Goal: Transaction & Acquisition: Purchase product/service

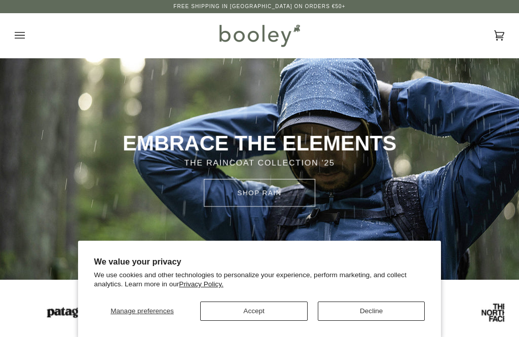
click at [345, 309] on button "Decline" at bounding box center [372, 311] width 108 height 19
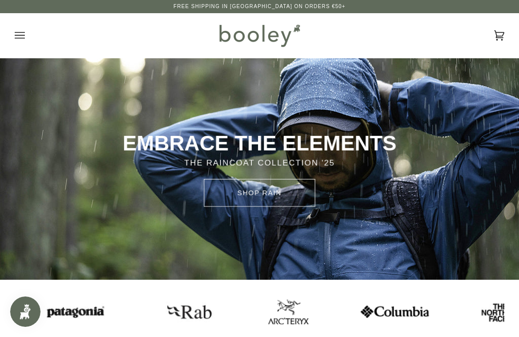
click at [25, 38] on button "Open menu" at bounding box center [30, 35] width 30 height 45
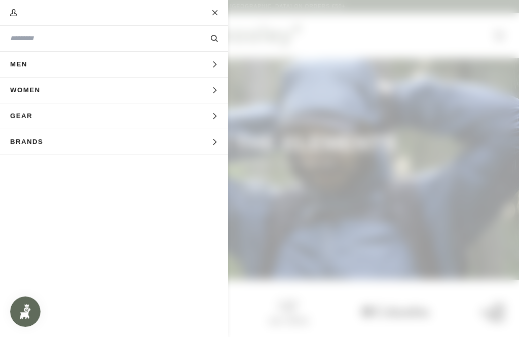
click at [28, 67] on span "Men" at bounding box center [22, 64] width 45 height 25
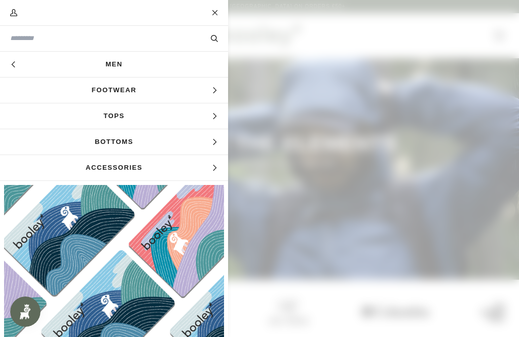
click at [17, 66] on icon "Main menu" at bounding box center [13, 64] width 7 height 7
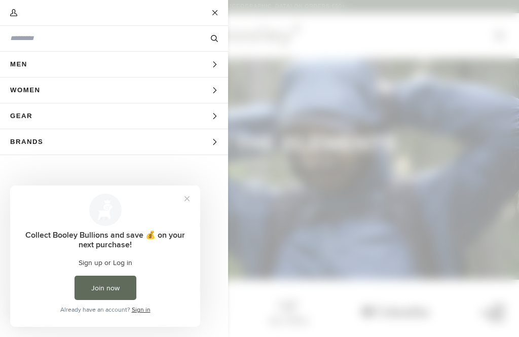
click at [34, 93] on span "Women" at bounding box center [28, 90] width 57 height 25
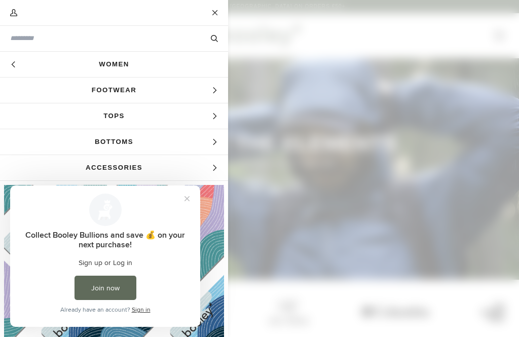
click at [121, 66] on link "Women" at bounding box center [114, 64] width 228 height 25
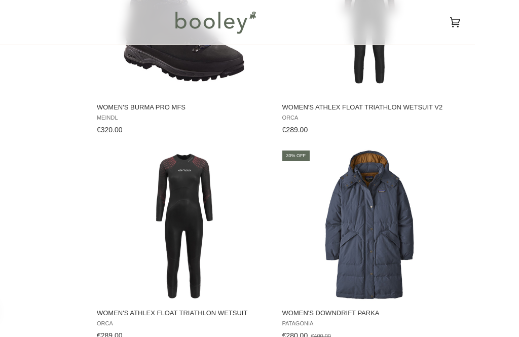
scroll to position [1880, 0]
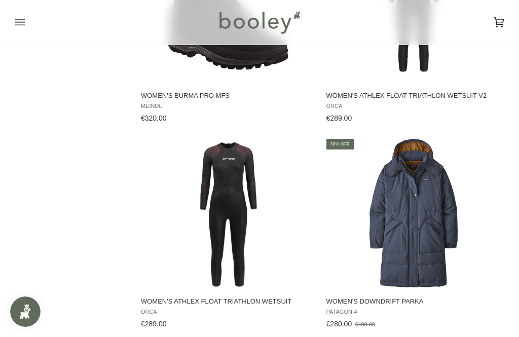
click at [346, 306] on span "Women's Downdrift Parka" at bounding box center [414, 301] width 175 height 9
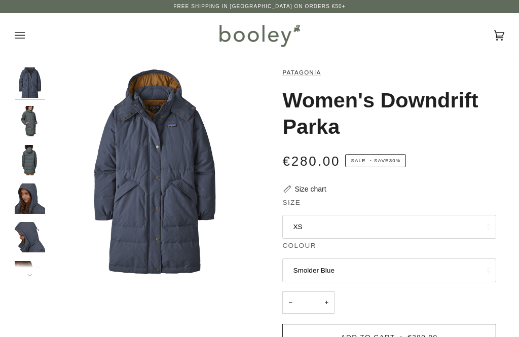
click at [24, 228] on img "Patagonia Women's Downdrift Parka - Booley Galway" at bounding box center [30, 237] width 30 height 30
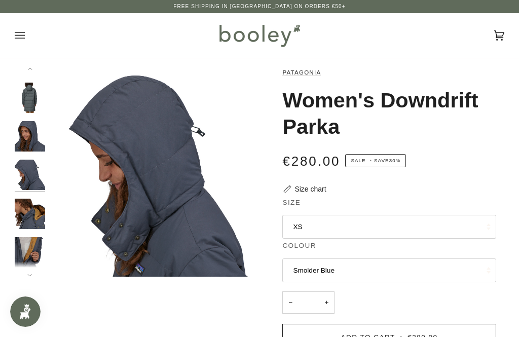
click at [28, 173] on img "Patagonia Women's Downdrift Parka - Booley Galway" at bounding box center [30, 175] width 30 height 30
click at [19, 248] on img "Patagonia Women's Downdrift Parka - Booley Galway" at bounding box center [30, 252] width 30 height 30
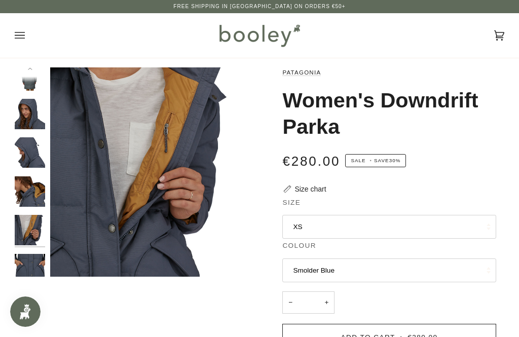
scroll to position [95, 0]
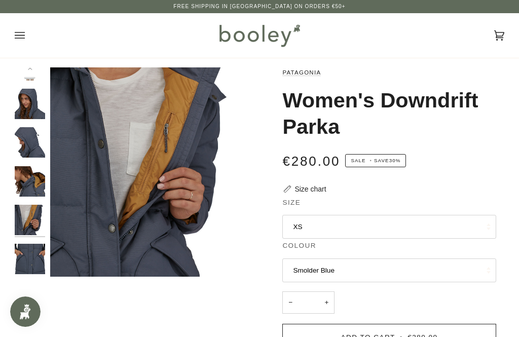
click at [30, 138] on img "Patagonia Women's Downdrift Parka - Booley Galway" at bounding box center [30, 142] width 30 height 30
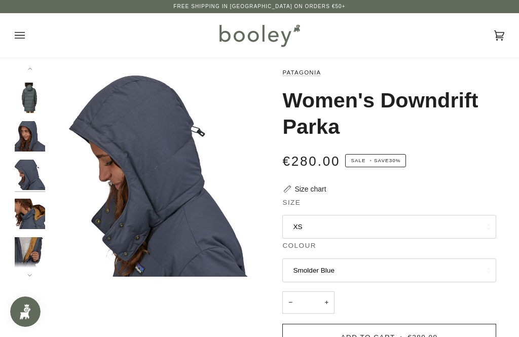
click at [27, 99] on img "Patagonia Women's Downdrift Parka Nouveau Green - Booley Galway" at bounding box center [30, 98] width 30 height 30
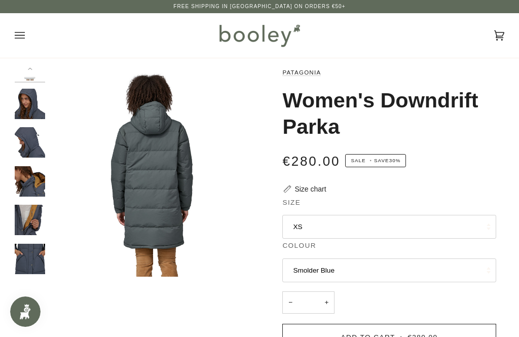
click at [29, 254] on img "Patagonia Women's Downdrift Parka - Booley Galway" at bounding box center [30, 259] width 30 height 30
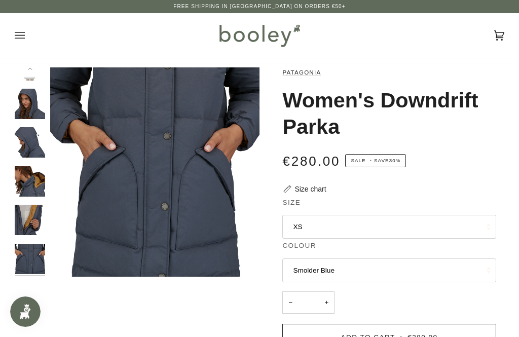
click at [16, 215] on img "Patagonia Women's Downdrift Parka - Booley Galway" at bounding box center [30, 220] width 30 height 30
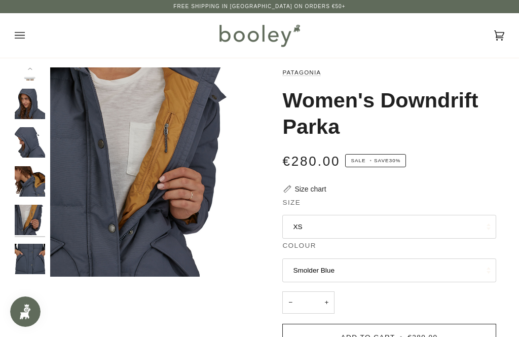
click at [302, 221] on button "XS" at bounding box center [390, 227] width 214 height 24
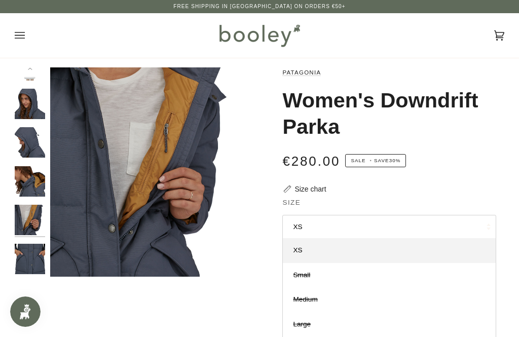
click at [359, 199] on legend "Size" at bounding box center [390, 205] width 214 height 15
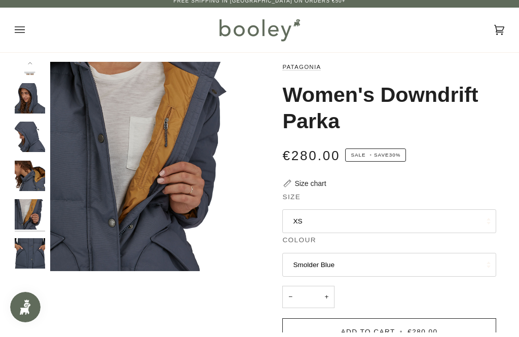
scroll to position [0, 0]
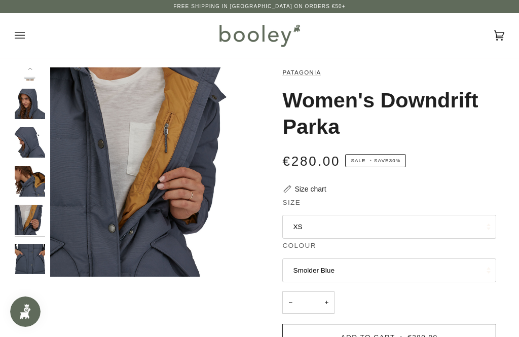
copy h1 "Women's Downdrift Parka"
click at [27, 217] on img "Patagonia Women's Downdrift Parka - Booley Galway" at bounding box center [30, 220] width 30 height 30
click at [23, 250] on img "Patagonia Women's Downdrift Parka - Booley Galway" at bounding box center [30, 259] width 30 height 30
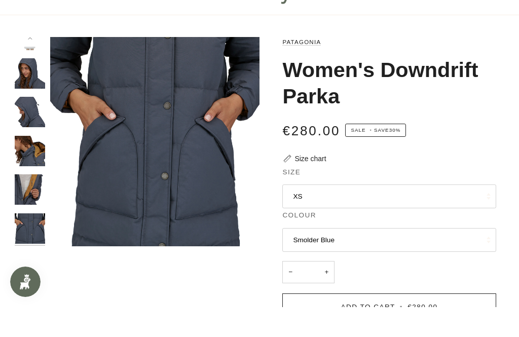
scroll to position [31, 0]
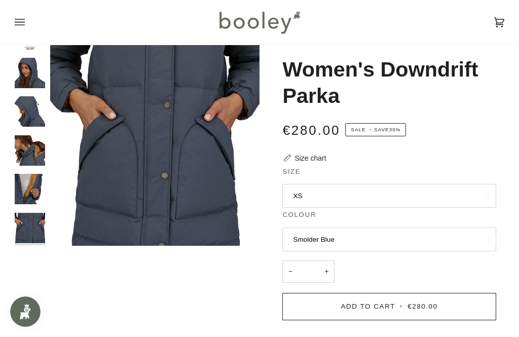
click at [29, 106] on img "Patagonia Women's Downdrift Parka - Booley Galway" at bounding box center [30, 111] width 30 height 30
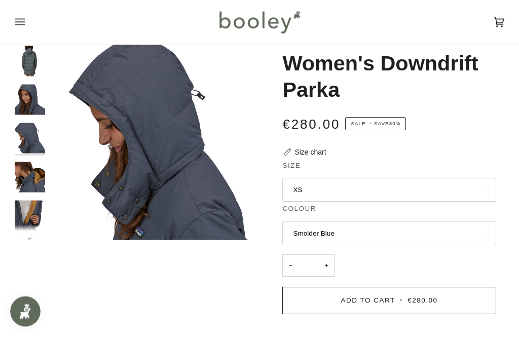
scroll to position [36, 0]
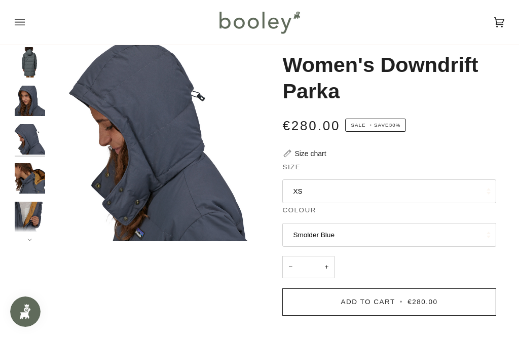
click at [25, 240] on button "Next" at bounding box center [30, 233] width 30 height 15
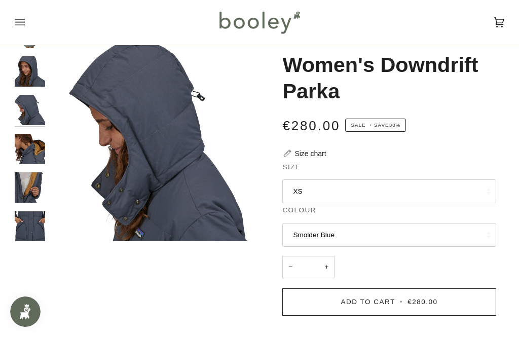
scroll to position [95, 0]
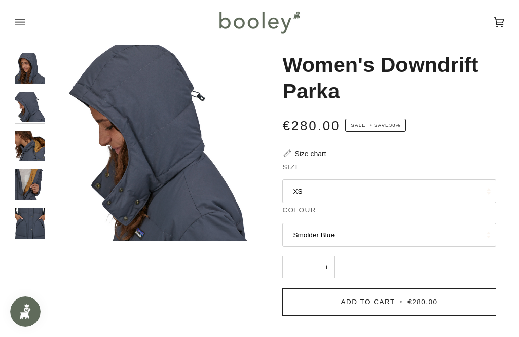
click at [26, 215] on img "Patagonia Women's Downdrift Parka - Booley Galway" at bounding box center [30, 224] width 30 height 30
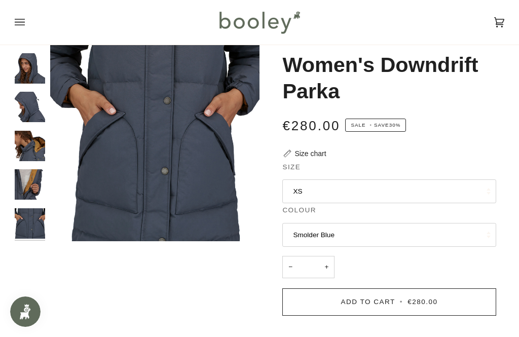
click at [23, 172] on img "Patagonia Women's Downdrift Parka - Booley Galway" at bounding box center [30, 184] width 30 height 30
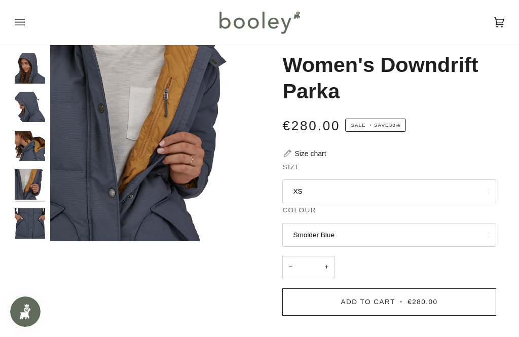
click at [22, 102] on img "Patagonia Women's Downdrift Parka - Booley Galway" at bounding box center [30, 107] width 30 height 30
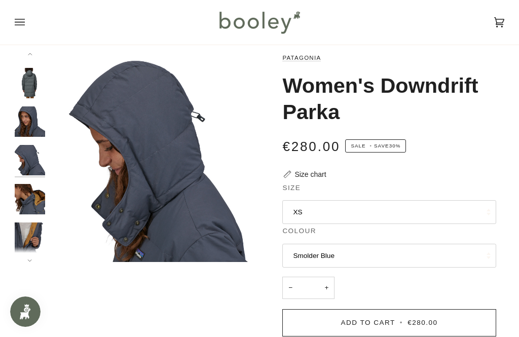
scroll to position [0, 0]
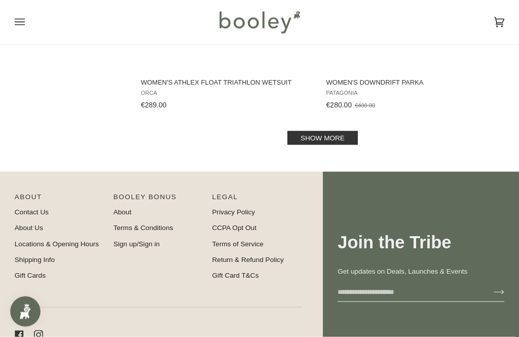
scroll to position [2099, 0]
click at [317, 144] on link "Show more" at bounding box center [323, 138] width 71 height 14
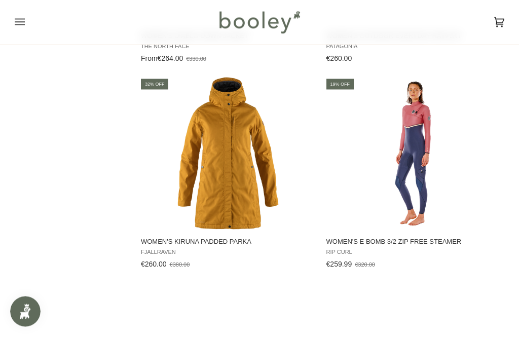
scroll to position [2767, 0]
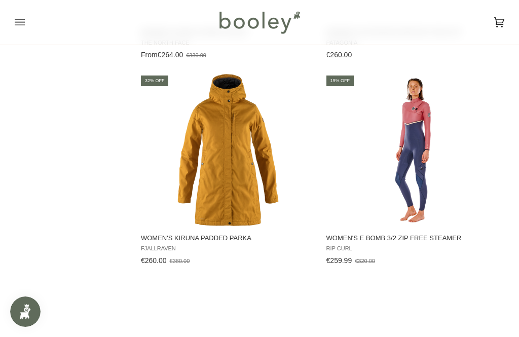
click at [175, 243] on span "Women's Kiruna Padded Parka" at bounding box center [228, 238] width 175 height 9
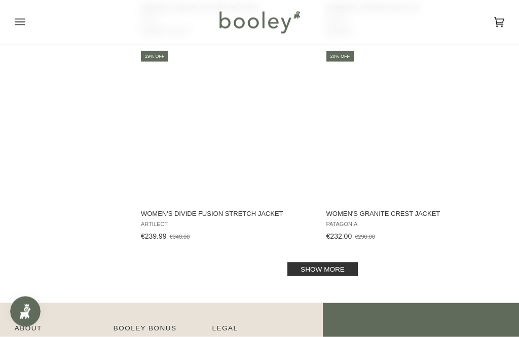
scroll to position [4038, 0]
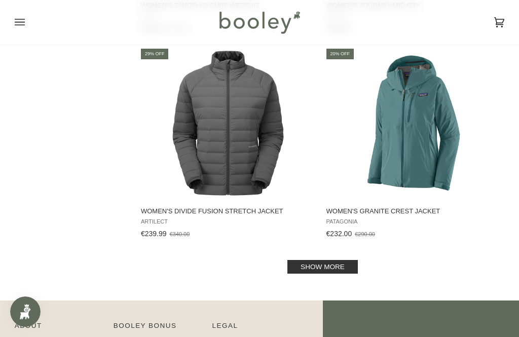
click at [315, 274] on link "Show more" at bounding box center [323, 267] width 71 height 14
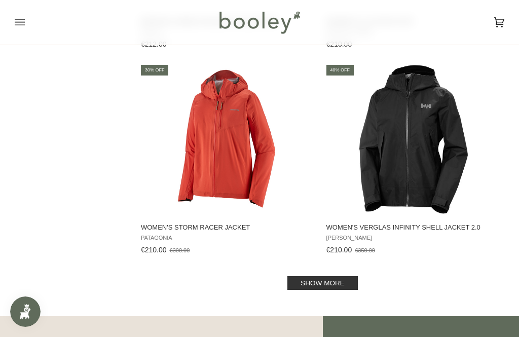
scroll to position [6108, 0]
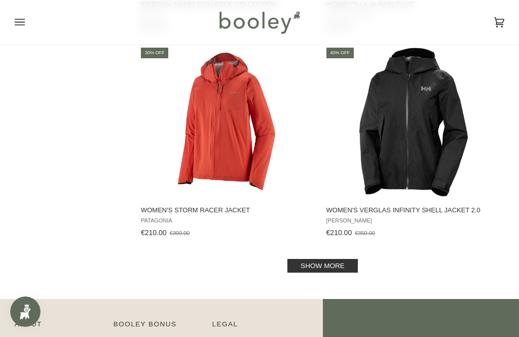
click at [337, 273] on link "Show more" at bounding box center [323, 266] width 71 height 14
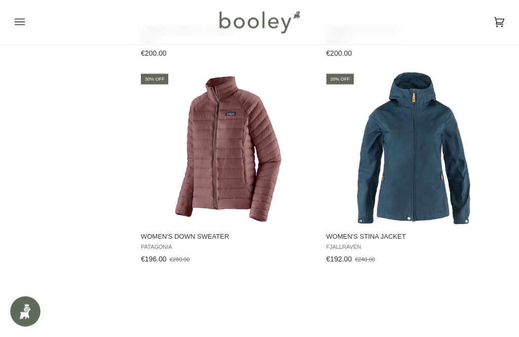
scroll to position [7111, 0]
click at [168, 241] on span "Women's Down Sweater" at bounding box center [228, 236] width 175 height 9
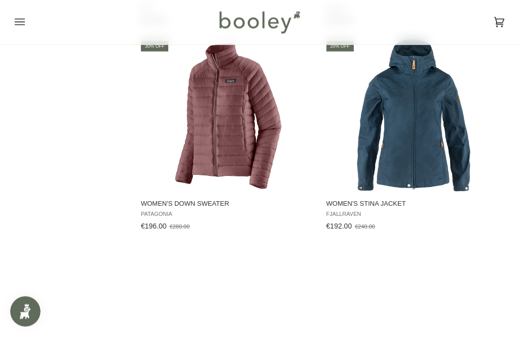
scroll to position [7143, 0]
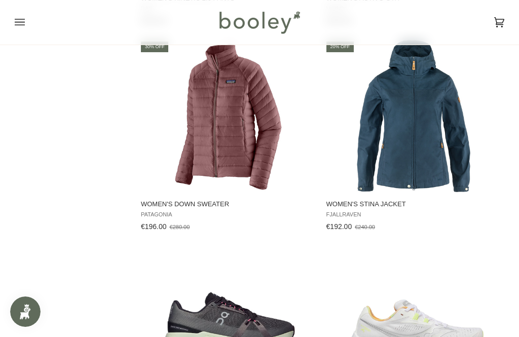
click at [359, 209] on span "Women's Stina Jacket" at bounding box center [414, 204] width 175 height 9
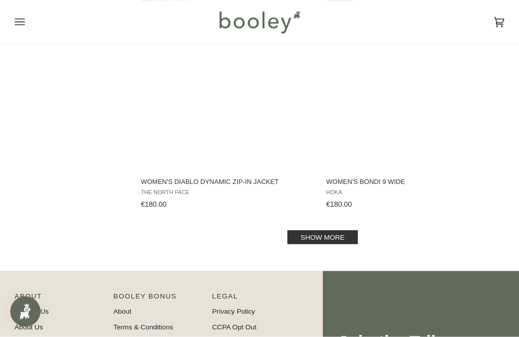
scroll to position [8196, 0]
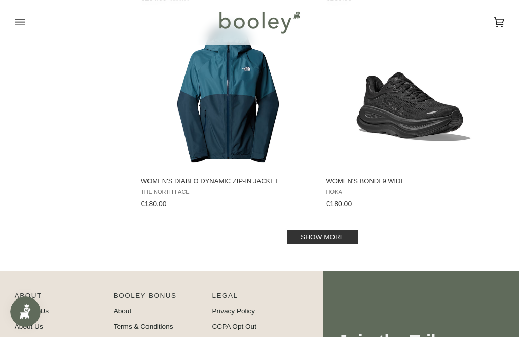
click at [309, 244] on link "Show more" at bounding box center [323, 237] width 71 height 14
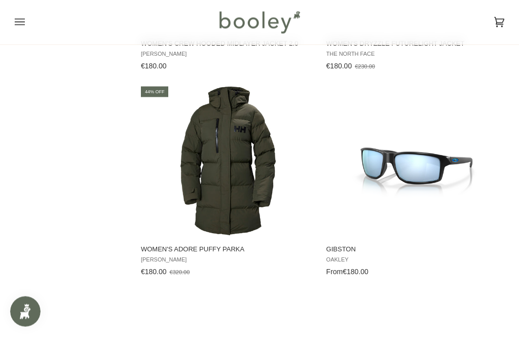
scroll to position [9158, 0]
click at [154, 263] on span "[PERSON_NAME]" at bounding box center [228, 259] width 175 height 7
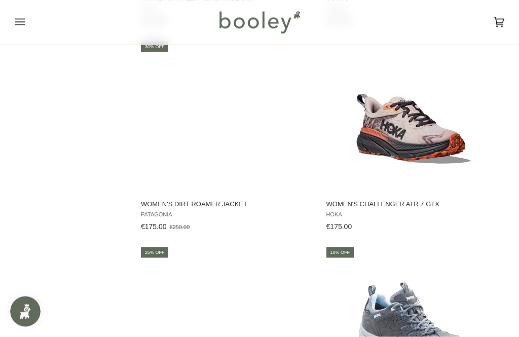
scroll to position [9615, 0]
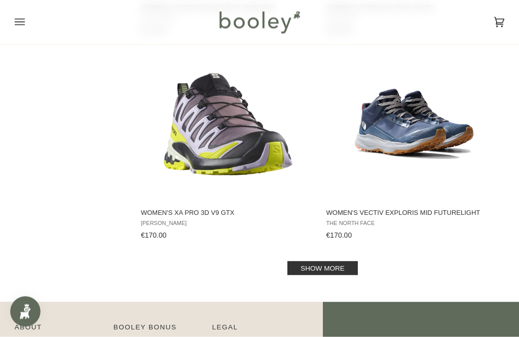
click at [312, 275] on link "Show more" at bounding box center [323, 269] width 71 height 14
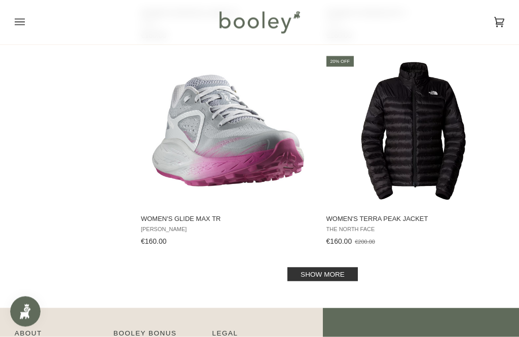
click at [301, 282] on link "Show more" at bounding box center [323, 275] width 71 height 14
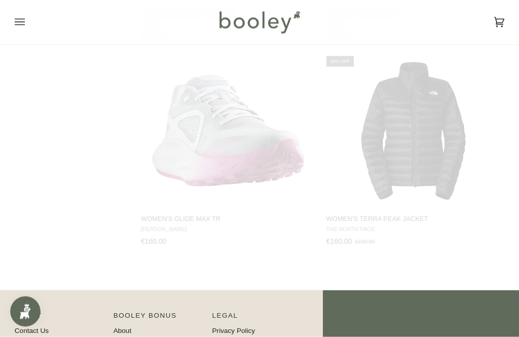
scroll to position [12278, 0]
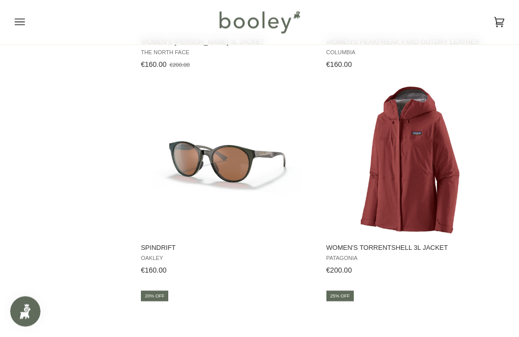
scroll to position [12661, 0]
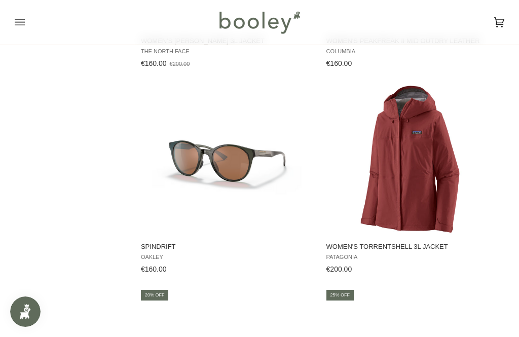
click at [345, 252] on span "Women's Torrentshell 3L Jacket" at bounding box center [414, 246] width 175 height 9
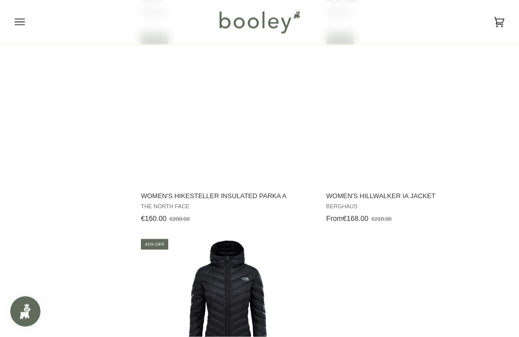
scroll to position [12918, 0]
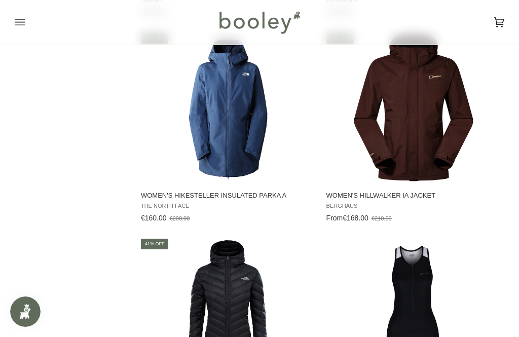
click at [419, 200] on span "Women's Hillwalker IA Jacket" at bounding box center [414, 195] width 175 height 9
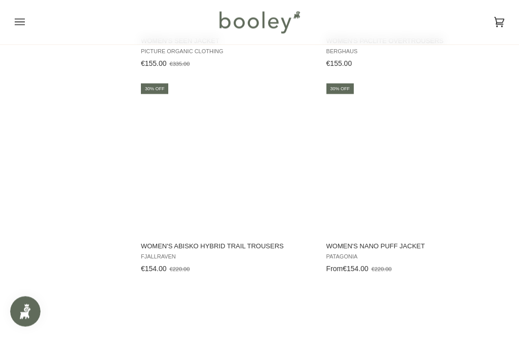
scroll to position [13497, 0]
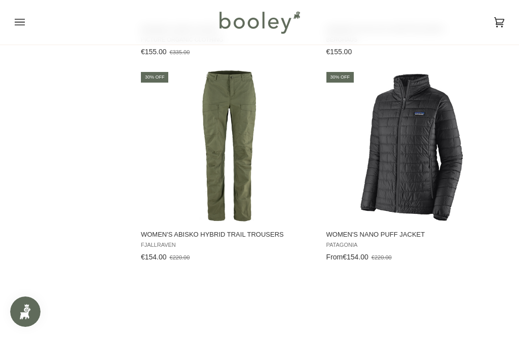
click at [473, 194] on img "Women's Nano Puff Jacket" at bounding box center [414, 147] width 152 height 152
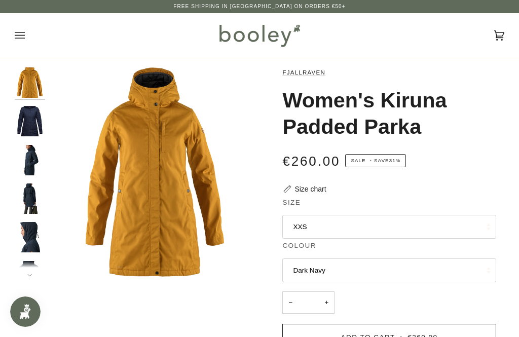
click at [28, 120] on img "Fjallraven Women's Kiruna Padded Parka Dark Navy - Booley Galway" at bounding box center [30, 121] width 30 height 30
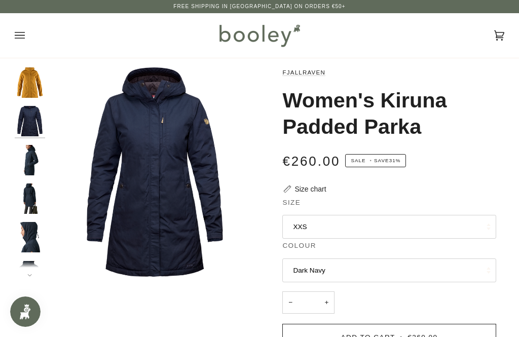
click at [25, 155] on img "Fjallraven Women's Kiruna Padded Parka - Booley Galway" at bounding box center [30, 160] width 30 height 30
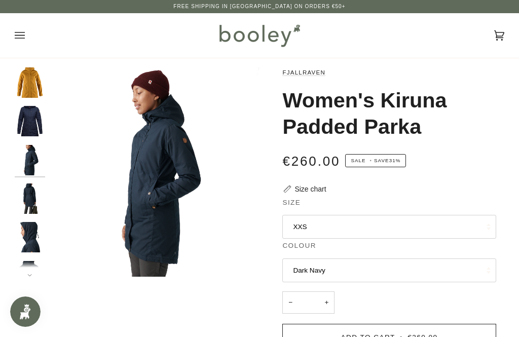
click at [23, 203] on img "Fjallraven Women's Kiruna Padded Parka - Booley Galway" at bounding box center [30, 199] width 30 height 30
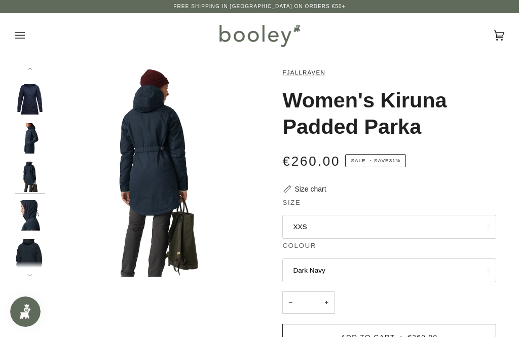
scroll to position [24, 0]
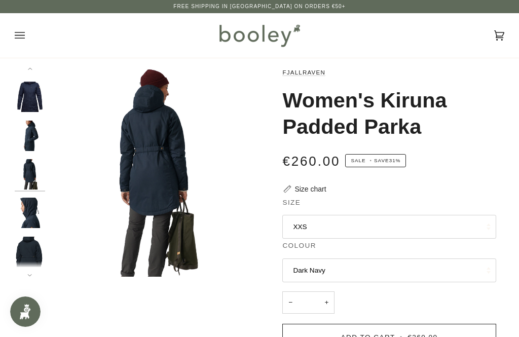
click at [26, 135] on img "Fjallraven Women's Kiruna Padded Parka - Booley Galway" at bounding box center [30, 136] width 30 height 30
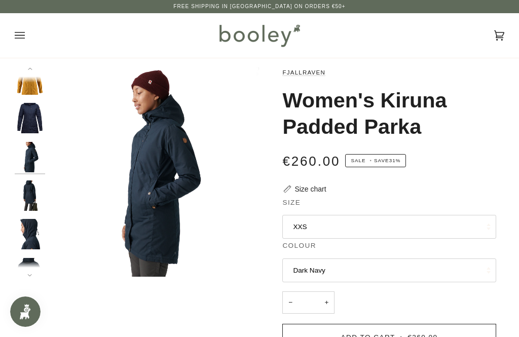
scroll to position [0, 0]
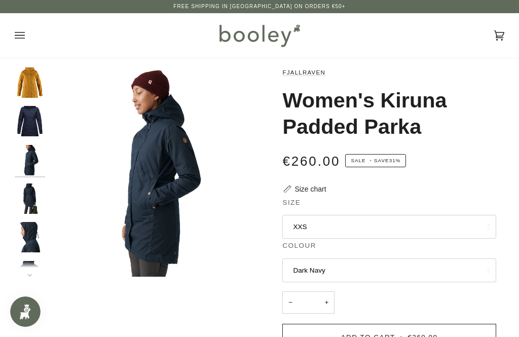
click at [25, 199] on img "Fjallraven Women's Kiruna Padded Parka - Booley Galway" at bounding box center [30, 199] width 30 height 30
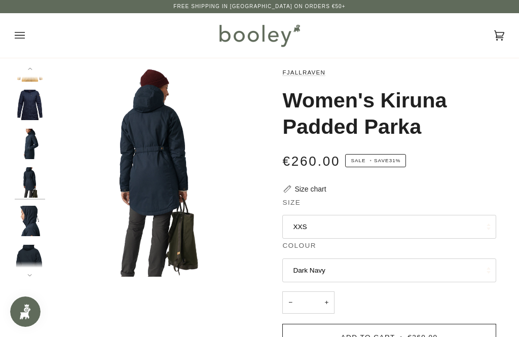
scroll to position [24, 0]
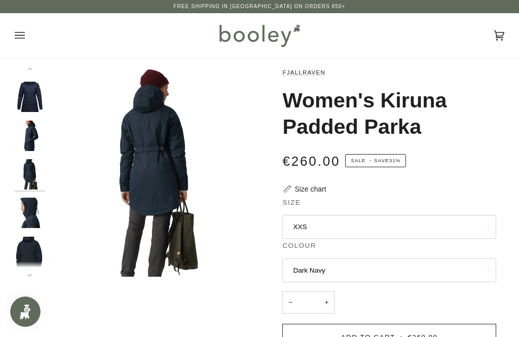
click at [28, 254] on img "Fjallraven Women's Kiruna Padded Parka - Booley Galway" at bounding box center [30, 252] width 30 height 30
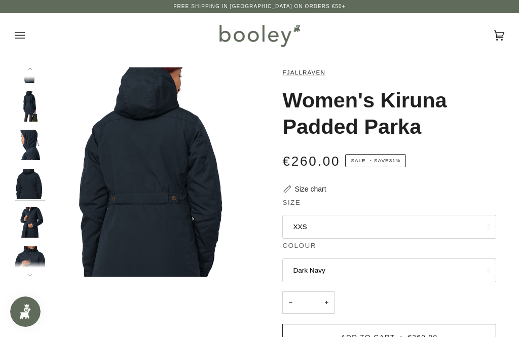
scroll to position [100, 0]
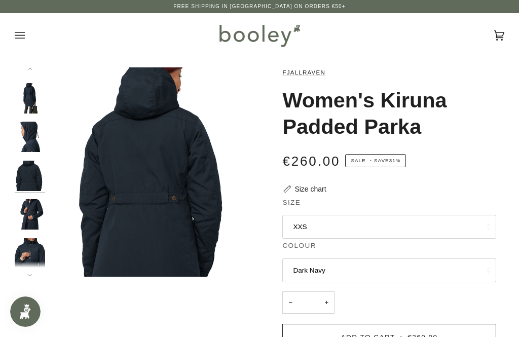
click at [22, 276] on button "Next" at bounding box center [30, 269] width 30 height 15
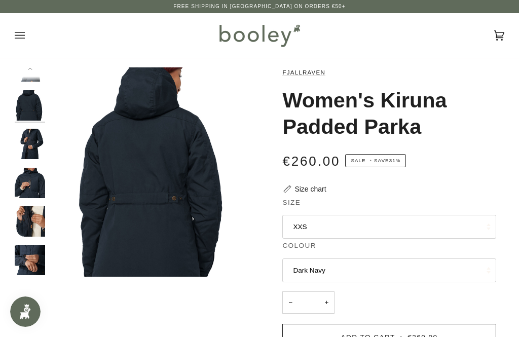
scroll to position [171, 0]
click at [23, 251] on img "Fjallraven Women's Kiruna Padded Parka - Booley Galway" at bounding box center [30, 260] width 30 height 30
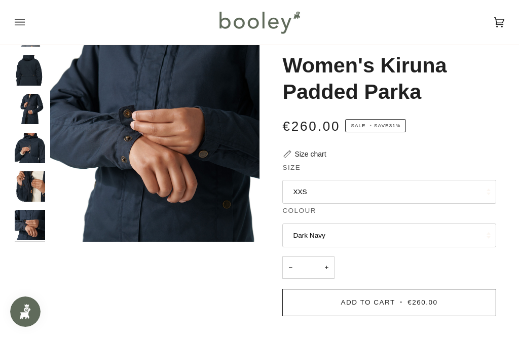
scroll to position [21, 0]
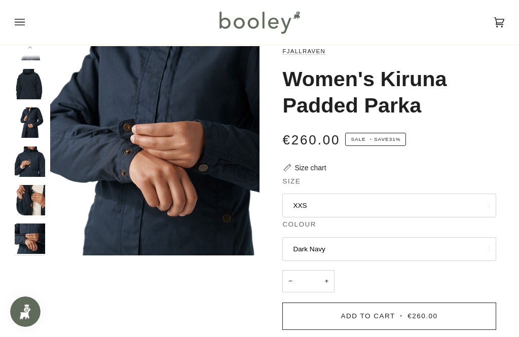
click at [454, 202] on button "XXS" at bounding box center [390, 206] width 214 height 24
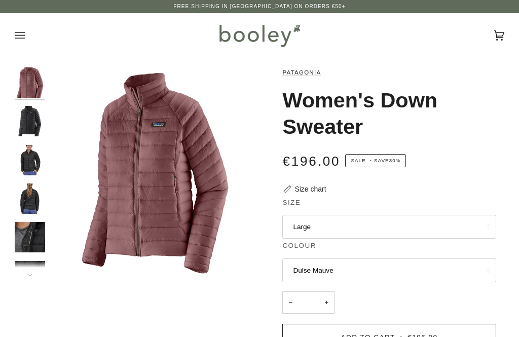
click at [24, 117] on img "Patagonia Women's Down Sweater Black - Booley Galway" at bounding box center [30, 121] width 30 height 30
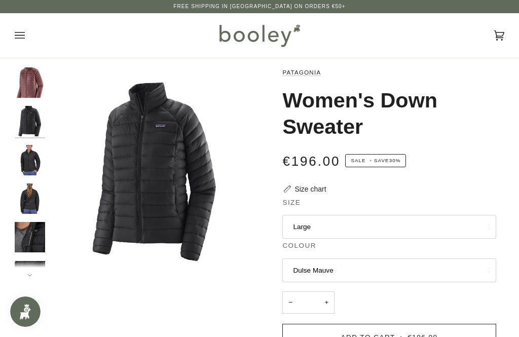
click at [23, 157] on img "Patagonia Women's Down Sweater Black - Booley Galway" at bounding box center [30, 160] width 30 height 30
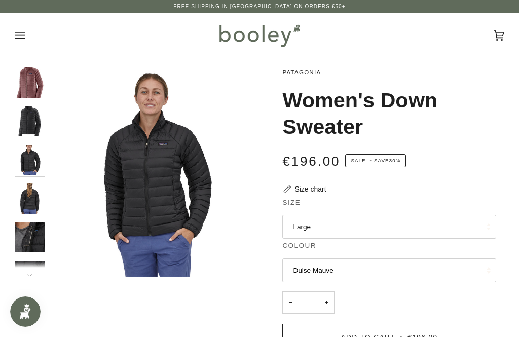
click at [430, 266] on button "Dulse Mauve" at bounding box center [390, 271] width 214 height 24
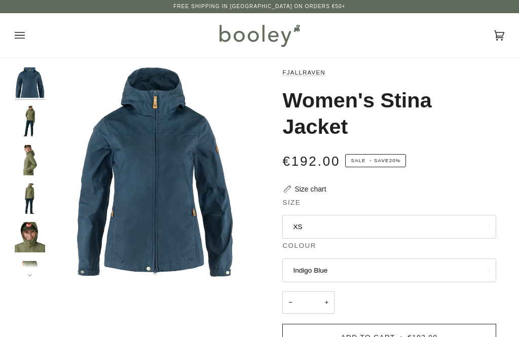
click at [26, 155] on img "Fjallraven Women's Stina Jacket - Booley Galway" at bounding box center [30, 160] width 30 height 30
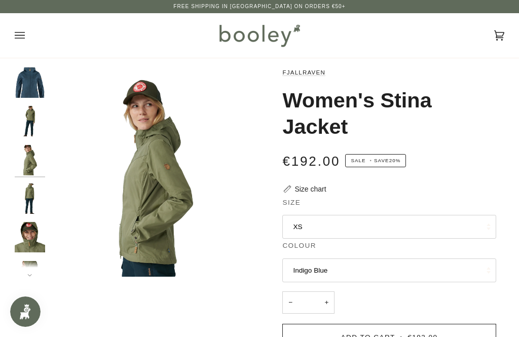
click at [26, 232] on img "Fjallraven Women's Stina Jacket - Booley Galway" at bounding box center [30, 237] width 30 height 30
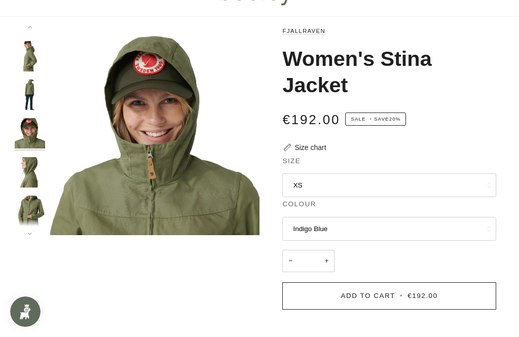
scroll to position [91, 0]
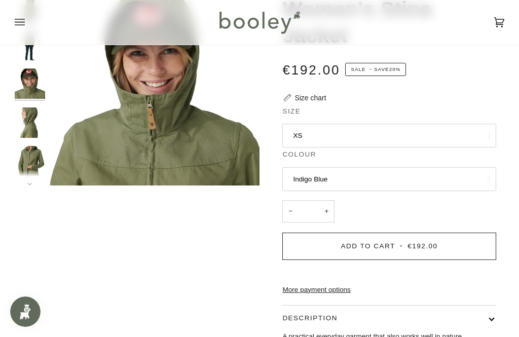
click at [453, 171] on button "Indigo Blue" at bounding box center [390, 179] width 214 height 24
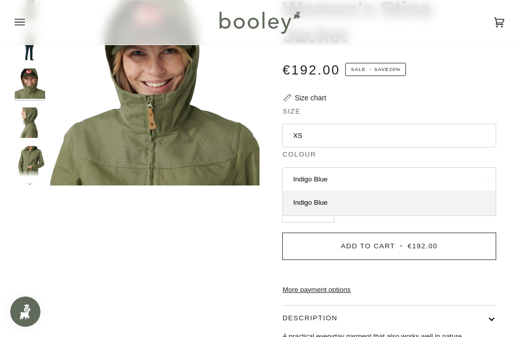
click at [440, 186] on button "Indigo Blue" at bounding box center [390, 179] width 214 height 24
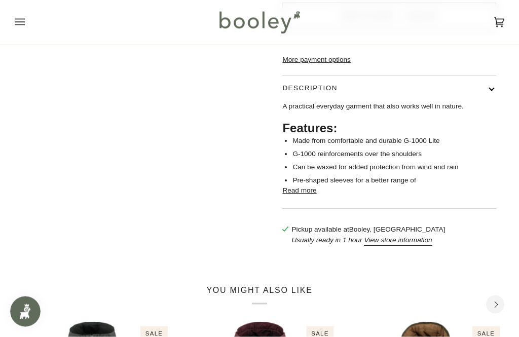
scroll to position [322, 0]
click at [297, 196] on button "Read more" at bounding box center [300, 191] width 34 height 10
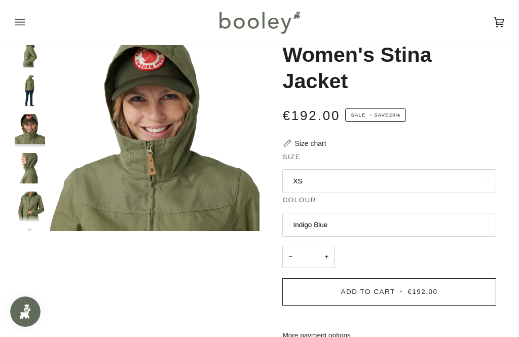
scroll to position [46, 0]
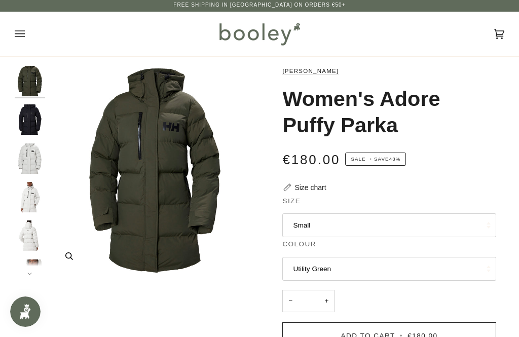
scroll to position [17, 0]
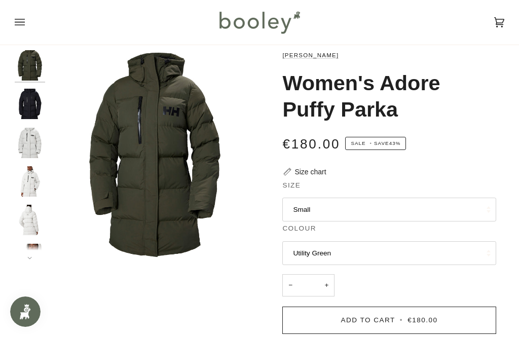
click at [31, 205] on img "Helly Hansen Women's Adore Puffy Parka - Booley Galway" at bounding box center [30, 220] width 30 height 30
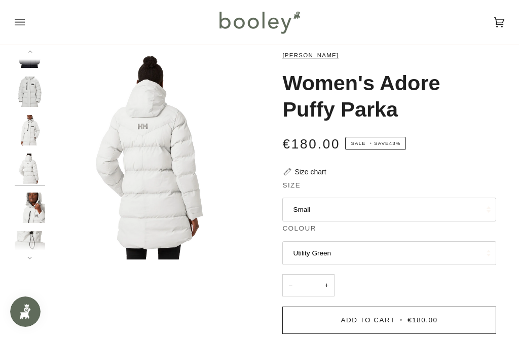
scroll to position [62, 0]
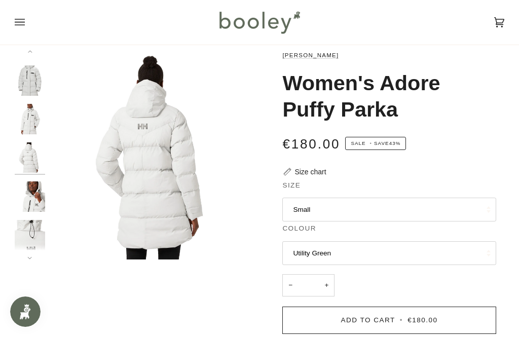
click at [24, 118] on img "Helly Hansen Women's Adore Puffy Parka - Booley Galway" at bounding box center [30, 119] width 30 height 30
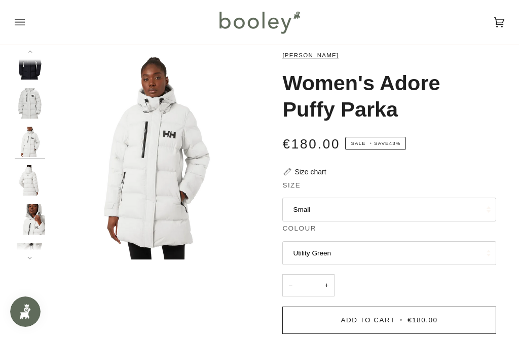
scroll to position [24, 0]
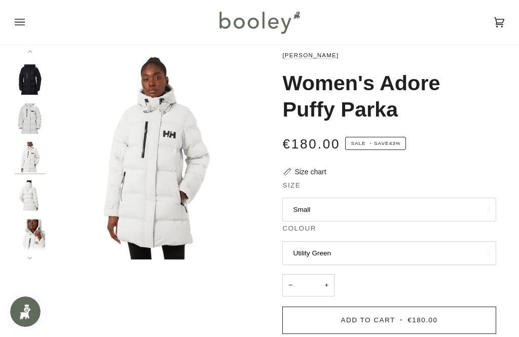
click at [26, 259] on button "Next" at bounding box center [30, 252] width 30 height 15
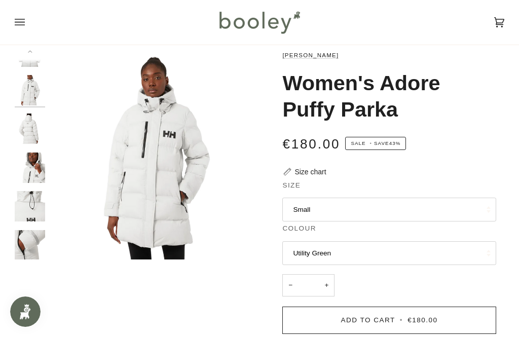
scroll to position [95, 0]
click at [27, 236] on img "Helly Hansen Women's Adore Puffy Parka - Booley Galway" at bounding box center [30, 242] width 30 height 30
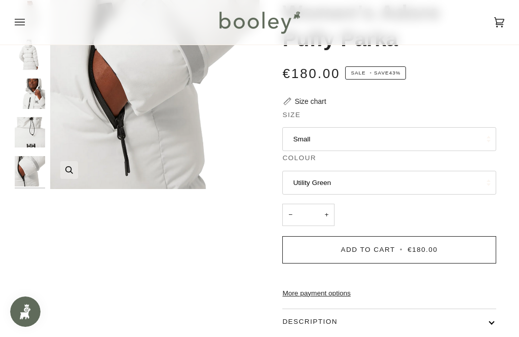
scroll to position [89, 0]
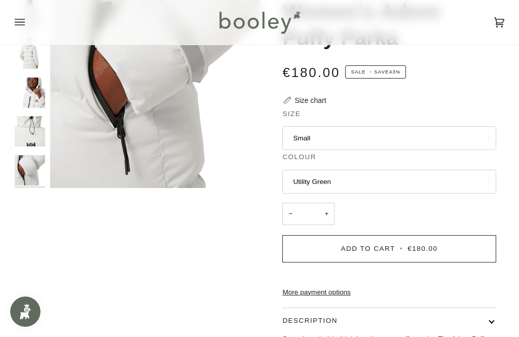
click at [453, 185] on button "Utility Green" at bounding box center [390, 182] width 214 height 24
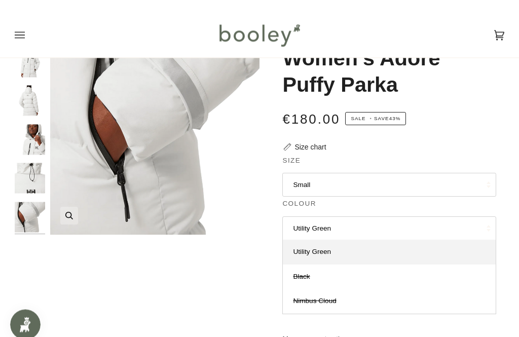
scroll to position [0, 0]
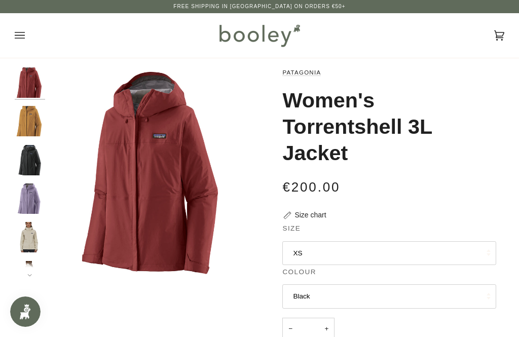
click at [24, 201] on img "Patagonia Women's Torrentshell 3L Jacket Concrete Purple - Booley Galway" at bounding box center [30, 199] width 30 height 30
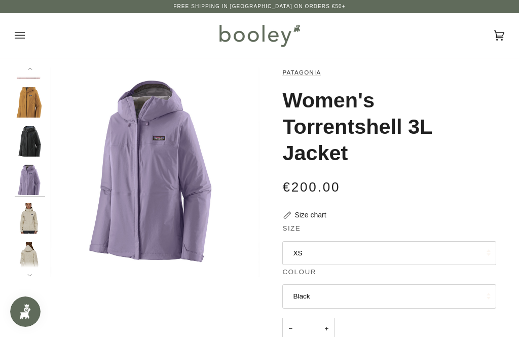
scroll to position [24, 0]
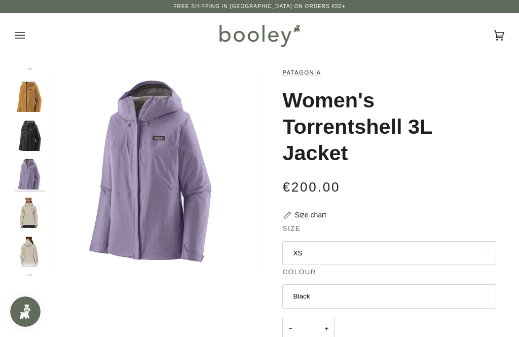
click at [29, 198] on img "Patagonia Women's Torrentshell 3L Jacket - Booley Galway" at bounding box center [30, 213] width 30 height 30
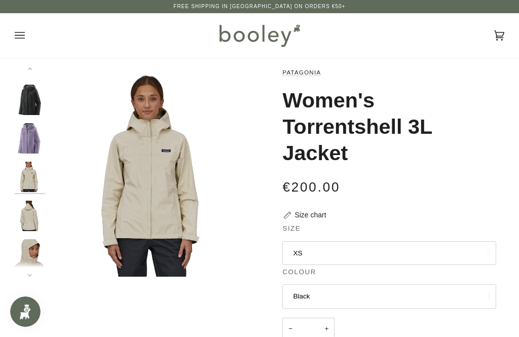
scroll to position [62, 0]
click at [26, 219] on img "Patagonia Women's Torrentshell 3L Jacket - Booley Galway" at bounding box center [30, 214] width 30 height 30
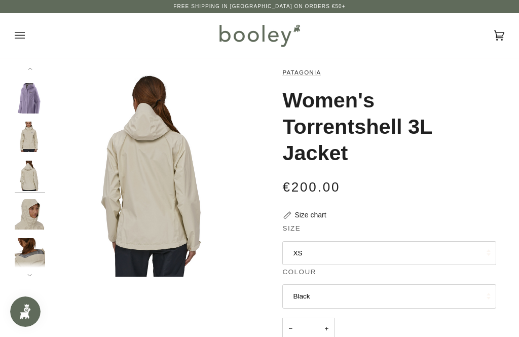
click at [25, 222] on img "Patagonia Women's Torrentshell 3L Jacket - Booley Galway" at bounding box center [30, 214] width 30 height 30
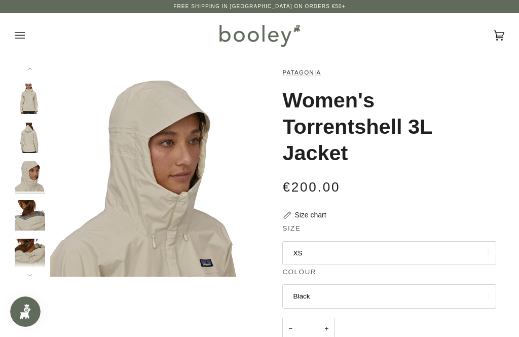
click at [26, 218] on img "Patagonia Women's Torrentshell 3L Jacket - Booley Galway" at bounding box center [30, 215] width 30 height 30
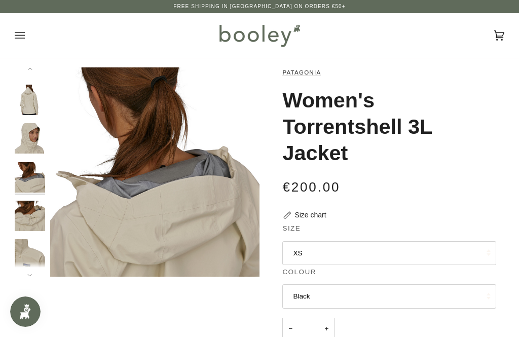
click at [25, 213] on img "Patagonia Women's Torrentshell 3L Jacket - Booley Galway" at bounding box center [30, 216] width 30 height 30
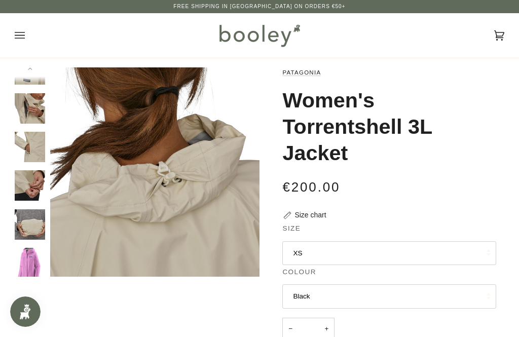
scroll to position [361, 0]
click at [30, 255] on img "Women's Torrentshell 3L Jacket" at bounding box center [30, 264] width 30 height 30
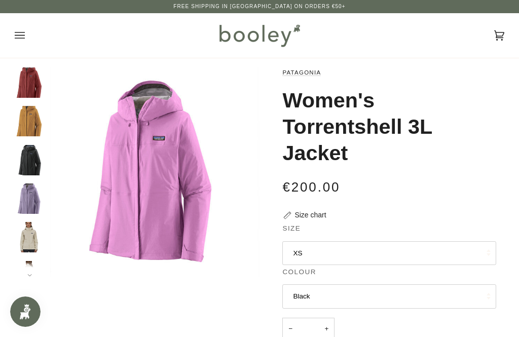
scroll to position [0, 0]
click at [25, 118] on img "Patagonia Women's Torrentshell 3L Jacket Dried Mango - Booley Galway" at bounding box center [30, 121] width 30 height 30
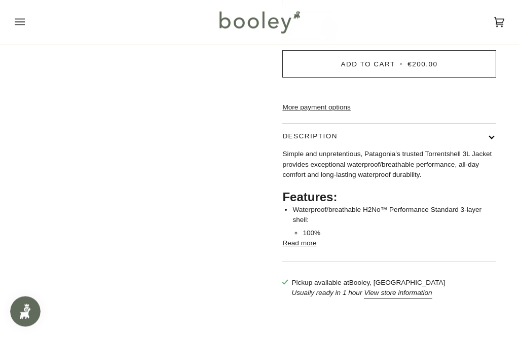
scroll to position [300, 0]
click at [285, 249] on button "Read more" at bounding box center [300, 243] width 34 height 10
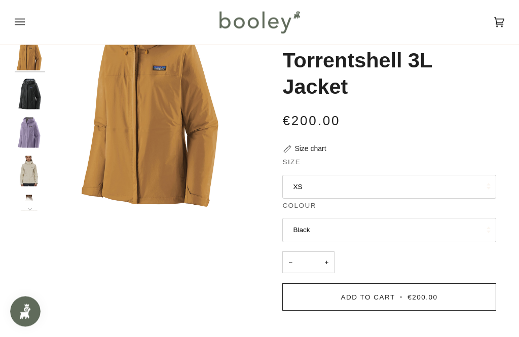
scroll to position [42, 0]
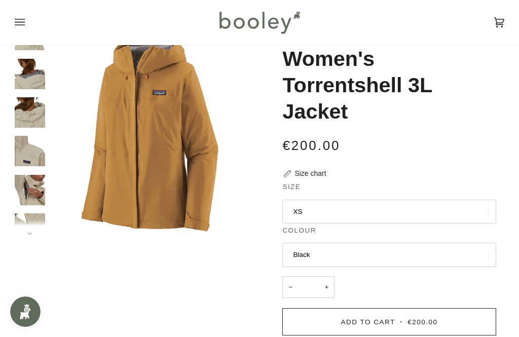
click at [26, 78] on img "Patagonia Women's Torrentshell 3L Jacket - Booley Galway" at bounding box center [30, 74] width 30 height 30
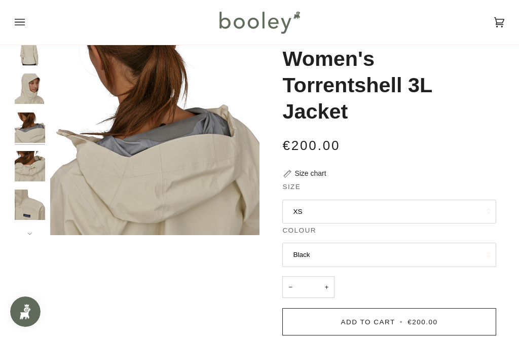
scroll to position [177, 0]
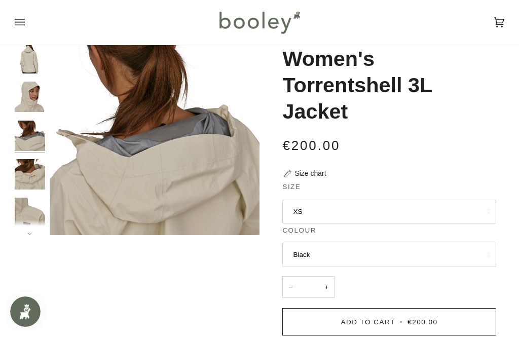
click at [26, 170] on img "Patagonia Women's Torrentshell 3L Jacket - Booley Galway" at bounding box center [30, 174] width 30 height 30
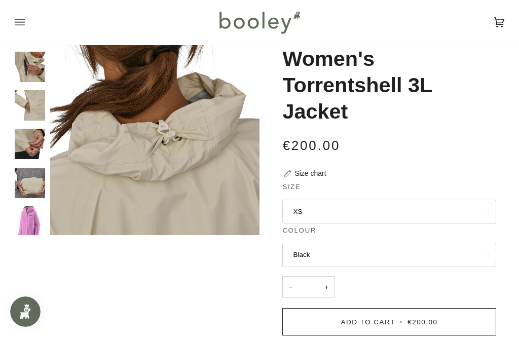
scroll to position [361, 0]
click at [26, 171] on img "Patagonia Women's Torrentshell 3L Jacket - Booley Galway" at bounding box center [30, 183] width 30 height 30
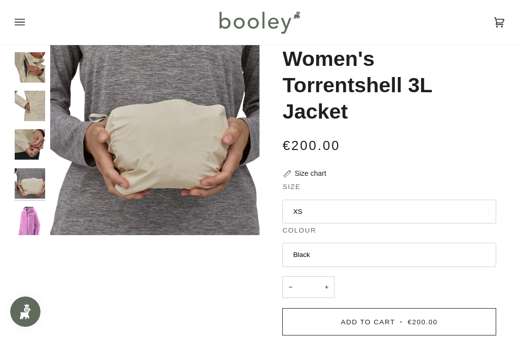
click at [23, 207] on img "Women's Torrentshell 3L Jacket" at bounding box center [30, 222] width 30 height 30
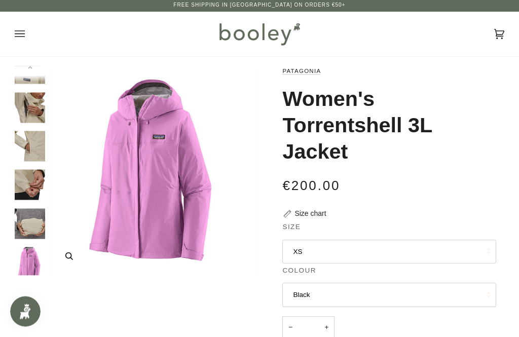
scroll to position [0, 0]
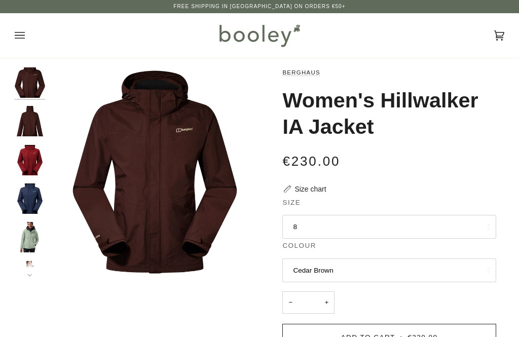
scroll to position [8, 0]
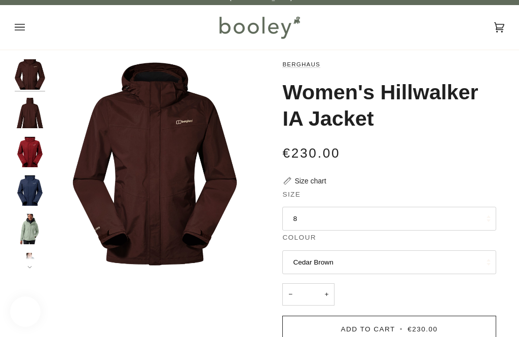
click at [26, 224] on img "Berghaus Women's Hillwalker IA Jacket Green Salt - Booley Galway" at bounding box center [30, 229] width 30 height 30
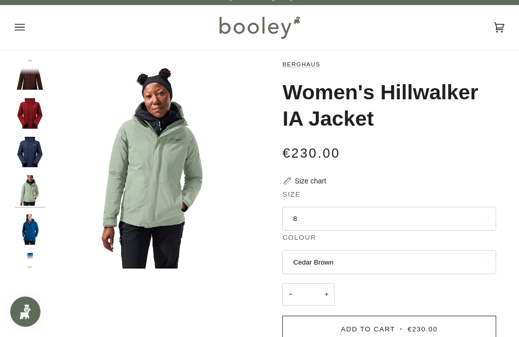
scroll to position [62, 0]
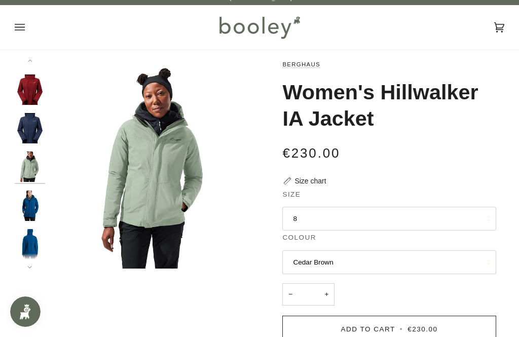
click at [24, 233] on img "Berghaus Women's Hillwalker IA Shell Jacket Blue - Booley Galway" at bounding box center [30, 244] width 30 height 30
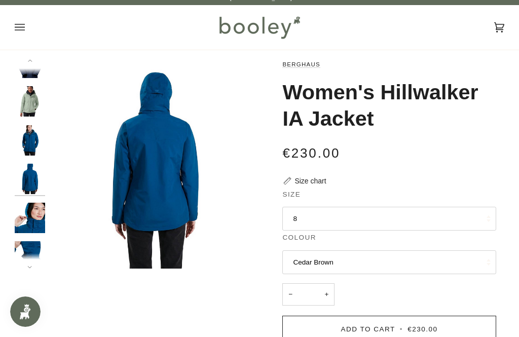
scroll to position [138, 0]
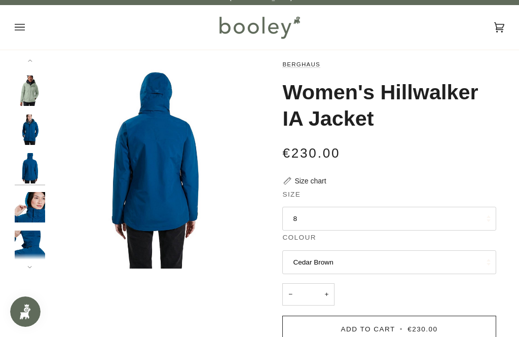
click at [319, 214] on button "8" at bounding box center [390, 219] width 214 height 24
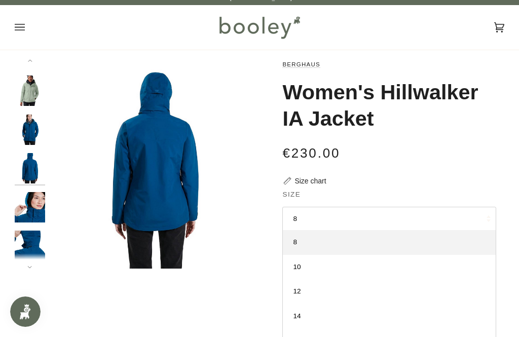
click at [299, 267] on span "10" at bounding box center [297, 267] width 8 height 8
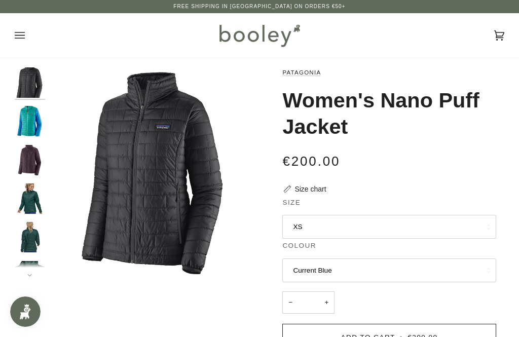
click at [455, 259] on button "Current Blue" at bounding box center [390, 271] width 214 height 24
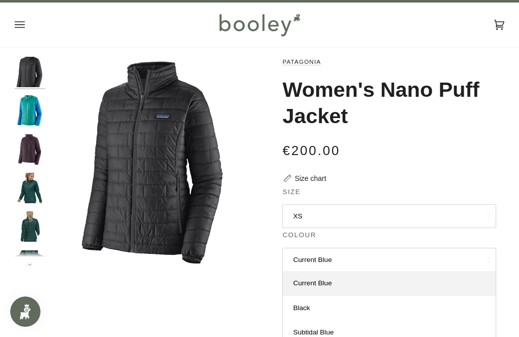
scroll to position [25, 0]
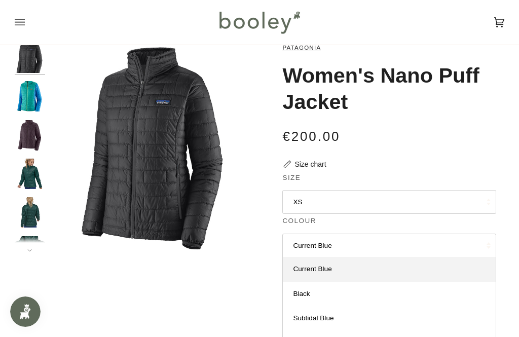
click at [299, 290] on span "Black" at bounding box center [301, 294] width 17 height 8
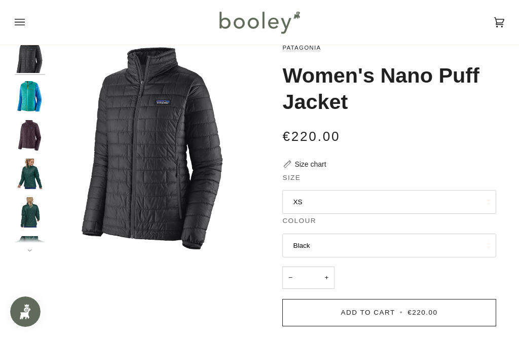
click at [455, 202] on button "XS" at bounding box center [390, 202] width 214 height 24
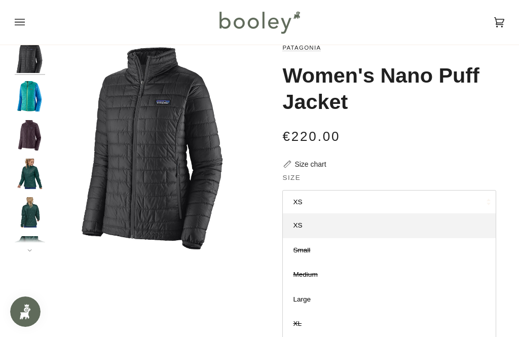
click at [464, 208] on button "XS" at bounding box center [390, 202] width 214 height 24
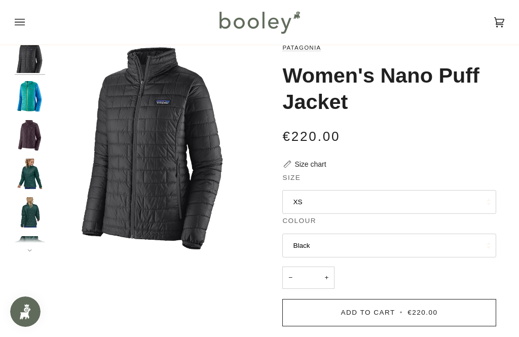
click at [298, 235] on button "Black" at bounding box center [390, 246] width 214 height 24
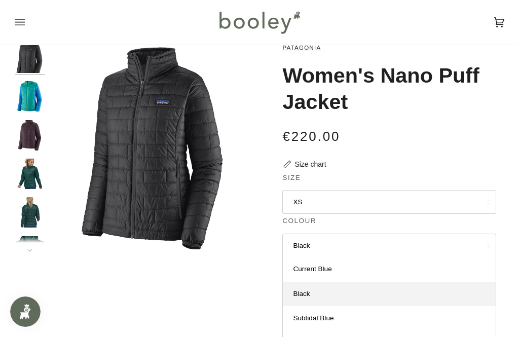
click at [306, 337] on span "Obsidian Plum" at bounding box center [315, 343] width 45 height 8
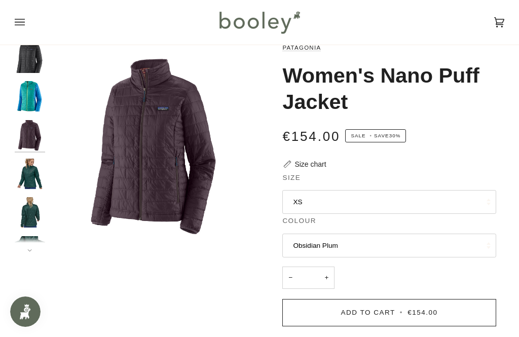
click at [457, 204] on button "XS" at bounding box center [390, 202] width 214 height 24
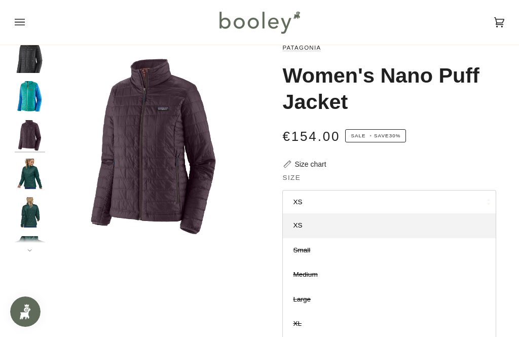
click at [498, 170] on div "Patagonia Women's Nano Puff Jacket €154.00 Sale • Save 30% Size chart Size XS XS" at bounding box center [382, 295] width 245 height 505
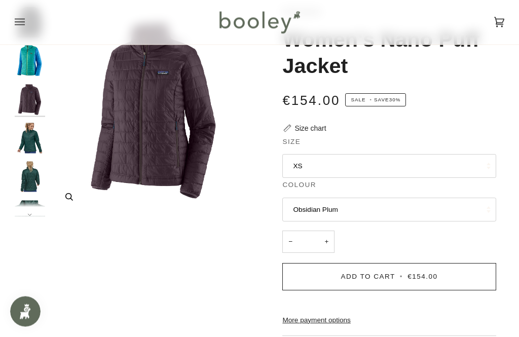
scroll to position [61, 0]
click at [477, 165] on button "XS" at bounding box center [390, 166] width 214 height 24
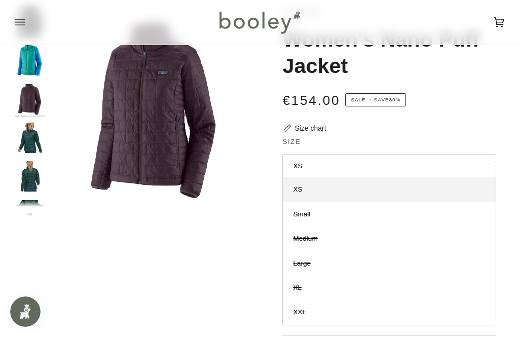
click at [242, 249] on div at bounding box center [260, 259] width 490 height 505
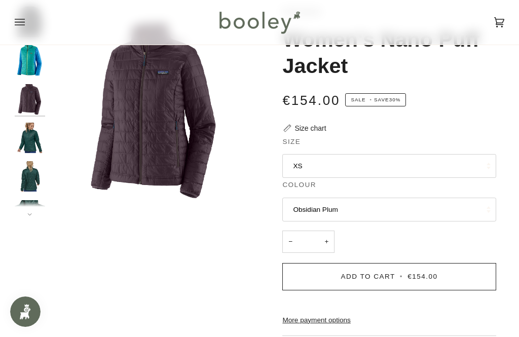
click at [462, 208] on button "Obsidian Plum" at bounding box center [390, 210] width 214 height 24
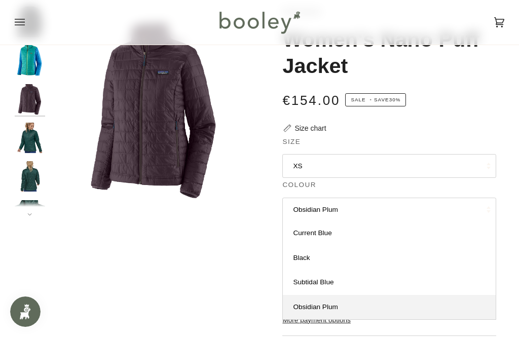
click at [307, 279] on span "Subtidal Blue" at bounding box center [313, 283] width 41 height 8
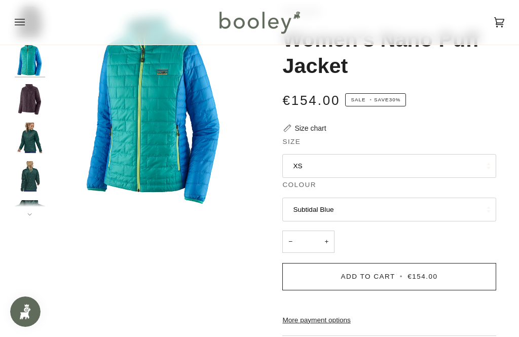
click at [301, 209] on button "Subtidal Blue" at bounding box center [390, 210] width 214 height 24
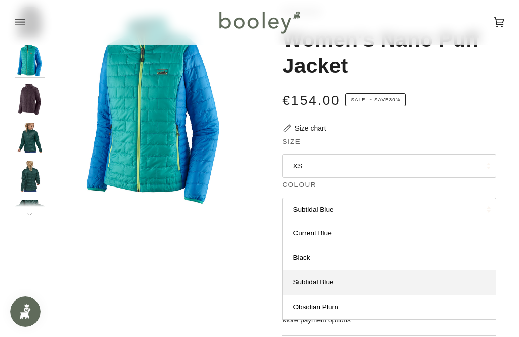
click at [305, 303] on span "Obsidian Plum" at bounding box center [315, 307] width 45 height 8
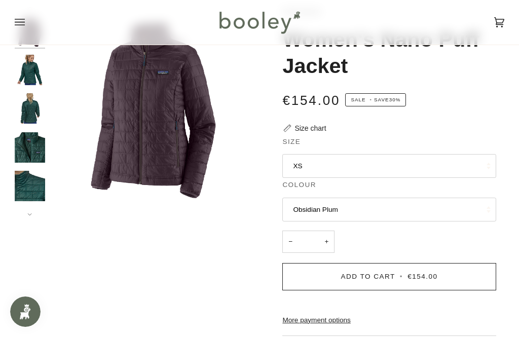
click at [30, 147] on img "Patagonia Women's Nano Puff Jacket - Booley Galway" at bounding box center [30, 147] width 30 height 30
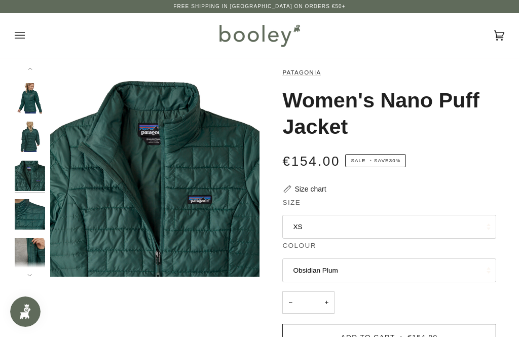
click at [23, 88] on img "Patagonia Women's Nano Puff Jacket - Booley Galway" at bounding box center [30, 98] width 30 height 30
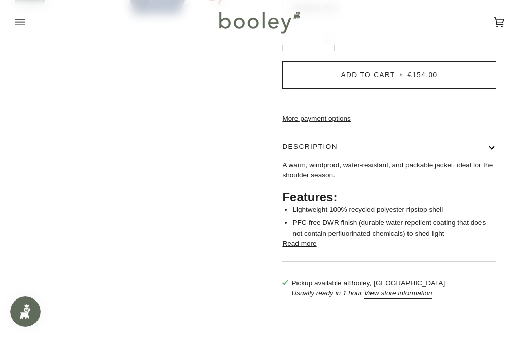
scroll to position [264, 0]
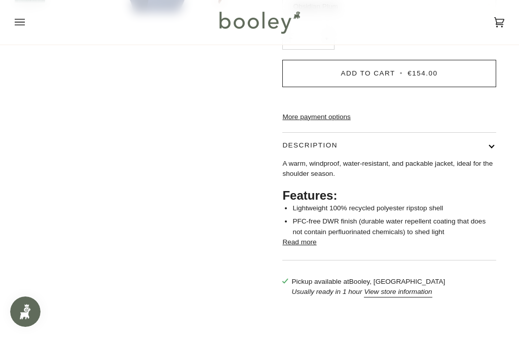
click at [289, 248] on button "Read more" at bounding box center [300, 242] width 34 height 10
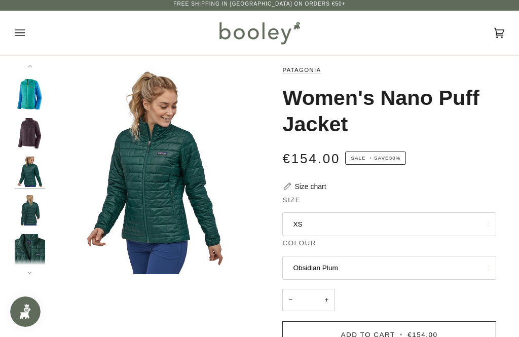
scroll to position [0, 0]
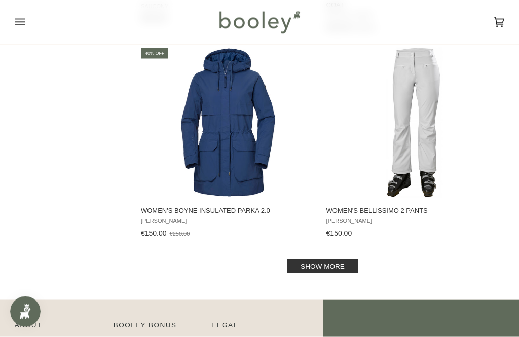
scroll to position [14355, 0]
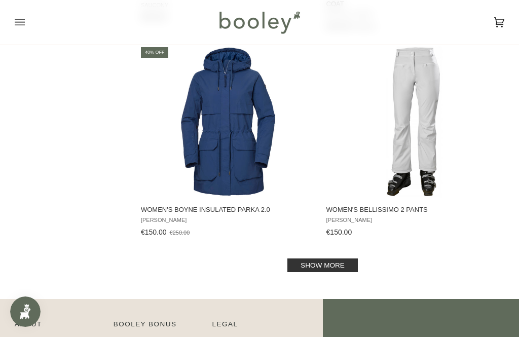
click at [307, 272] on link "Show more" at bounding box center [323, 266] width 71 height 14
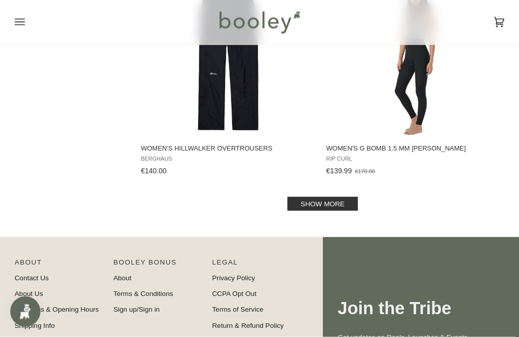
scroll to position [16476, 0]
click at [317, 211] on link "Show more" at bounding box center [323, 204] width 71 height 14
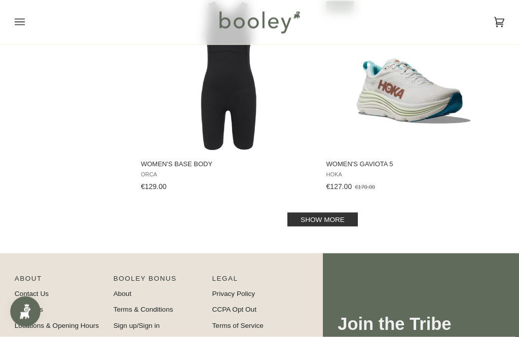
scroll to position [18529, 0]
click at [349, 226] on link "Show more" at bounding box center [323, 220] width 71 height 14
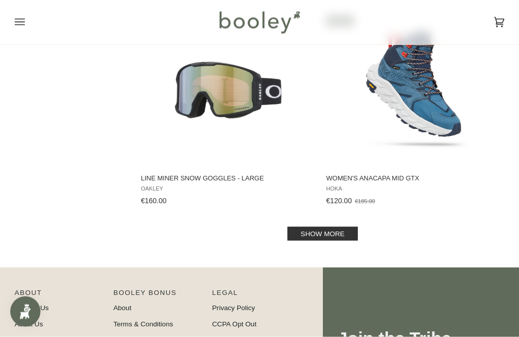
scroll to position [20612, 0]
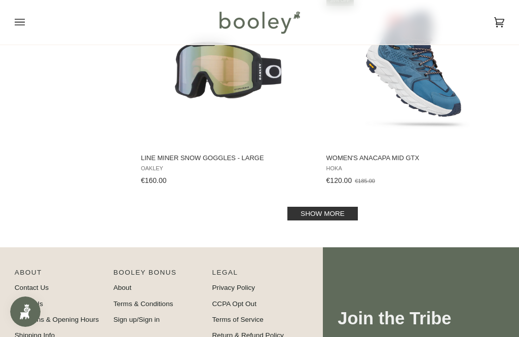
click at [325, 221] on link "Show more" at bounding box center [323, 214] width 71 height 14
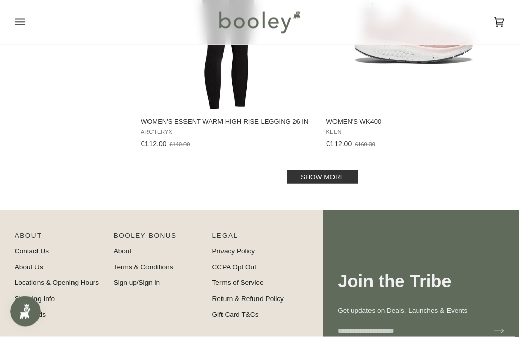
scroll to position [22727, 0]
click at [317, 184] on link "Show more" at bounding box center [323, 177] width 71 height 14
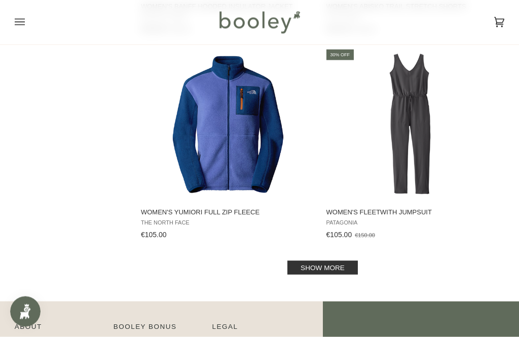
scroll to position [24695, 0]
click at [315, 274] on link "Show more" at bounding box center [323, 268] width 71 height 14
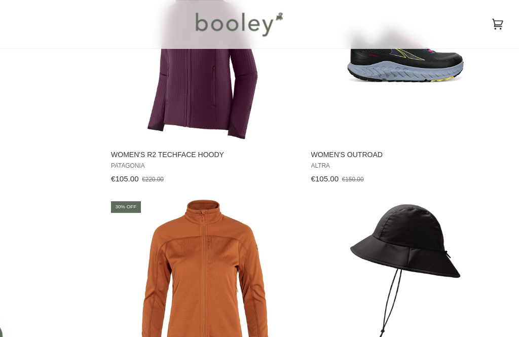
scroll to position [25381, 0]
click at [141, 148] on span "Women's R2 TechFace Hoody" at bounding box center [228, 143] width 175 height 9
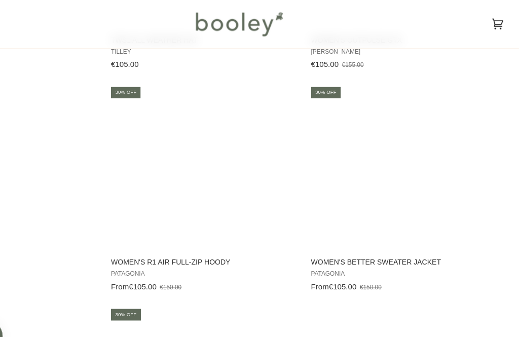
scroll to position [26106, 0]
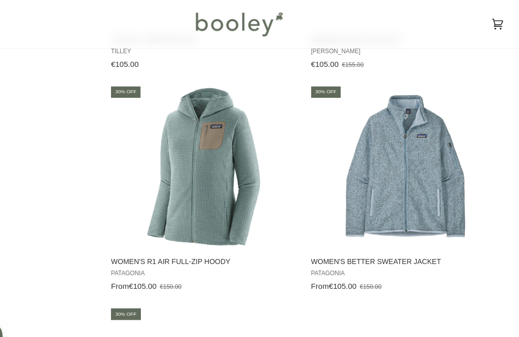
click at [140, 273] on span "Women's R1 Air Full-Zip Hoody Patagonia From €105.00 €150.00 View product" at bounding box center [229, 252] width 178 height 43
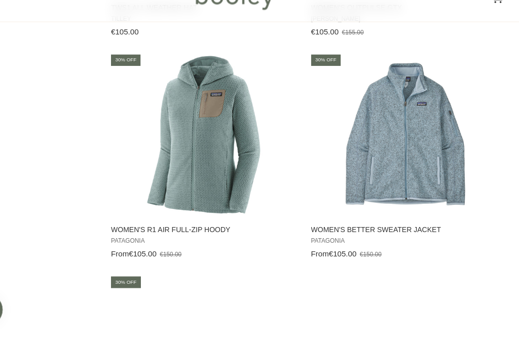
click at [141, 248] on span "Patagonia" at bounding box center [228, 248] width 175 height 7
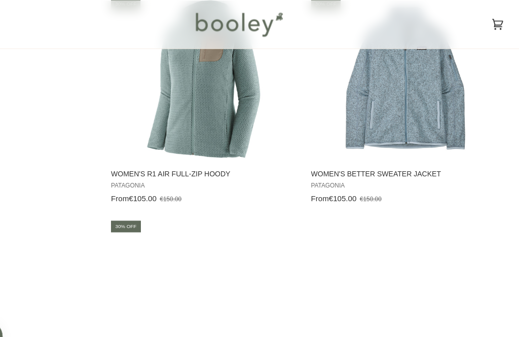
scroll to position [26196, 0]
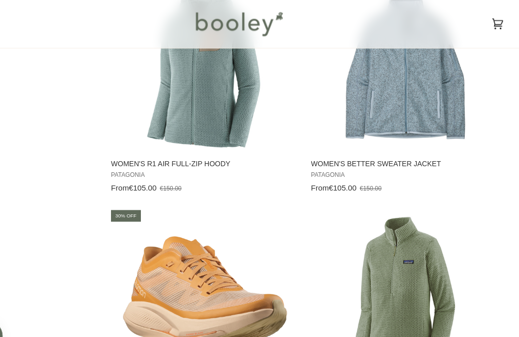
click at [383, 157] on span "Women's Better Sweater Jacket" at bounding box center [414, 152] width 175 height 9
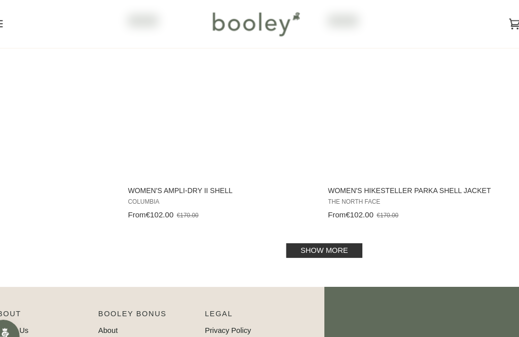
scroll to position [26790, 0]
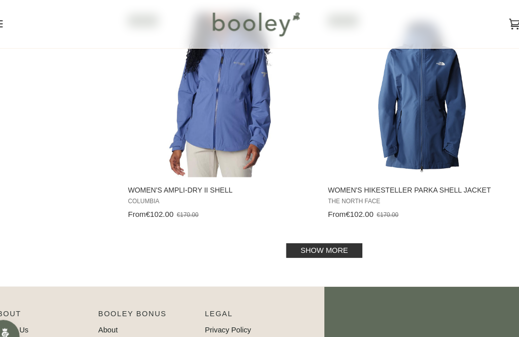
click at [288, 239] on link "Show more" at bounding box center [323, 232] width 71 height 14
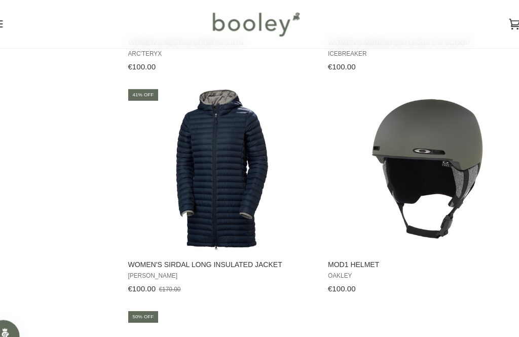
scroll to position [27338, 0]
click at [141, 259] on span "[PERSON_NAME]" at bounding box center [228, 256] width 175 height 7
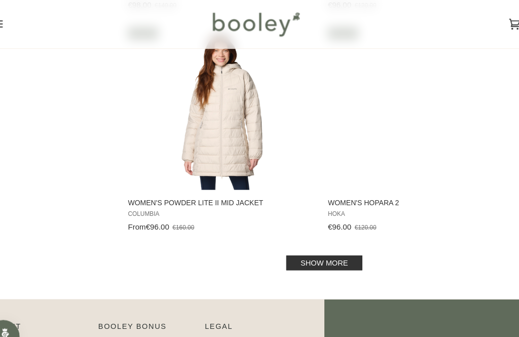
scroll to position [28856, 0]
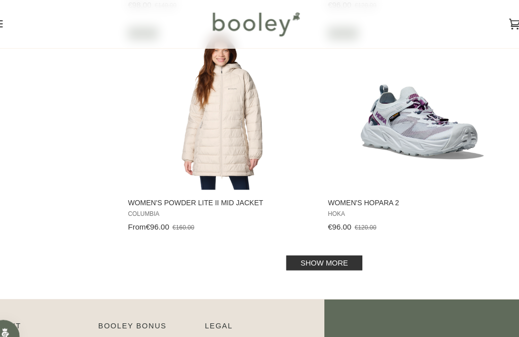
click at [288, 251] on link "Show more" at bounding box center [323, 244] width 71 height 14
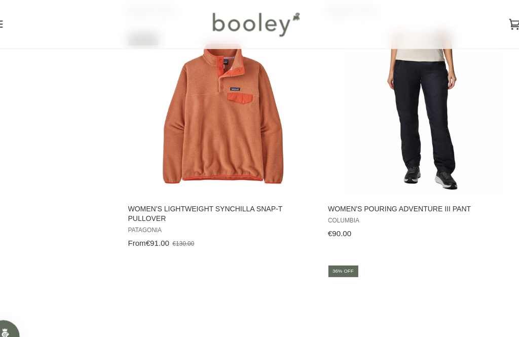
scroll to position [30507, 0]
click at [141, 207] on span "Women's Lightweight Synchilla Snap-T Pullover" at bounding box center [228, 198] width 175 height 18
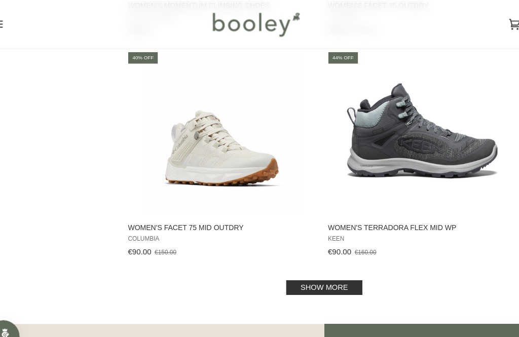
scroll to position [30910, 0]
click at [293, 273] on link "Show more" at bounding box center [323, 267] width 71 height 14
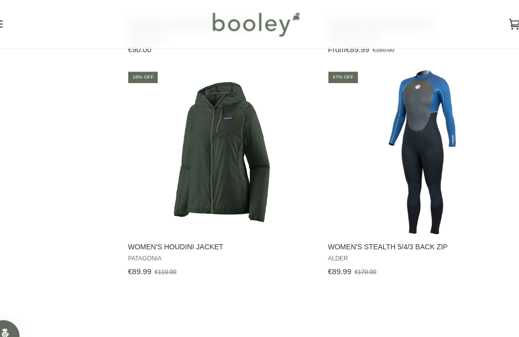
scroll to position [31922, 0]
click at [141, 234] on span "Women's Houdini Jacket" at bounding box center [228, 229] width 175 height 9
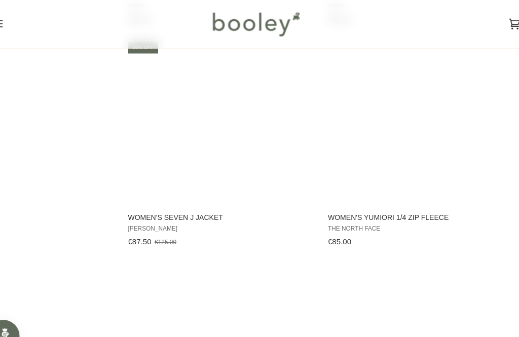
scroll to position [32362, 0]
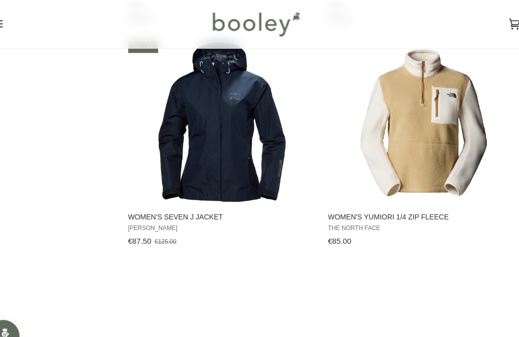
click at [144, 215] on span "[PERSON_NAME]" at bounding box center [228, 212] width 175 height 7
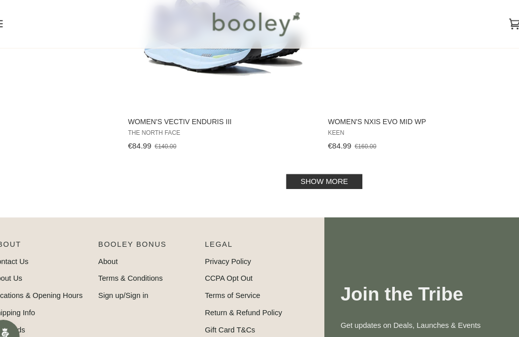
scroll to position [33068, 0]
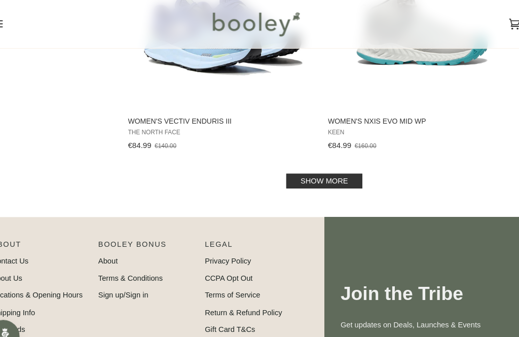
click at [288, 175] on link "Show more" at bounding box center [323, 168] width 71 height 14
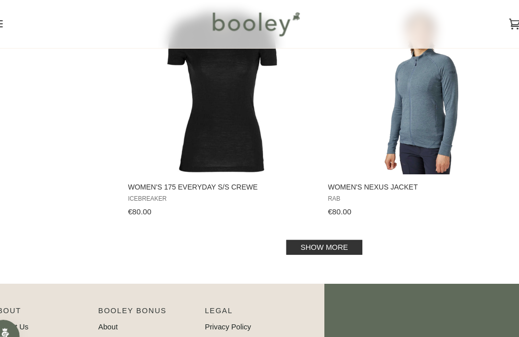
scroll to position [35067, 0]
click at [291, 236] on link "Show more" at bounding box center [323, 229] width 71 height 14
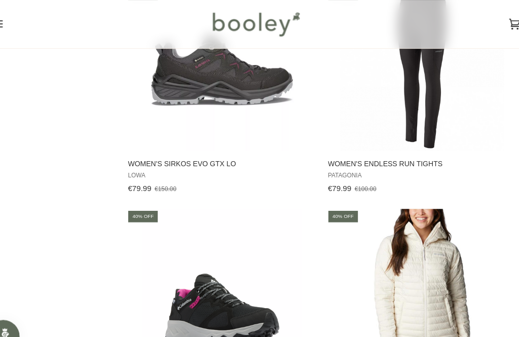
scroll to position [35912, 0]
click at [141, 157] on span "Women's Sirkos Evo GTX Lo" at bounding box center [228, 152] width 175 height 9
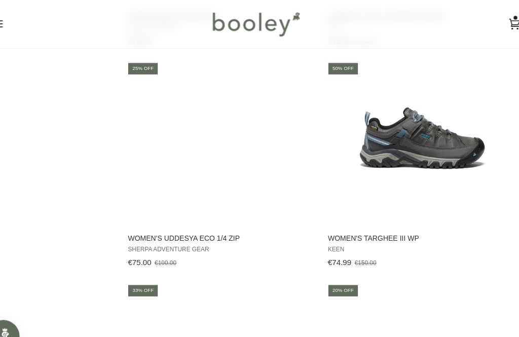
scroll to position [36666, 0]
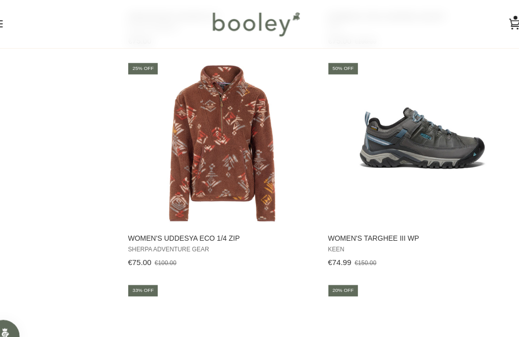
click at [141, 226] on span "Women's Uddesya Eco 1/4 Zip" at bounding box center [228, 221] width 175 height 9
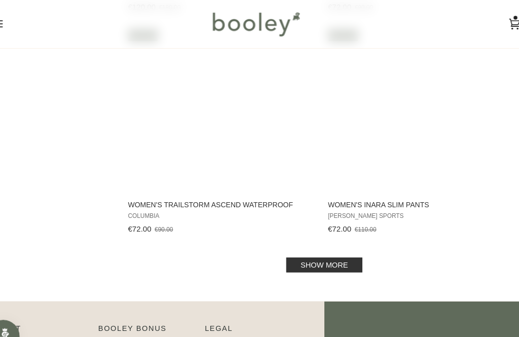
scroll to position [37110, 0]
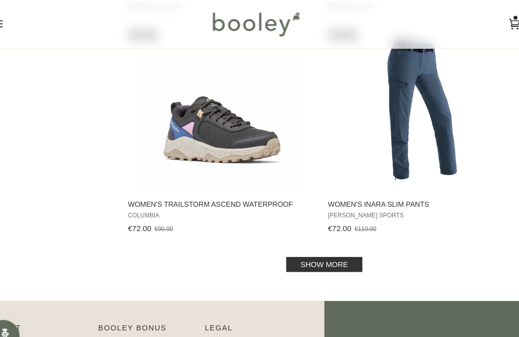
click at [288, 252] on link "Show more" at bounding box center [323, 245] width 71 height 14
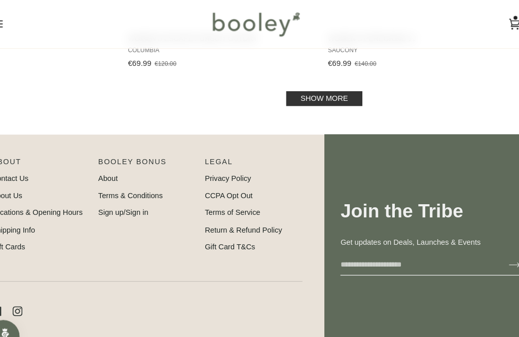
scroll to position [39341, 0]
click at [290, 98] on link "Show more" at bounding box center [323, 92] width 71 height 14
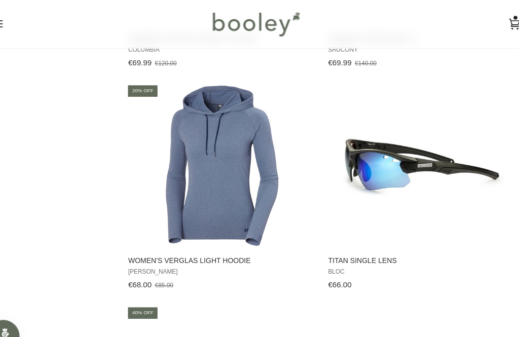
click at [175, 207] on img "Women's Verglas Light Hoodie" at bounding box center [228, 154] width 152 height 152
click at [176, 230] on button "View product" at bounding box center [228, 219] width 177 height 22
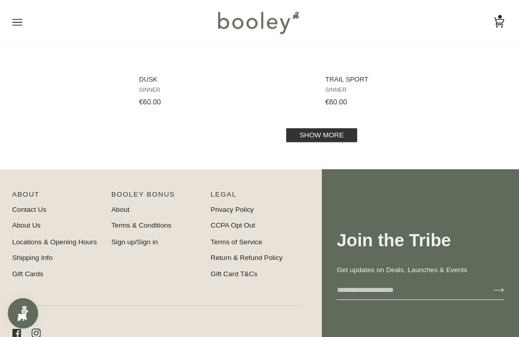
scroll to position [41395, 0]
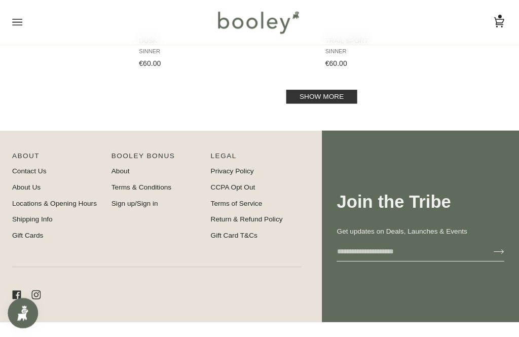
click at [306, 103] on link "Show more" at bounding box center [323, 97] width 71 height 14
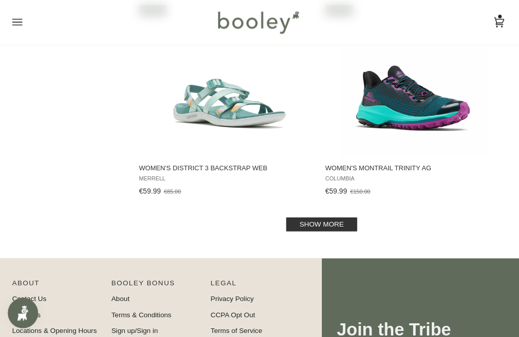
scroll to position [43359, 0]
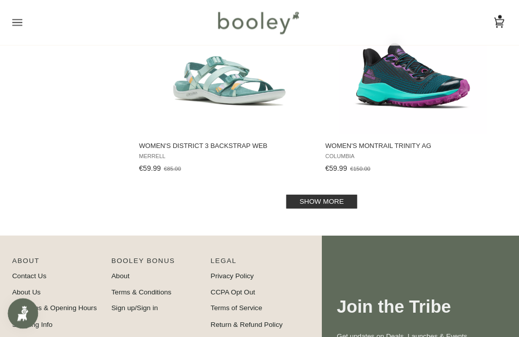
click at [304, 207] on link "Show more" at bounding box center [323, 201] width 71 height 14
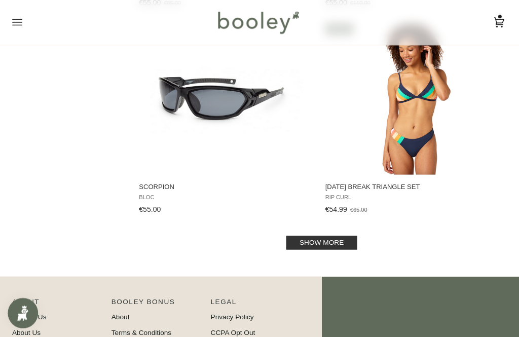
scroll to position [45410, 0]
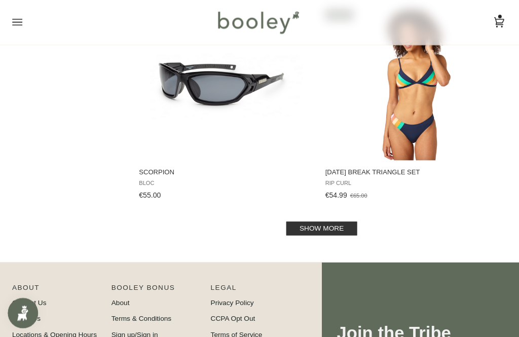
click at [313, 234] on link "Show more" at bounding box center [323, 228] width 71 height 14
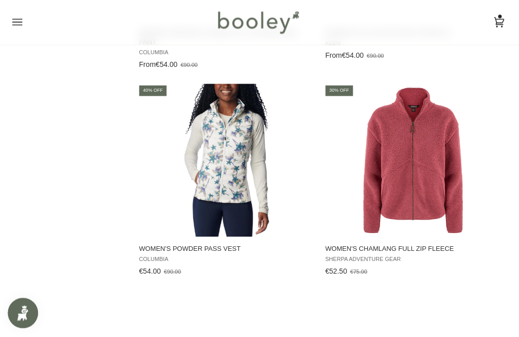
scroll to position [46167, 0]
click at [344, 279] on span "Women's Chamlang Full Zip Fleece Sherpa Adventure Gear €52.50 €75.00 View produ…" at bounding box center [414, 257] width 178 height 43
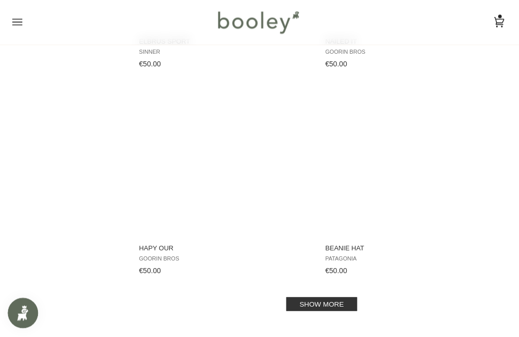
scroll to position [47425, 0]
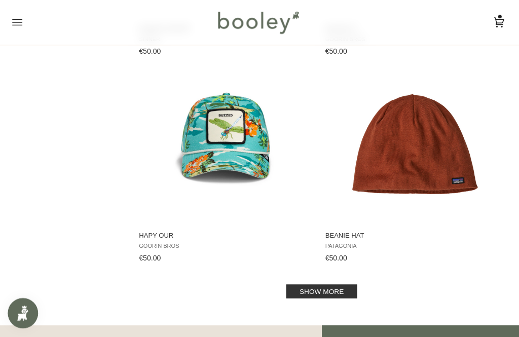
click at [312, 297] on link "Show more" at bounding box center [323, 291] width 71 height 14
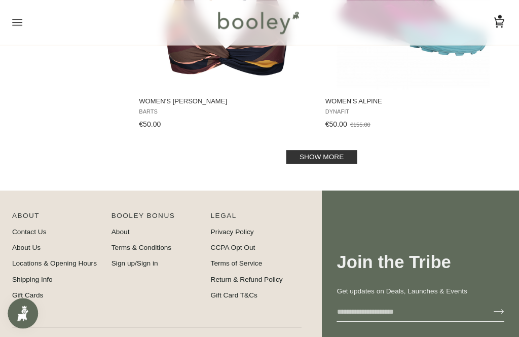
scroll to position [49619, 0]
click at [308, 163] on link "Show more" at bounding box center [323, 157] width 71 height 14
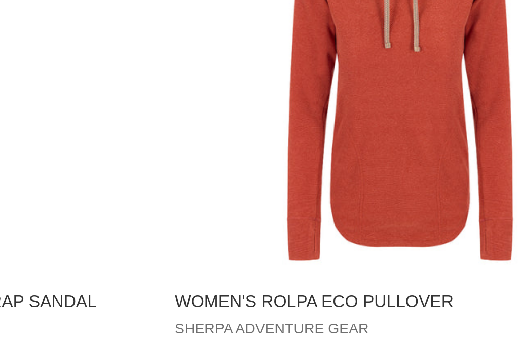
scroll to position [50924, 0]
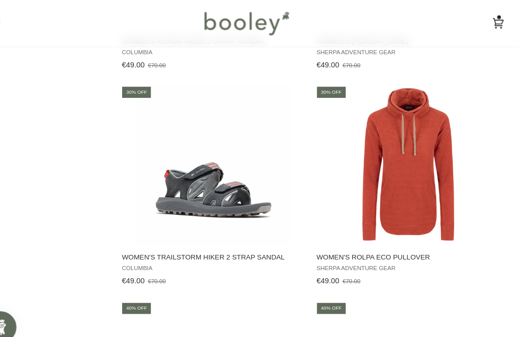
click at [340, 250] on span "Women's Rolpa Eco Pullover" at bounding box center [414, 245] width 175 height 9
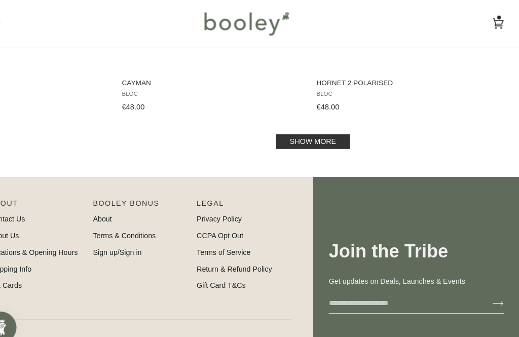
scroll to position [51709, 0]
click at [288, 142] on link "Show more" at bounding box center [323, 135] width 71 height 14
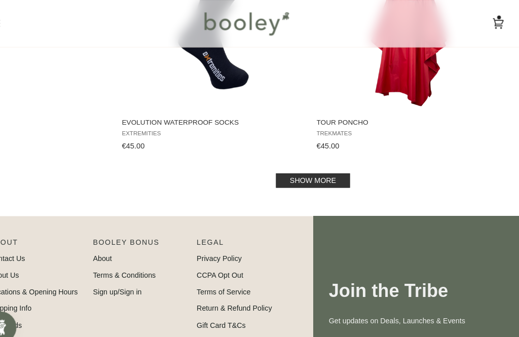
click at [288, 179] on link "Show more" at bounding box center [323, 172] width 71 height 14
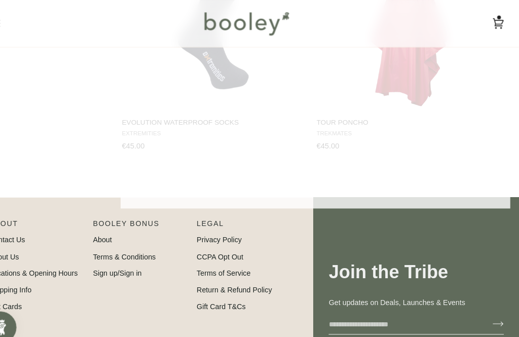
scroll to position [53739, 0]
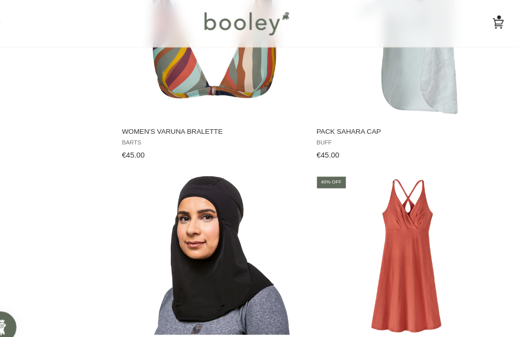
scroll to position [54761, 0]
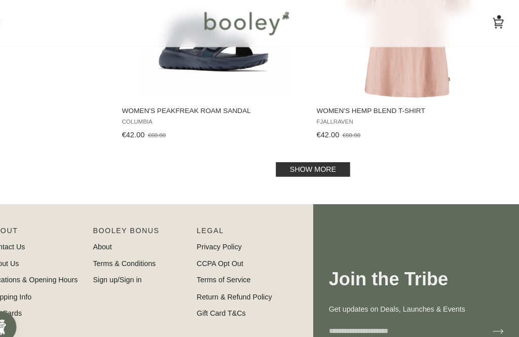
click at [288, 168] on link "Show more" at bounding box center [323, 162] width 71 height 14
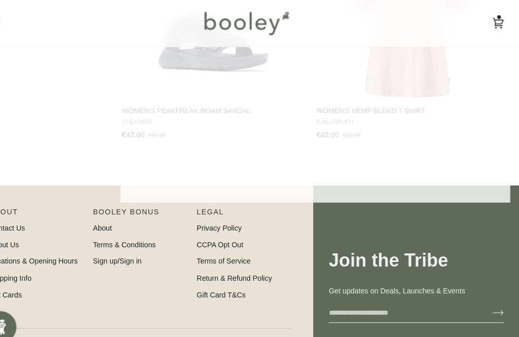
scroll to position [55810, 0]
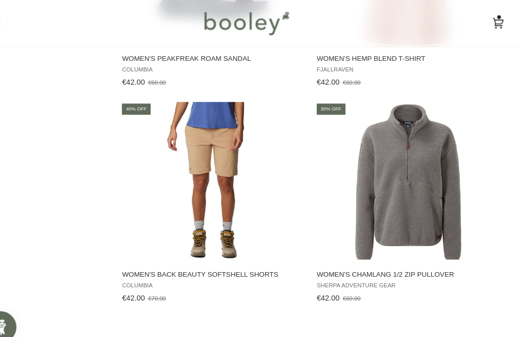
scroll to position [55860, 0]
click at [335, 266] on span "Women's Chamlang 1/2 Zip Pullover" at bounding box center [414, 261] width 175 height 9
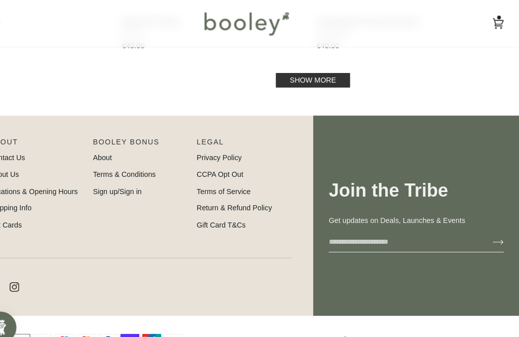
scroll to position [57911, 0]
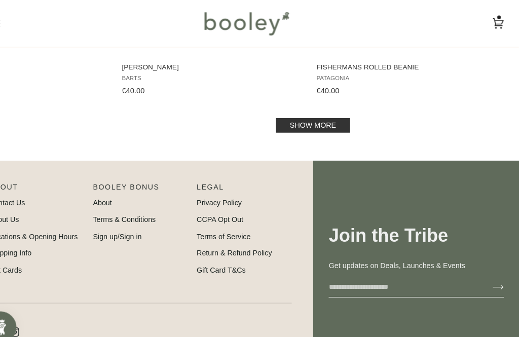
click at [293, 126] on link "Show more" at bounding box center [323, 120] width 71 height 14
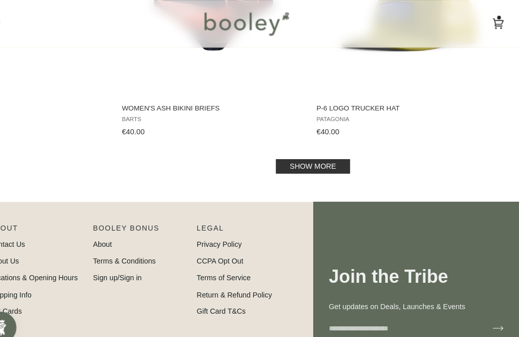
scroll to position [59931, 0]
click at [288, 165] on link "Show more" at bounding box center [323, 159] width 71 height 14
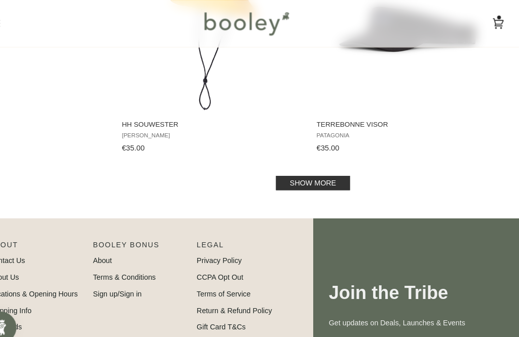
scroll to position [61993, 0]
click at [288, 181] on link "Show more" at bounding box center [323, 174] width 71 height 14
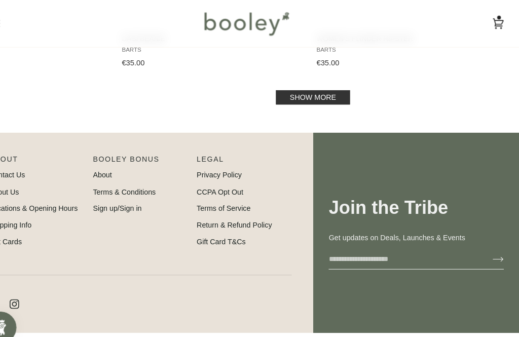
scroll to position [64143, 0]
click at [288, 99] on link "Show more" at bounding box center [323, 93] width 71 height 14
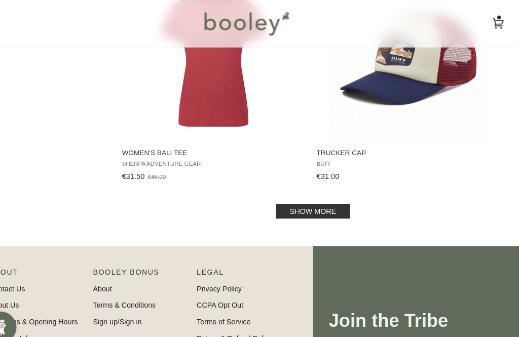
scroll to position [66103, 0]
click at [288, 208] on link "Show more" at bounding box center [323, 201] width 71 height 14
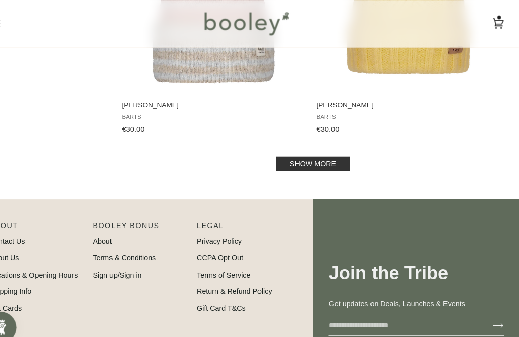
scroll to position [68208, 0]
click at [291, 163] on link "Show more" at bounding box center [323, 156] width 71 height 14
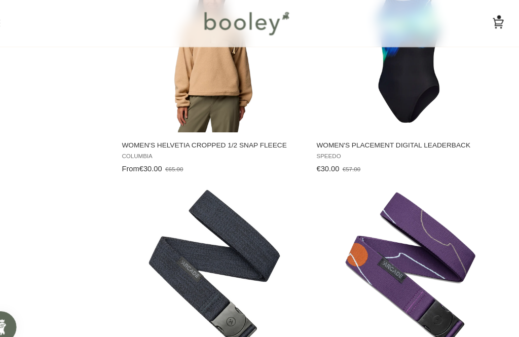
scroll to position [68788, 0]
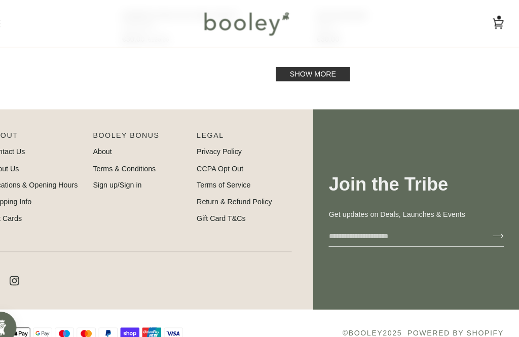
click at [288, 77] on link "Show more" at bounding box center [323, 70] width 71 height 14
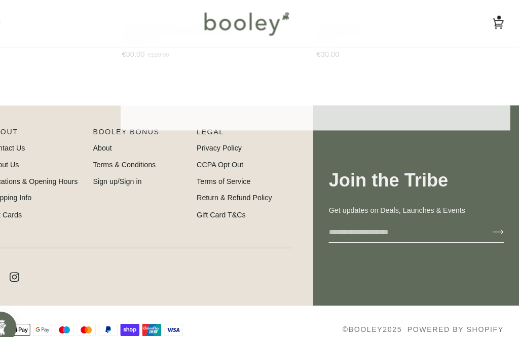
scroll to position [70352, 0]
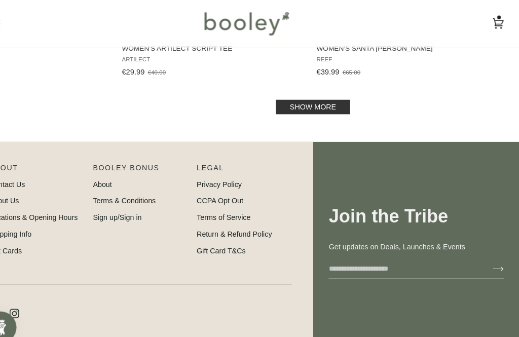
scroll to position [72402, 0]
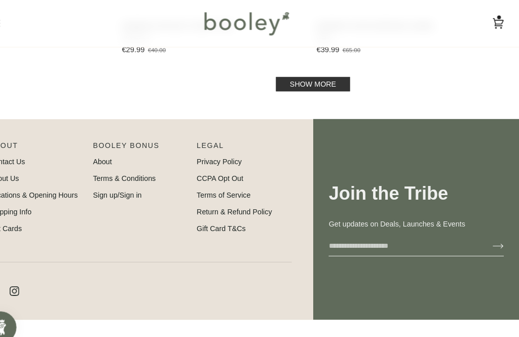
click at [288, 87] on link "Show more" at bounding box center [323, 81] width 71 height 14
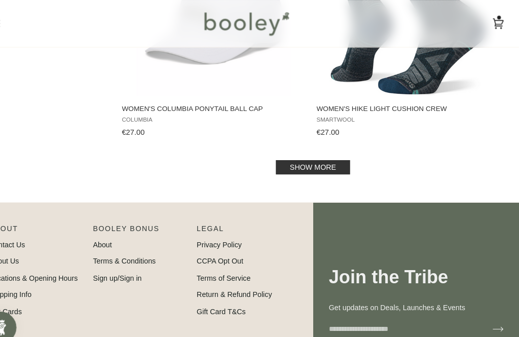
scroll to position [74416, 0]
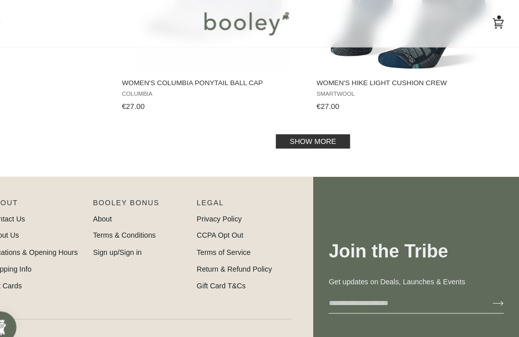
click at [288, 142] on link "Show more" at bounding box center [323, 135] width 71 height 14
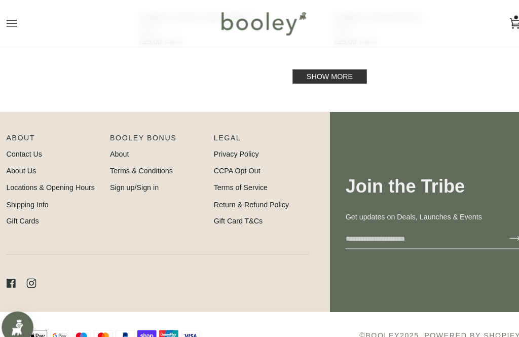
scroll to position [76546, 0]
click at [301, 80] on link "Show more" at bounding box center [323, 73] width 71 height 14
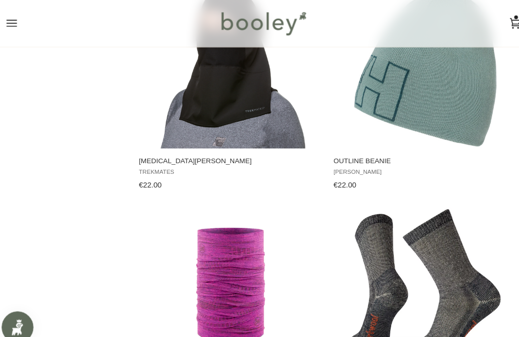
scroll to position [78272, 0]
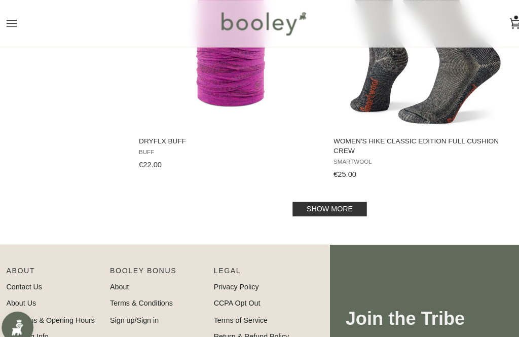
click at [303, 206] on link "Show more" at bounding box center [323, 199] width 71 height 14
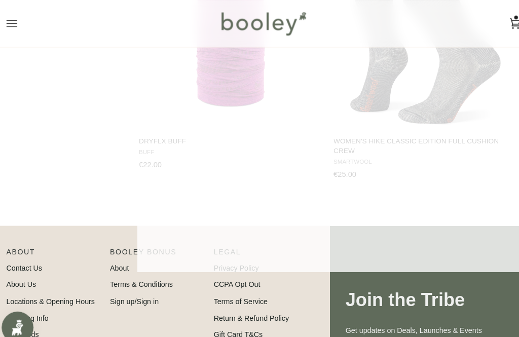
scroll to position [78498, 0]
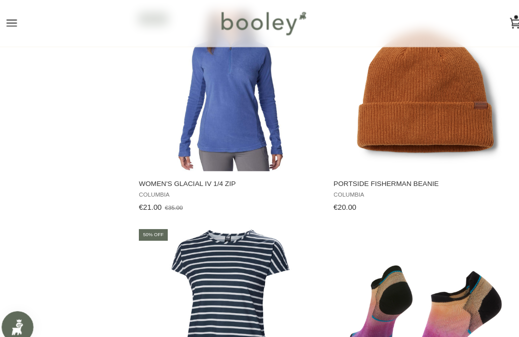
scroll to position [79093, 0]
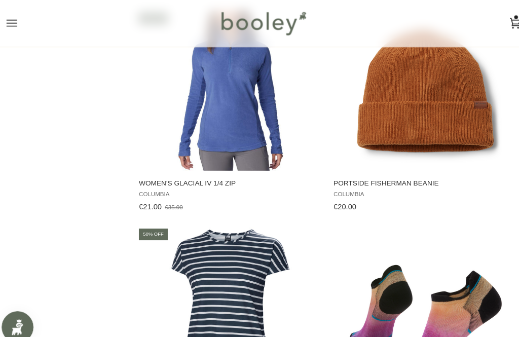
click at [193, 163] on button "View product" at bounding box center [228, 152] width 177 height 22
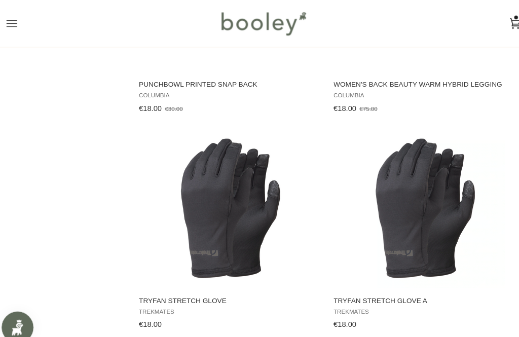
scroll to position [80485, 0]
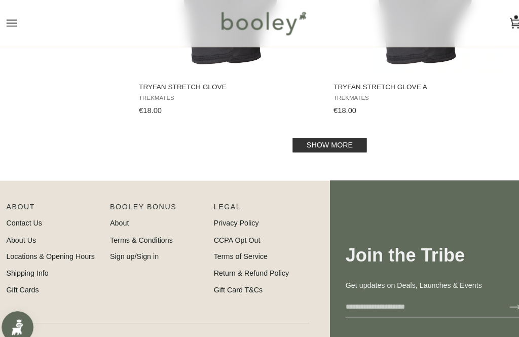
click at [308, 146] on link "Show more" at bounding box center [323, 139] width 71 height 14
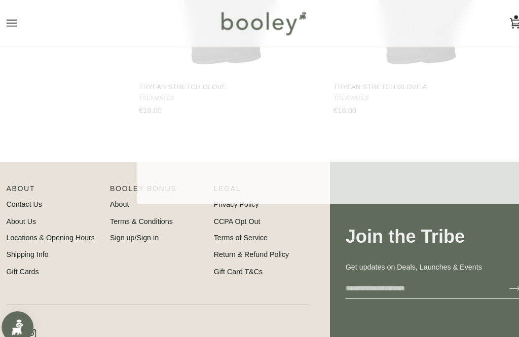
scroll to position [80645, 0]
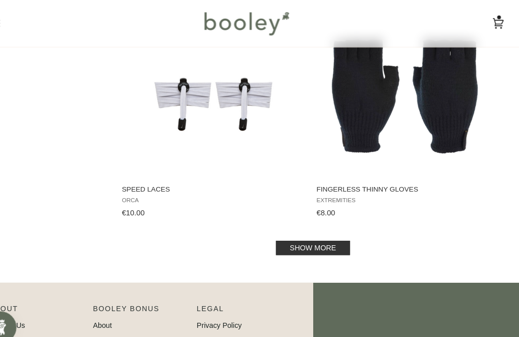
scroll to position [82627, 0]
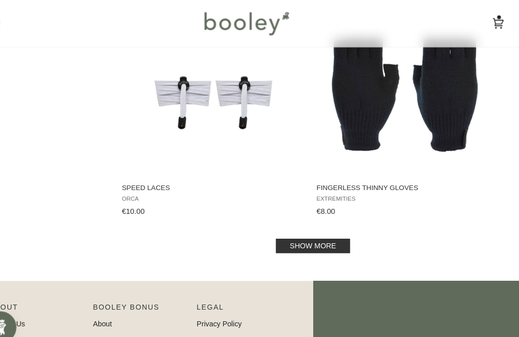
click at [288, 241] on link "Show more" at bounding box center [323, 235] width 71 height 14
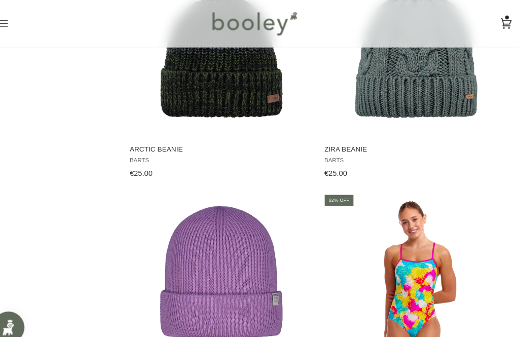
scroll to position [76627, 0]
click at [15, 18] on icon "Open menu" at bounding box center [20, 22] width 10 height 15
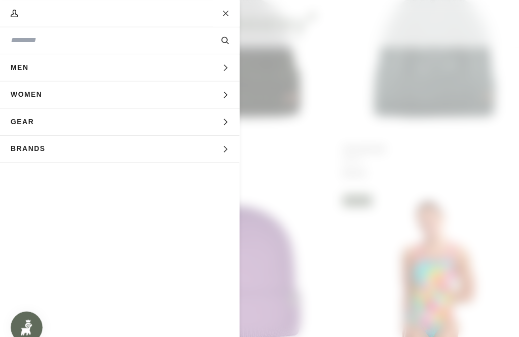
click at [34, 92] on span "Women" at bounding box center [28, 90] width 57 height 25
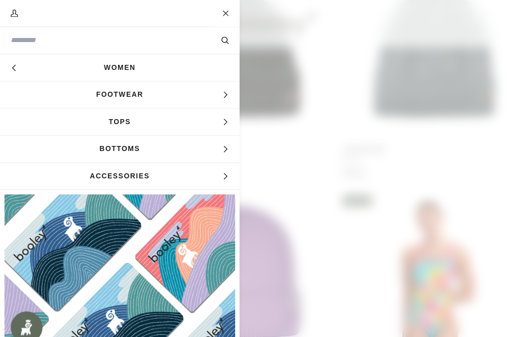
click at [88, 90] on span "Footwear" at bounding box center [114, 90] width 228 height 25
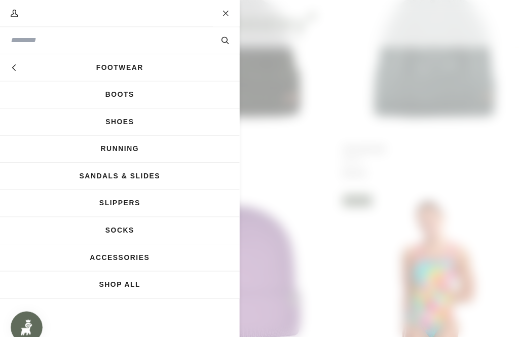
click at [103, 121] on link "Shoes" at bounding box center [114, 115] width 228 height 25
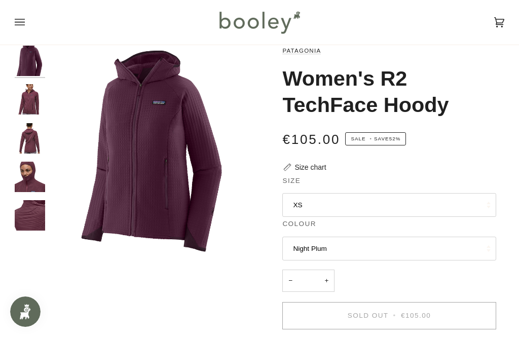
click at [31, 167] on img "Patagonia Women's R2 TechFace Hoody - Booley Galway" at bounding box center [30, 177] width 30 height 30
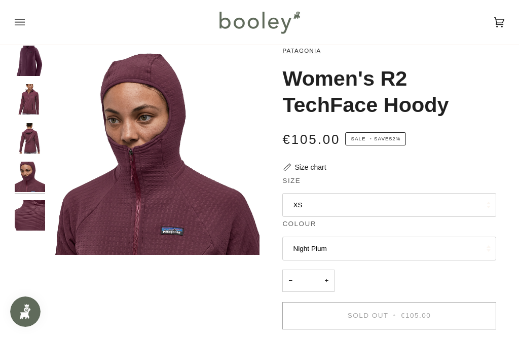
click at [23, 209] on img "Patagonia Women's R2 TechFace Hoody - Booley Galway" at bounding box center [30, 215] width 30 height 30
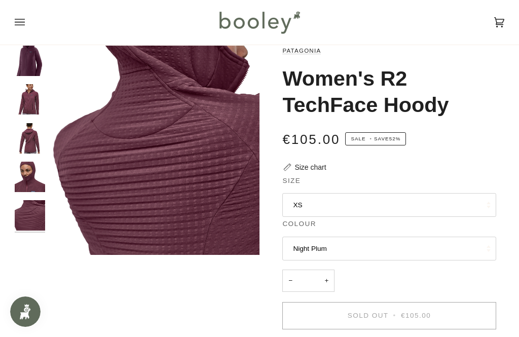
click at [25, 99] on img "Patagonia Women's R2 TechFace Hoody - Booley Galway" at bounding box center [30, 99] width 30 height 30
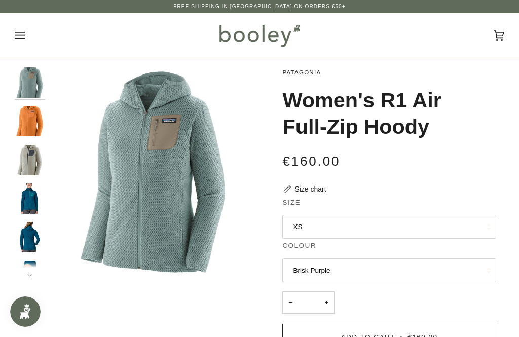
click at [26, 122] on img "Women's R1 Air Full-Zip Hoody" at bounding box center [30, 121] width 30 height 30
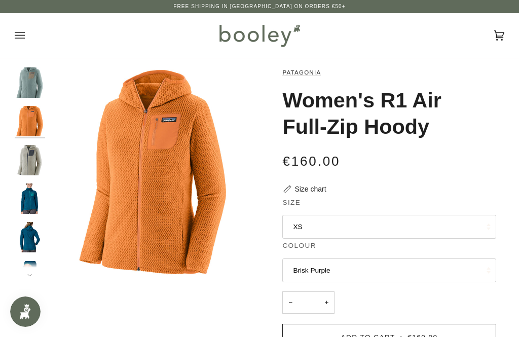
click at [32, 88] on img "Women's R1 Air Full-Zip Hoody" at bounding box center [30, 82] width 30 height 30
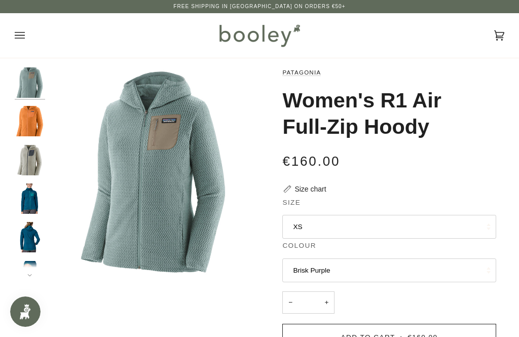
click at [26, 199] on img "Patagonia Women's R1 Air Full-Zip Hoody - Booley Galway" at bounding box center [30, 199] width 30 height 30
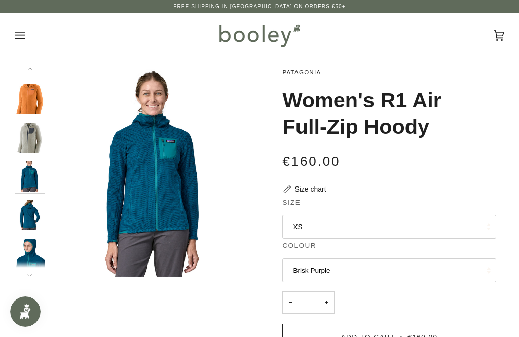
scroll to position [24, 0]
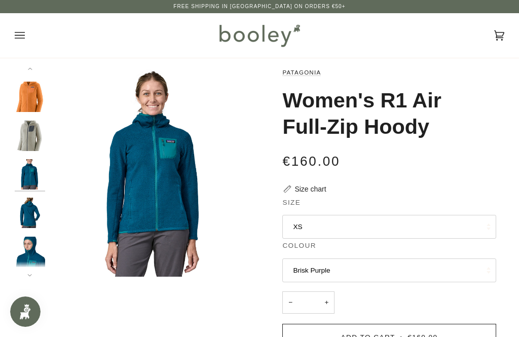
click at [300, 224] on button "XS" at bounding box center [390, 227] width 214 height 24
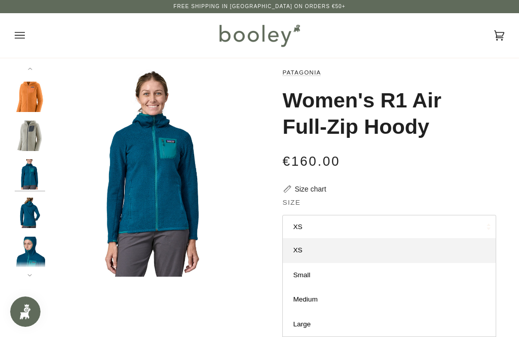
click at [27, 125] on img "Patagonia Women's R1 Air Full-Zip Hoody Wool White - Booley Galway" at bounding box center [30, 136] width 30 height 30
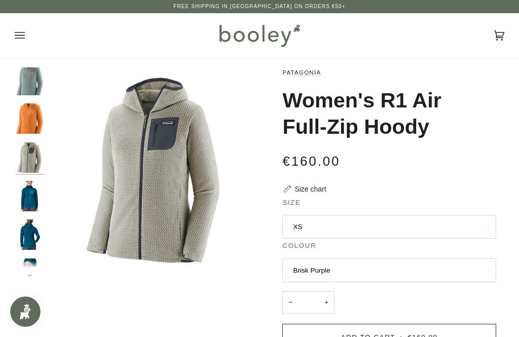
scroll to position [0, 0]
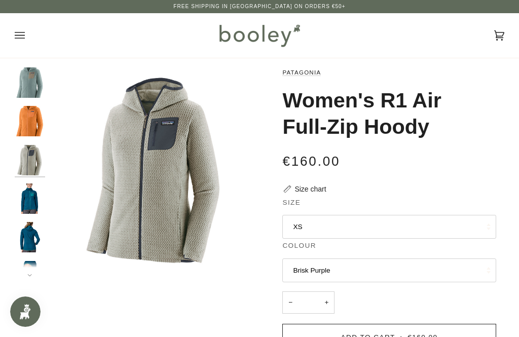
click at [25, 82] on img "Women's R1 Air Full-Zip Hoody" at bounding box center [30, 82] width 30 height 30
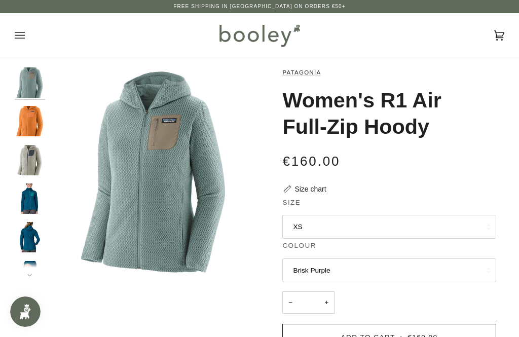
click at [304, 225] on button "XS" at bounding box center [390, 227] width 214 height 24
click at [28, 199] on img "Patagonia Women's R1 Air Full-Zip Hoody - Booley Galway" at bounding box center [30, 199] width 30 height 30
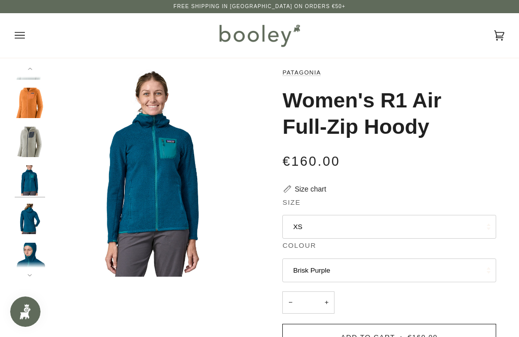
scroll to position [24, 0]
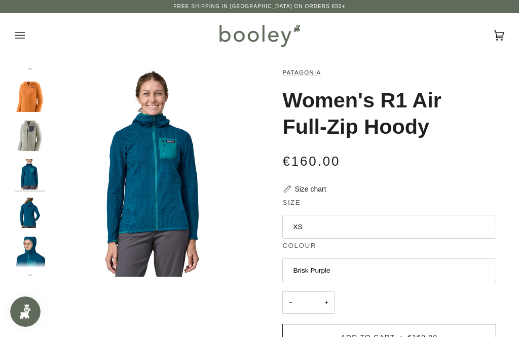
click at [28, 215] on img "Patagonia Women's R1 Air Full-Zip Hoody - Booley Galway" at bounding box center [30, 213] width 30 height 30
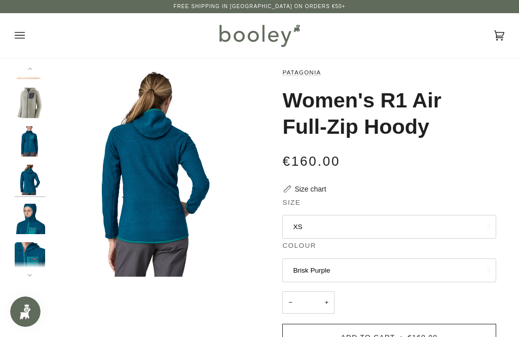
scroll to position [62, 0]
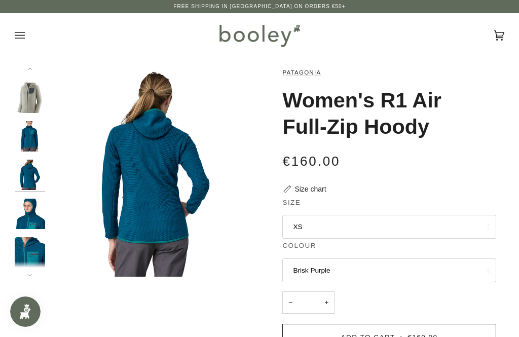
click at [26, 248] on img "Patagonia Women's R1 Air Full-Zip Hoody - Booley Galway" at bounding box center [30, 252] width 30 height 30
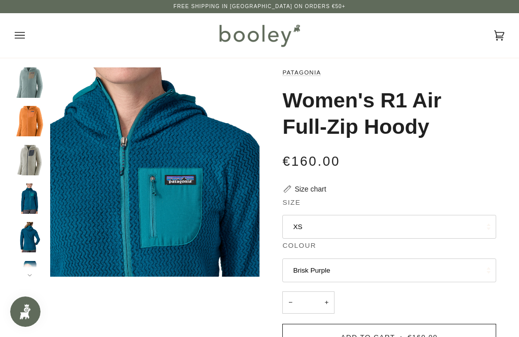
scroll to position [0, 0]
click at [27, 158] on img "Patagonia Women's R1 Air Full-Zip Hoody Wool White - Booley Galway" at bounding box center [30, 160] width 30 height 30
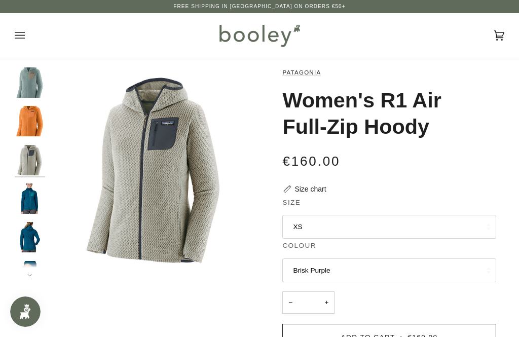
click at [25, 119] on img "Women's R1 Air Full-Zip Hoody" at bounding box center [30, 121] width 30 height 30
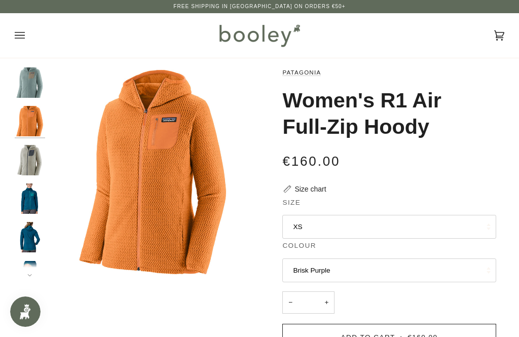
click at [27, 79] on img "Women's R1 Air Full-Zip Hoody" at bounding box center [30, 82] width 30 height 30
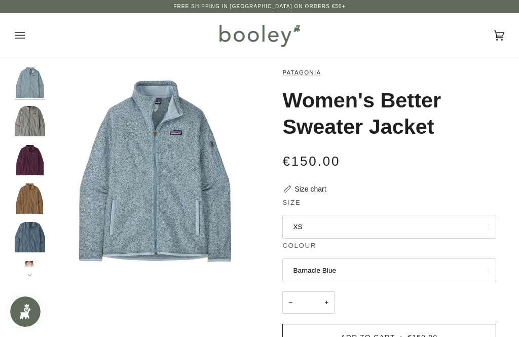
click at [25, 157] on img "Patagonia Women's Better Sweater Jacket Night Plum - Booley Galway" at bounding box center [30, 160] width 30 height 30
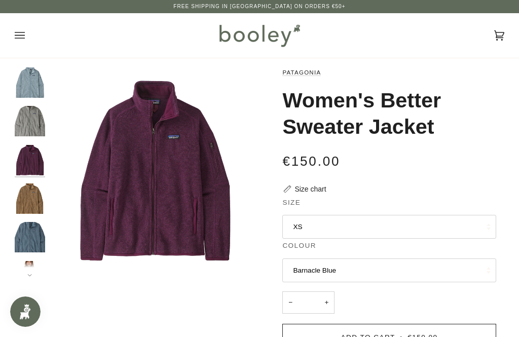
click at [23, 117] on img "Patagonia Women's Better Sweater Jacket Birch White - Booley Galway" at bounding box center [30, 121] width 30 height 30
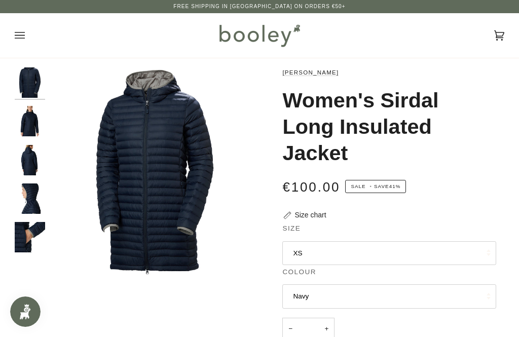
click at [28, 204] on img "Helly Hansen Women's Sirdal Long Insulated Jacket - Booley Galway" at bounding box center [30, 199] width 30 height 30
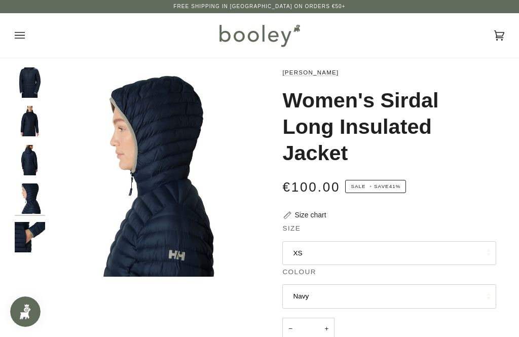
click at [22, 236] on img "Helly Hansen Women's Sirdal Long Insulated Jacket - Booley Galway" at bounding box center [30, 237] width 30 height 30
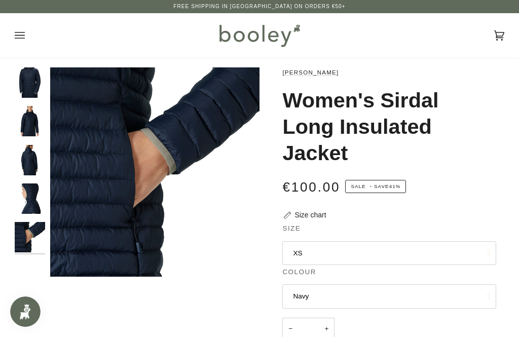
click at [299, 251] on button "XS" at bounding box center [390, 253] width 214 height 24
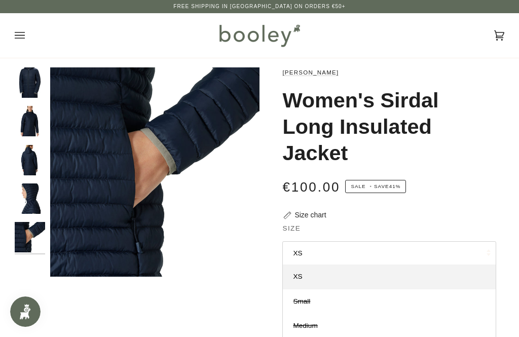
click at [25, 125] on img "Helly Hansen Women's Sirdal Long Insulated Jacket - Booley Galway" at bounding box center [30, 121] width 30 height 30
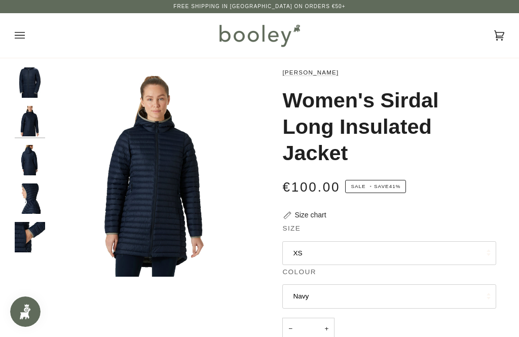
click at [27, 166] on img "Helly Hansen Women's Sirdal Long Insulated Jacket - Booley Galway" at bounding box center [30, 160] width 30 height 30
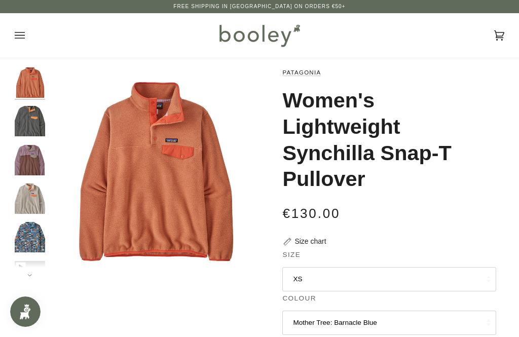
click at [17, 120] on img "Patagonia Women's Lightweight Synchilla Snap-T Pullover Nickel / Vivid Apricot …" at bounding box center [30, 121] width 30 height 30
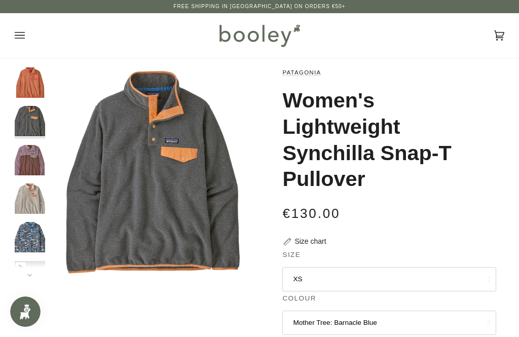
click at [36, 156] on img "Patagonia Women's Lightweight Synchilla Snap-T Pullover Dulse Mauve - Booley Ga…" at bounding box center [30, 160] width 30 height 30
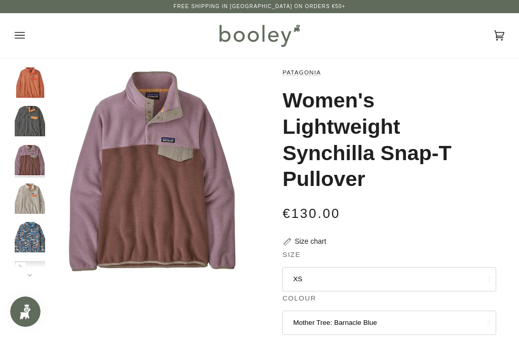
click at [29, 89] on img "Patagonia Women's Light Weight Synchilla Snap-T Pullover Sienna Clay - Booley G…" at bounding box center [30, 82] width 30 height 30
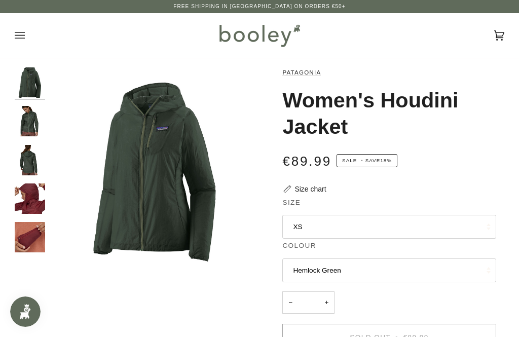
click at [28, 157] on img "Patagonia Women's Houdini Jacket Hemlock Green - Booley Galway" at bounding box center [30, 160] width 30 height 30
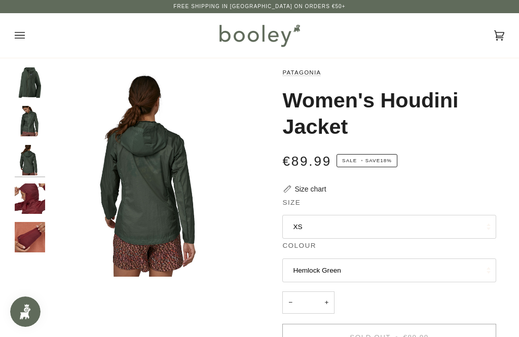
click at [27, 127] on img "Patagonia Women's Houdini Jacket Hemlock Green - Booley Galway" at bounding box center [30, 121] width 30 height 30
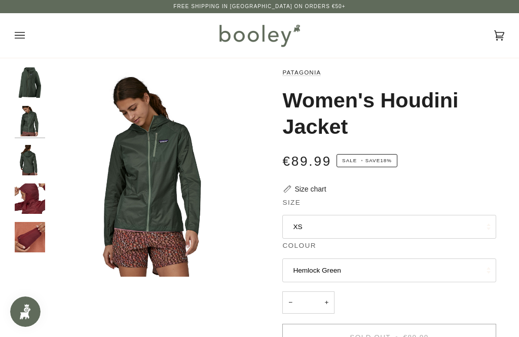
click at [304, 269] on button "Hemlock Green" at bounding box center [390, 271] width 214 height 24
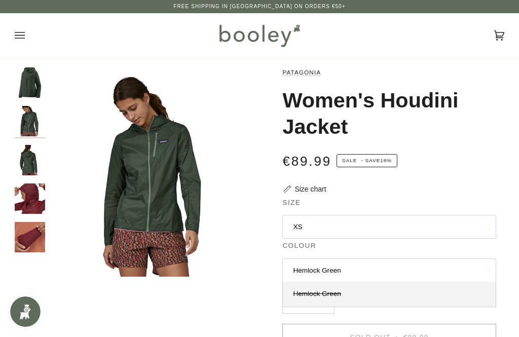
click at [301, 230] on button "XS" at bounding box center [390, 227] width 214 height 24
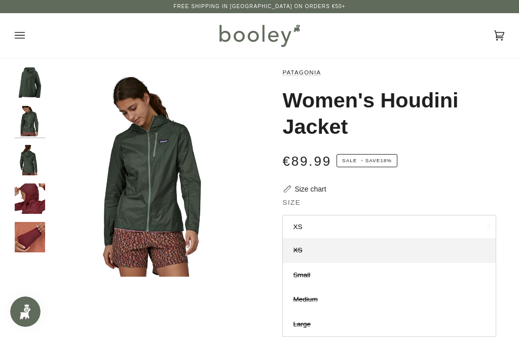
click at [267, 276] on div "Patagonia Women's Houdini Jacket €89.99 Sale • Save 18% Size chart Size XS XS" at bounding box center [382, 313] width 245 height 492
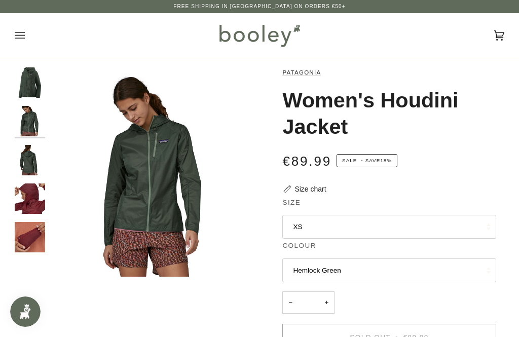
click at [29, 158] on img "Patagonia Women's Houdini Jacket Hemlock Green - Booley Galway" at bounding box center [30, 160] width 30 height 30
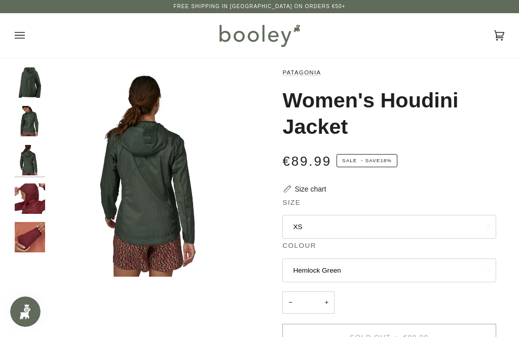
click at [28, 118] on img "Patagonia Women's Houdini Jacket Hemlock Green - Booley Galway" at bounding box center [30, 121] width 30 height 30
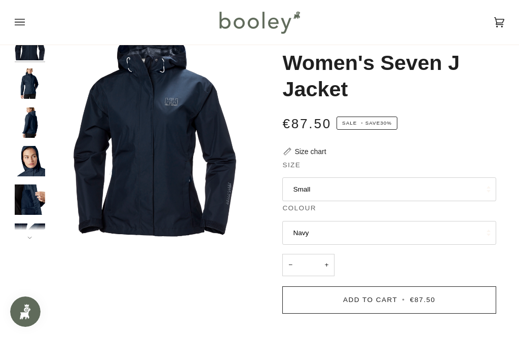
click at [32, 198] on img "Helly Hansen Women's Seven J Jacket Navy - Booley Galway" at bounding box center [30, 200] width 30 height 30
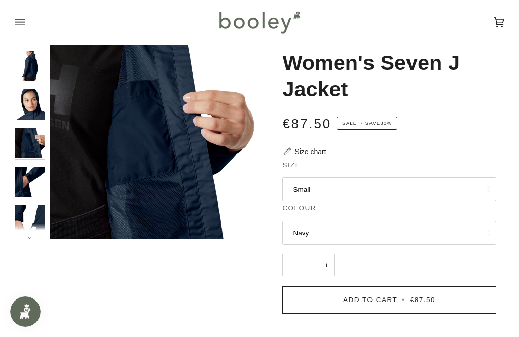
scroll to position [57, 0]
click at [30, 216] on img "Helly Hansen Women's Seven J Jacket Navy - Booley Galway" at bounding box center [30, 220] width 30 height 30
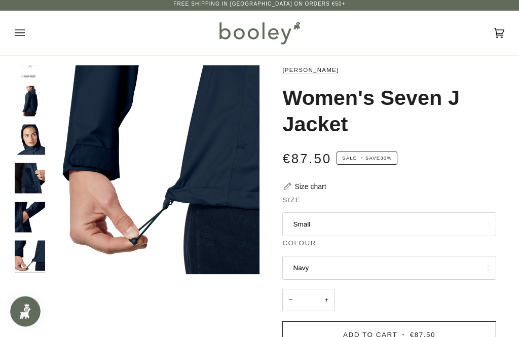
scroll to position [0, 0]
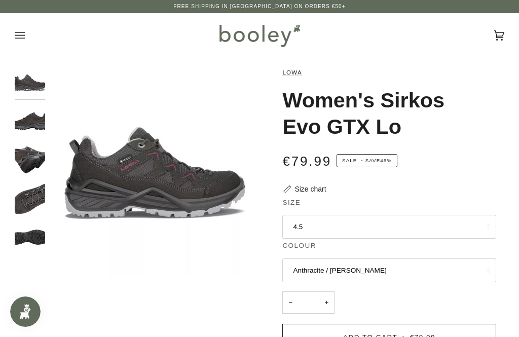
click at [23, 200] on img "Lowa Women's Sirkos Evo GTX Lo - Booley Galway" at bounding box center [30, 199] width 30 height 30
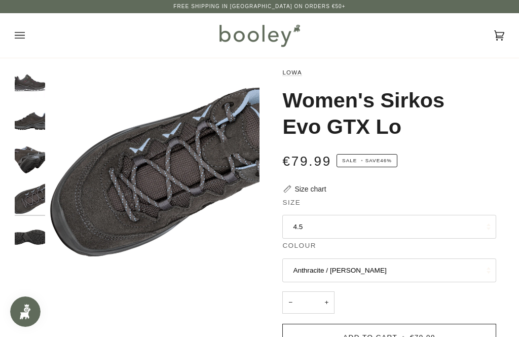
click at [33, 240] on img "Lowa Women's Sirkos Evo GTX Lo - Booley Galway" at bounding box center [30, 237] width 30 height 30
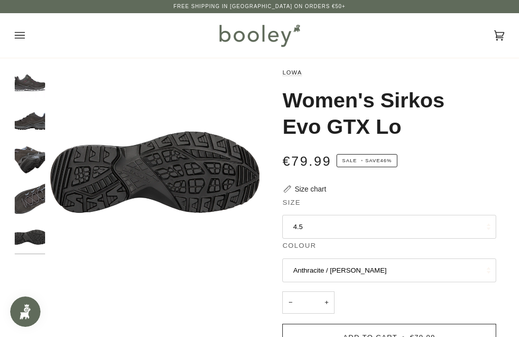
click at [25, 122] on img "Lowa Women's Sirkos Evo GTX Lo - Booley Galway" at bounding box center [30, 121] width 30 height 30
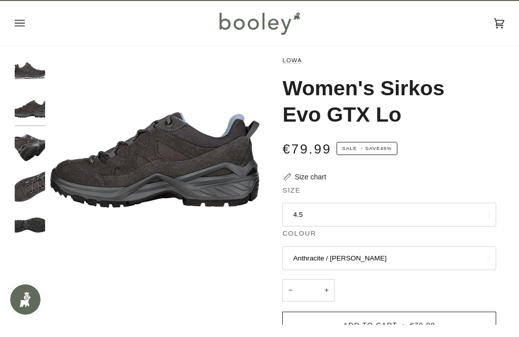
scroll to position [14, 0]
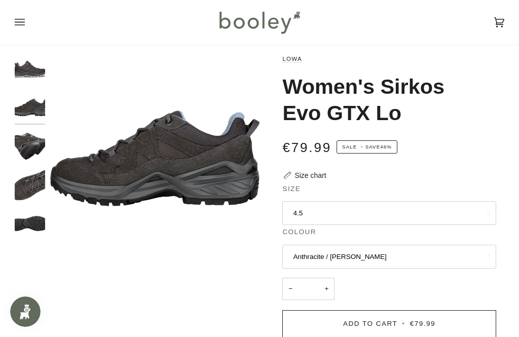
click at [312, 255] on button "Anthracite / Berry" at bounding box center [390, 257] width 214 height 24
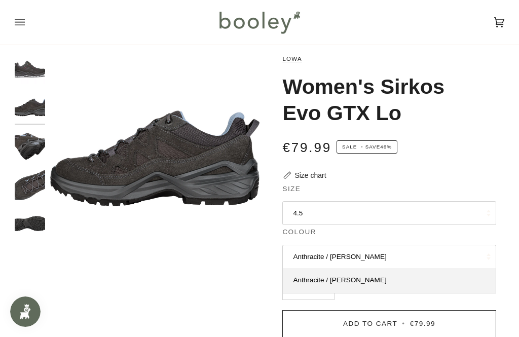
click at [296, 215] on button "4.5" at bounding box center [390, 213] width 214 height 24
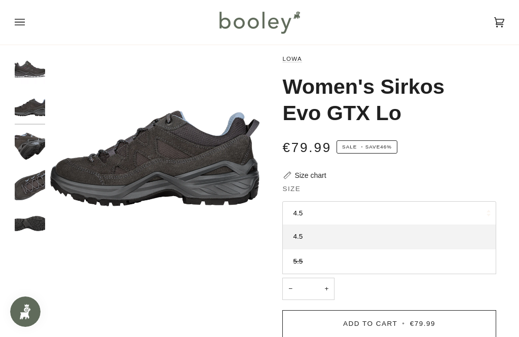
click at [31, 229] on img "Lowa Women's Sirkos Evo GTX Lo - Booley Galway" at bounding box center [30, 224] width 30 height 30
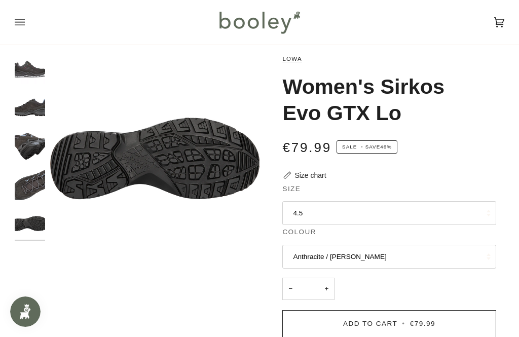
click at [29, 188] on img "Lowa Women's Sirkos Evo GTX Lo - Booley Galway" at bounding box center [30, 185] width 30 height 30
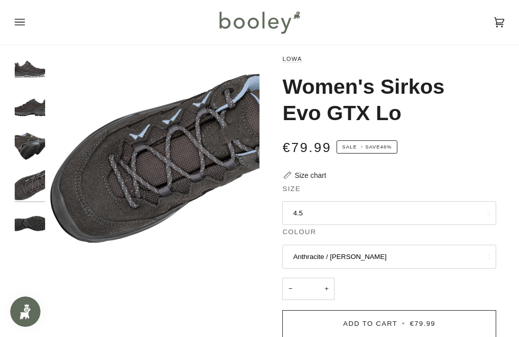
click at [29, 102] on img "Lowa Women's Sirkos Evo GTX Lo - Booley Galway" at bounding box center [30, 107] width 30 height 30
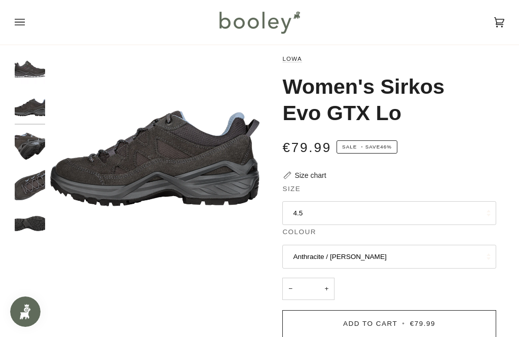
click at [30, 76] on img "Lowa Women's Sirkos Evo GTX Lo Anthracite / Berry - Booley Galway" at bounding box center [30, 69] width 30 height 30
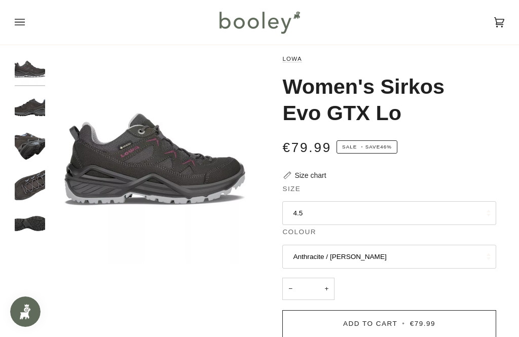
click at [30, 184] on img "Lowa Women's Sirkos Evo GTX Lo - Booley Galway" at bounding box center [30, 185] width 30 height 30
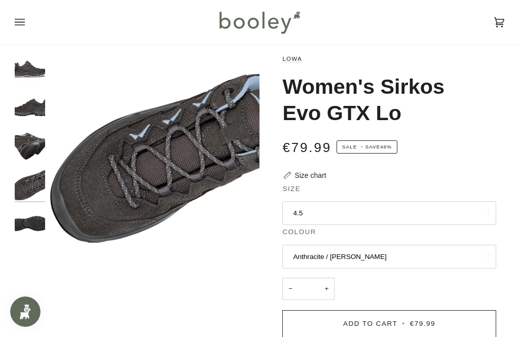
click at [36, 107] on img "Lowa Women's Sirkos Evo GTX Lo - Booley Galway" at bounding box center [30, 107] width 30 height 30
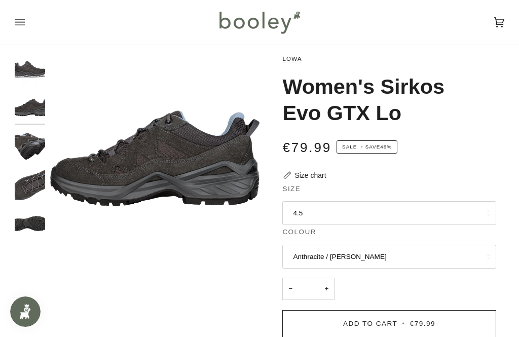
click at [28, 75] on img "Lowa Women's Sirkos Evo GTX Lo Anthracite / Berry - Booley Galway" at bounding box center [30, 69] width 30 height 30
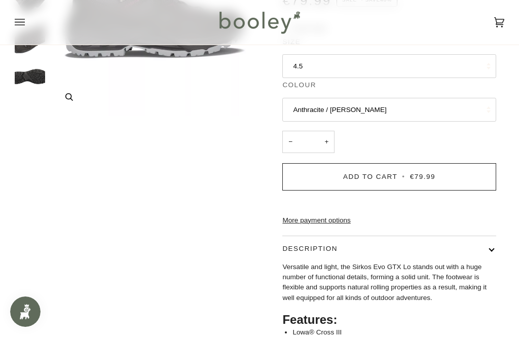
scroll to position [160, 0]
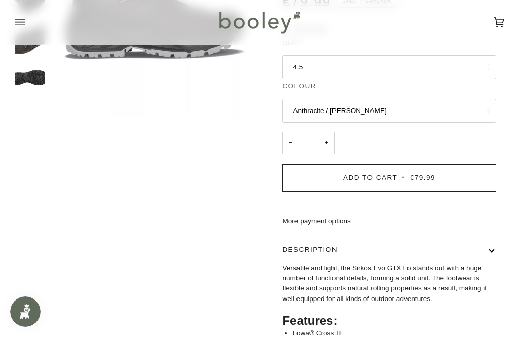
click at [438, 172] on button "Add to Cart • €79.99" at bounding box center [390, 177] width 214 height 27
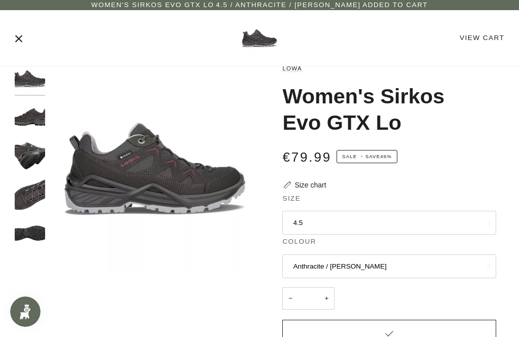
scroll to position [0, 0]
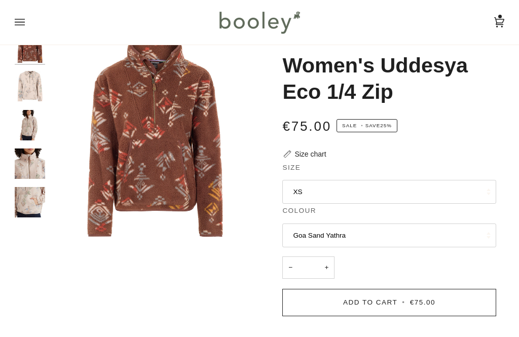
click at [32, 162] on img "Sherpa Adventure Gear Women's Uddesya Eco 1/4 Zip - Booley Galway" at bounding box center [30, 164] width 30 height 30
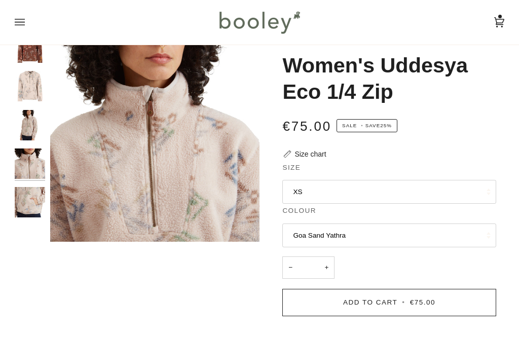
scroll to position [35, 0]
click at [30, 56] on img "Sherpa Adventure Gear Women's Uddesya Eco 1/4 Zip Cappuccino Yathra - Booley Ga…" at bounding box center [30, 47] width 30 height 30
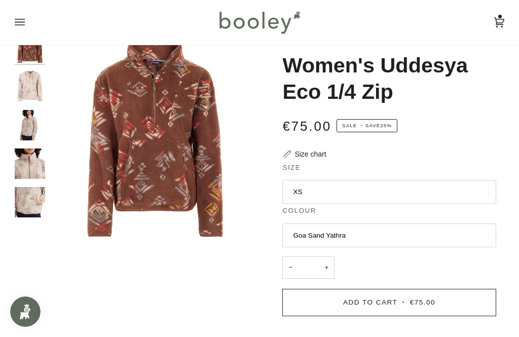
scroll to position [0, 0]
click at [29, 198] on img "Sherpa Adventure Gear Women's Uddesya Eco 1/4 Zip - Booley Galway" at bounding box center [30, 202] width 30 height 30
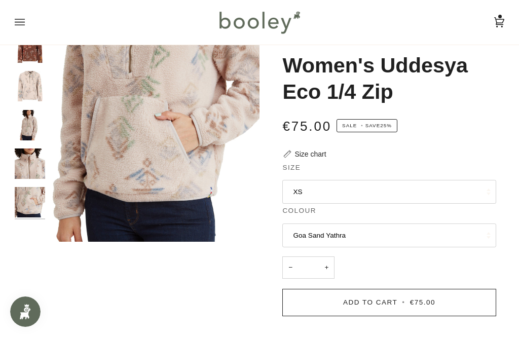
click at [27, 158] on img "Sherpa Adventure Gear Women's Uddesya Eco 1/4 Zip - Booley Galway" at bounding box center [30, 164] width 30 height 30
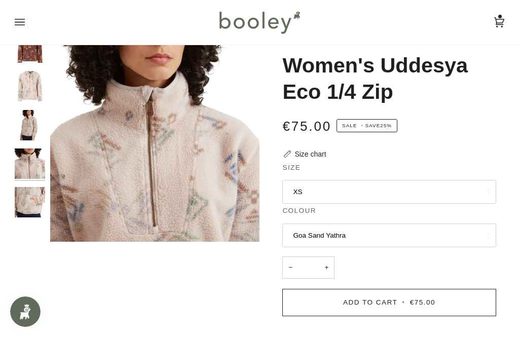
click at [32, 122] on img "Sherpa Adventure Gear Women's Uddesya Eco 1/4 Zip - Booley Galway" at bounding box center [30, 125] width 30 height 30
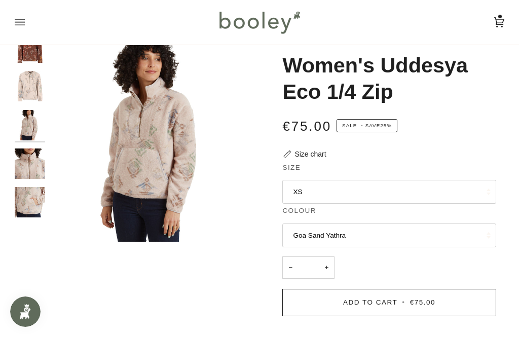
click at [26, 86] on img "Sherpa Adventure Gear Women's Uddesya Eco 1/4 Zip Goa Sand Yathra - Booley Galw…" at bounding box center [30, 86] width 30 height 30
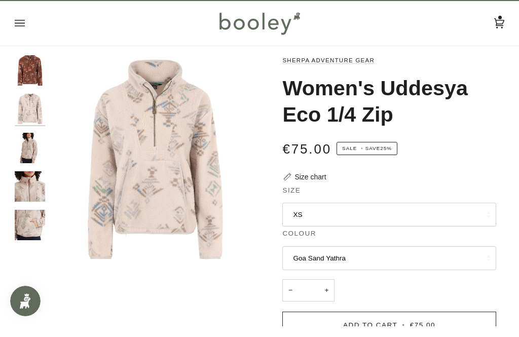
scroll to position [13, 0]
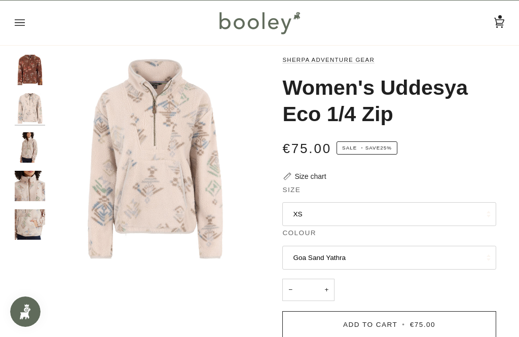
click at [311, 255] on button "Goa Sand Yathra" at bounding box center [390, 258] width 214 height 24
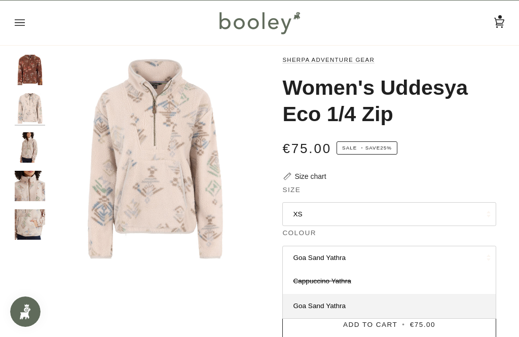
click at [301, 302] on span "Goa Sand Yathra" at bounding box center [319, 306] width 53 height 8
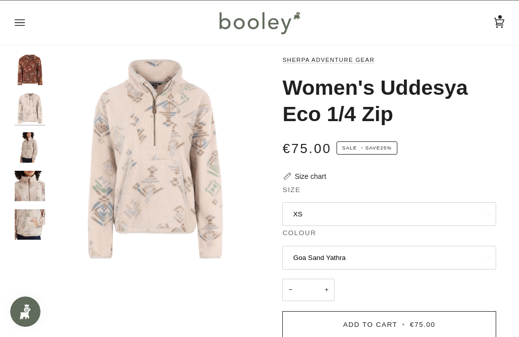
click at [26, 219] on img "Sherpa Adventure Gear Women's Uddesya Eco 1/4 Zip - Booley Galway" at bounding box center [30, 225] width 30 height 30
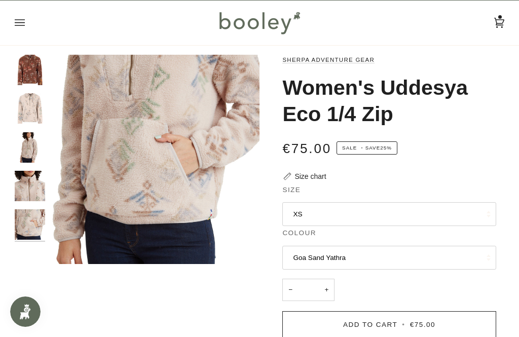
click at [30, 185] on img "Sherpa Adventure Gear Women's Uddesya Eco 1/4 Zip - Booley Galway" at bounding box center [30, 186] width 30 height 30
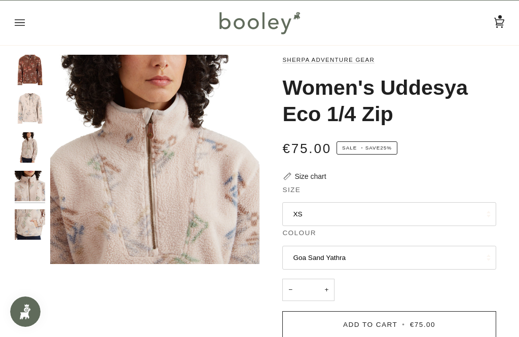
click at [27, 74] on img "Sherpa Adventure Gear Women's Uddesya Eco 1/4 Zip Cappuccino Yathra - Booley Ga…" at bounding box center [30, 70] width 30 height 30
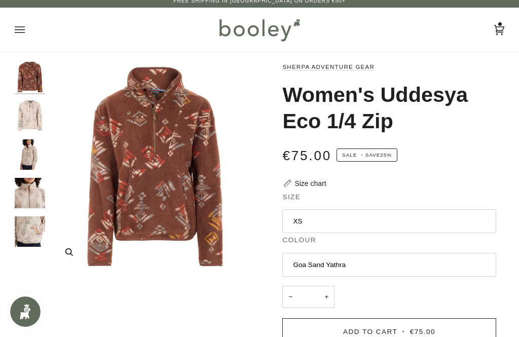
scroll to position [5, 0]
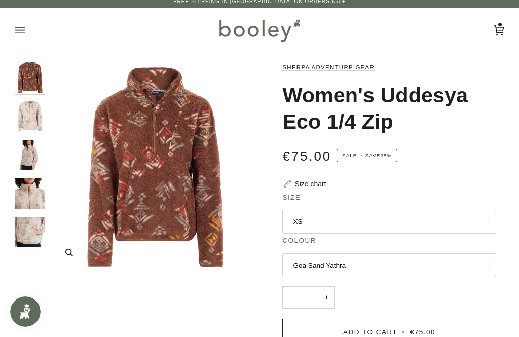
click at [67, 249] on button "Zoom" at bounding box center [69, 253] width 18 height 18
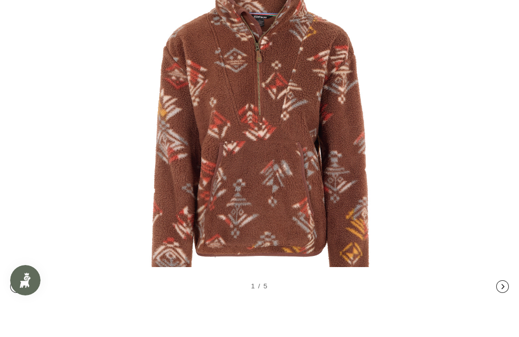
scroll to position [38, 0]
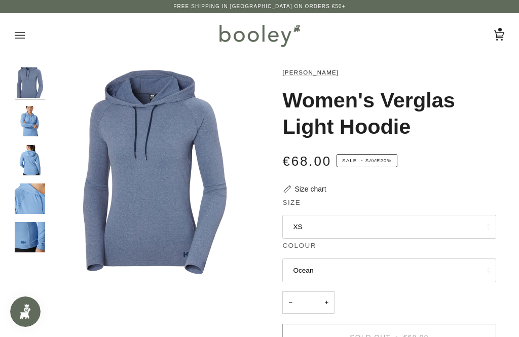
click at [29, 167] on img "Helly Hansen Women's Verglas Light Hoodie - Booley Galway" at bounding box center [30, 160] width 30 height 30
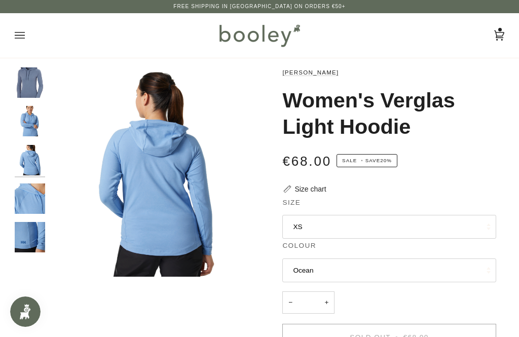
click at [27, 197] on img "Helly Hansen Women's Verglas Light Hoodie - Booley Galway" at bounding box center [30, 199] width 30 height 30
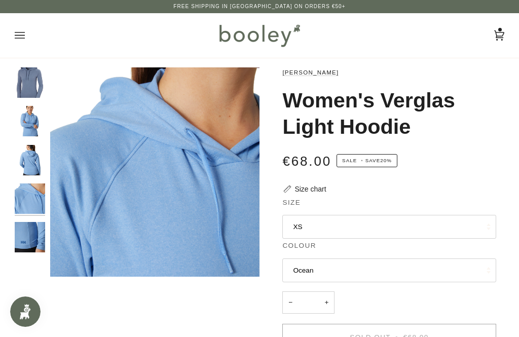
click at [25, 230] on img "Helly Hansen Women's Verglas Light Hoodie - Booley Galway" at bounding box center [30, 237] width 30 height 30
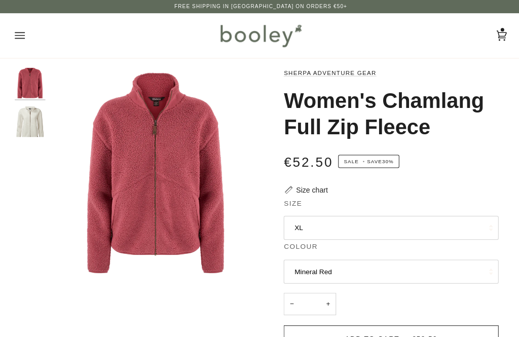
click at [316, 227] on button "XL" at bounding box center [390, 227] width 214 height 24
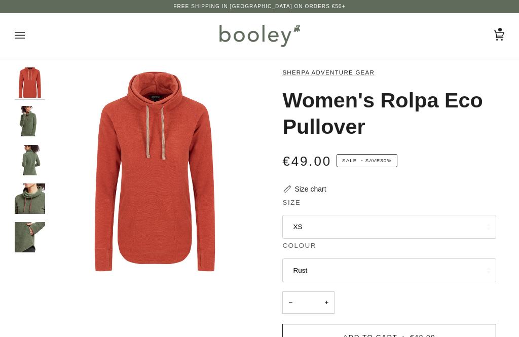
click at [29, 125] on img "Sherpa Adventure Gear Women's Rolpa Eco Pullover - Booley Galway" at bounding box center [30, 121] width 30 height 30
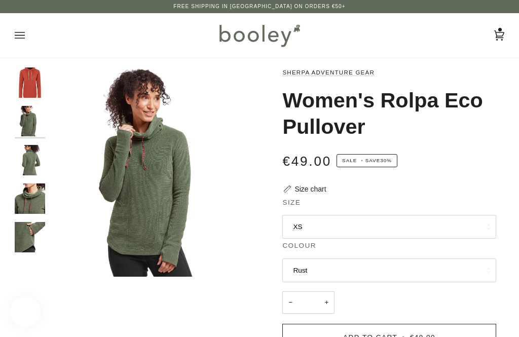
click at [25, 158] on img "Sherpa Adventure Gear Women's Rolpa Eco Pullover - Booley Galway" at bounding box center [30, 160] width 30 height 30
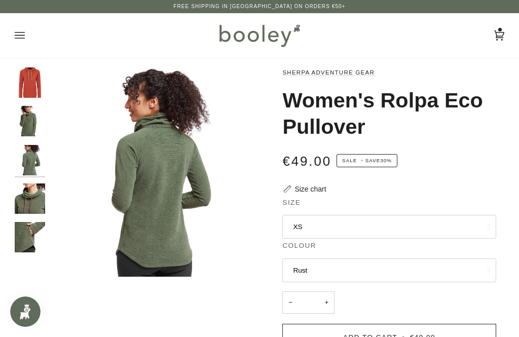
click at [26, 92] on img "Sherpa Adventure Gear Women's Rolpa Eco Pullover Rust - Booley Galway" at bounding box center [30, 82] width 30 height 30
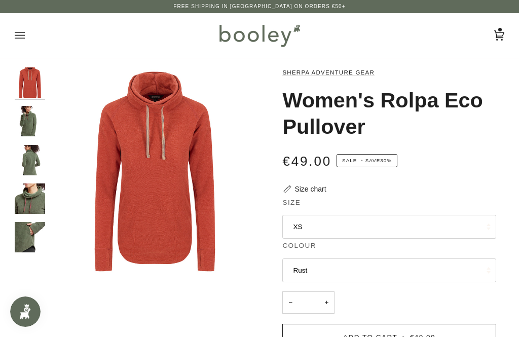
click at [33, 236] on img "Sherpa Adventure Gear Women's Rolpa Eco Pullover - Booley Galway" at bounding box center [30, 237] width 30 height 30
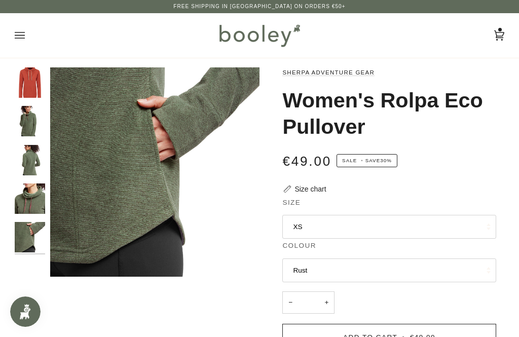
click at [28, 193] on img "Sherpa Adventure Gear Women's Rolpa Eco Pullover - Booley Galway" at bounding box center [30, 199] width 30 height 30
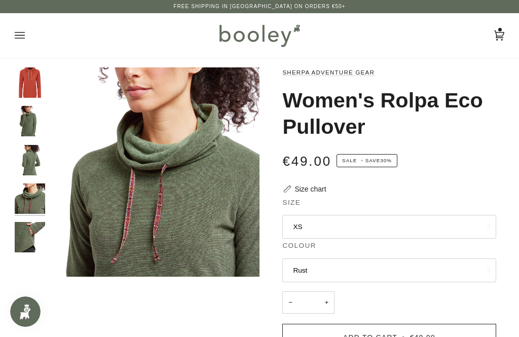
click at [30, 80] on img "Sherpa Adventure Gear Women's Rolpa Eco Pullover Rust - Booley Galway" at bounding box center [30, 82] width 30 height 30
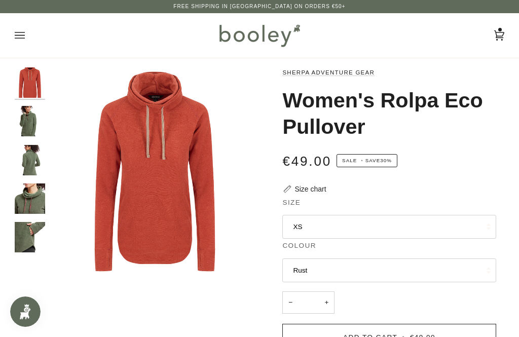
click at [329, 231] on button "XS" at bounding box center [390, 227] width 214 height 24
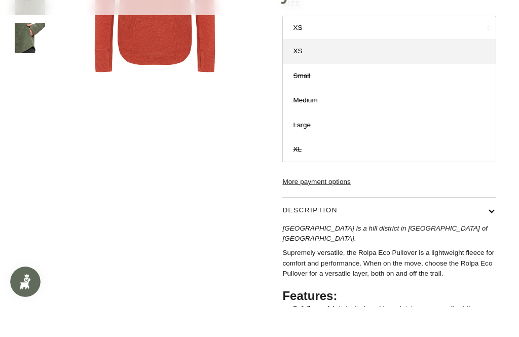
scroll to position [201, 0]
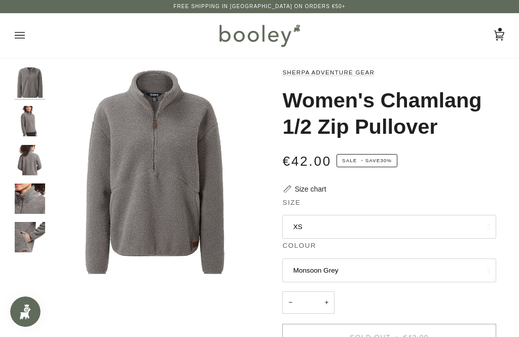
click at [30, 199] on img "Sherpa Adventure Gear Women's Chamlang 1/2 Zip Pullover - Booley Galway" at bounding box center [30, 199] width 30 height 30
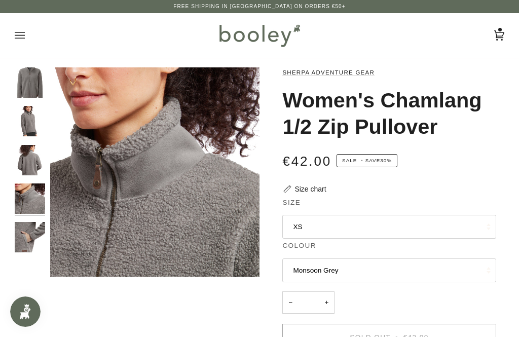
click at [32, 145] on img "Sherpa Adventure Gear Women's Chamlang 1/2 Zip Pullover - Booley Galway" at bounding box center [30, 160] width 30 height 30
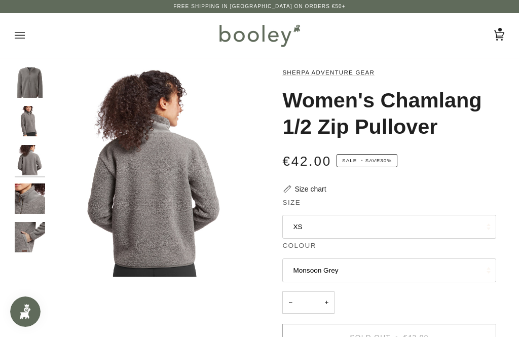
click at [26, 118] on img "Sherpa Adventure Gear Women's Chamlang 1/2 Zip Pullover - Booley Galway" at bounding box center [30, 121] width 30 height 30
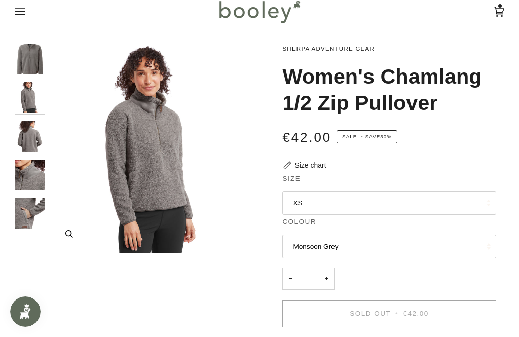
scroll to position [27, 0]
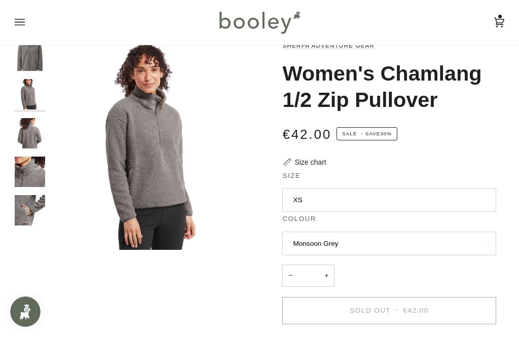
click at [310, 202] on button "XS" at bounding box center [390, 200] width 214 height 24
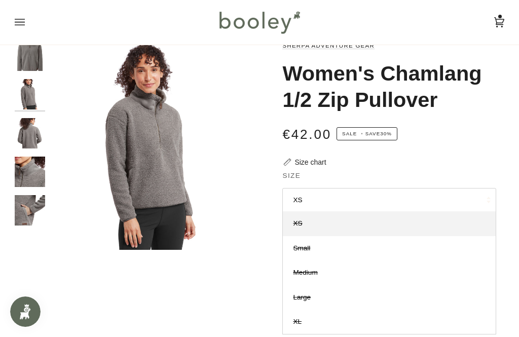
click at [295, 198] on button "XS" at bounding box center [390, 200] width 214 height 24
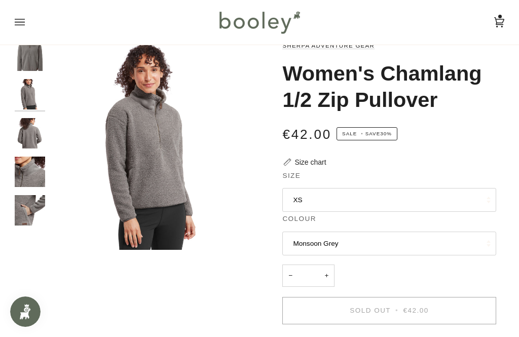
click at [27, 204] on img "Sherpa Adventure Gear Women's Chamlang 1/2 Zip Pullover - Booley Galway" at bounding box center [30, 210] width 30 height 30
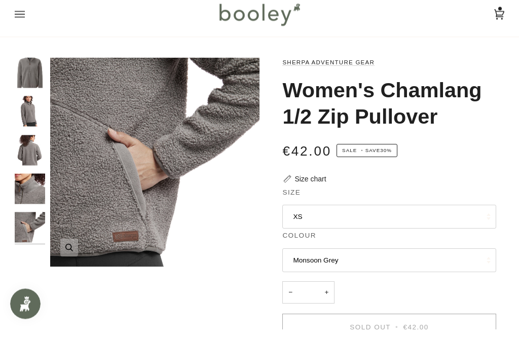
scroll to position [0, 0]
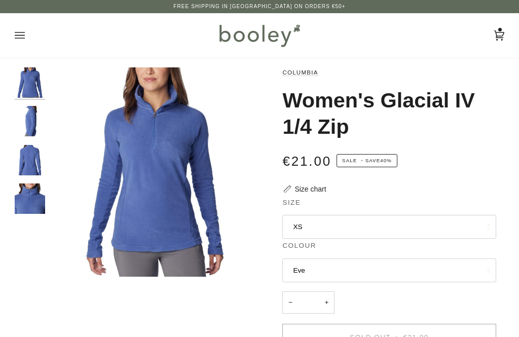
click at [28, 192] on img "Columbia Women's Glacial IV 1/2 Zip Eve - Booley Galway" at bounding box center [30, 199] width 30 height 30
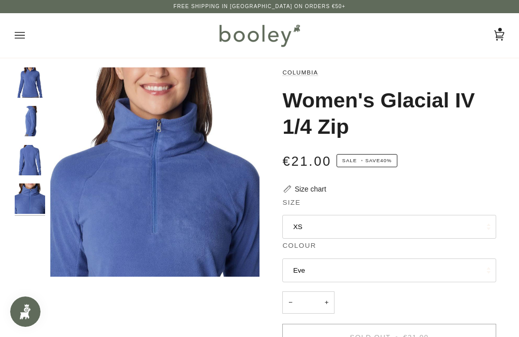
click at [29, 159] on img "Columbia Women's Glacial IV 1/2 Zip Eve - Booley Galway" at bounding box center [30, 160] width 30 height 30
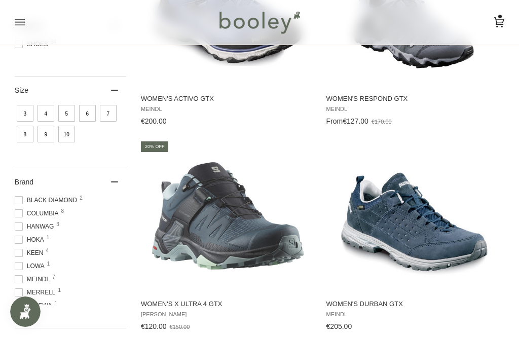
scroll to position [231, 0]
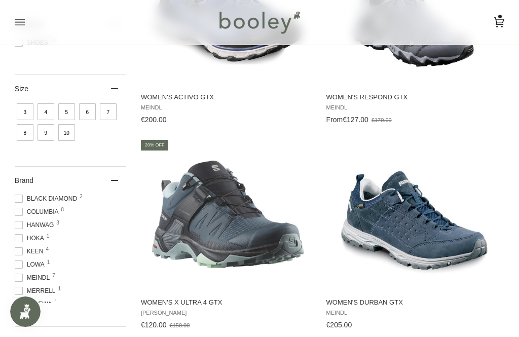
click at [67, 117] on span "5" at bounding box center [66, 111] width 17 height 17
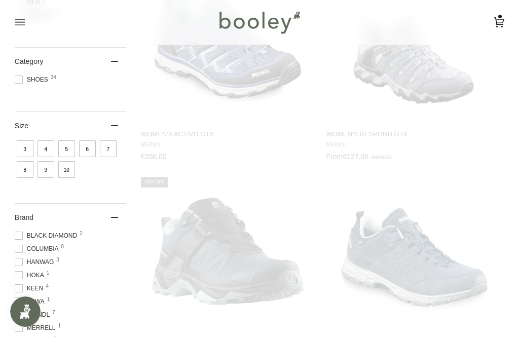
scroll to position [123, 0]
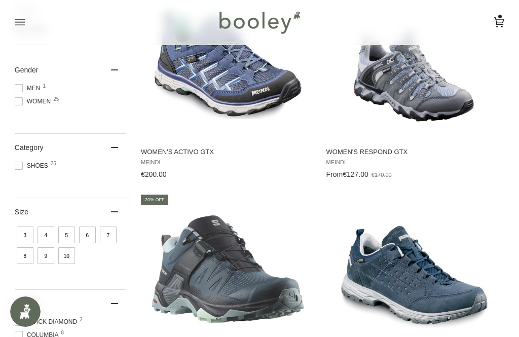
scroll to position [178, 0]
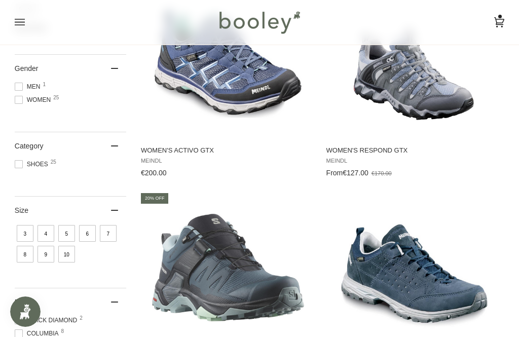
click at [442, 102] on img "Women's Respond GTX" at bounding box center [414, 62] width 152 height 152
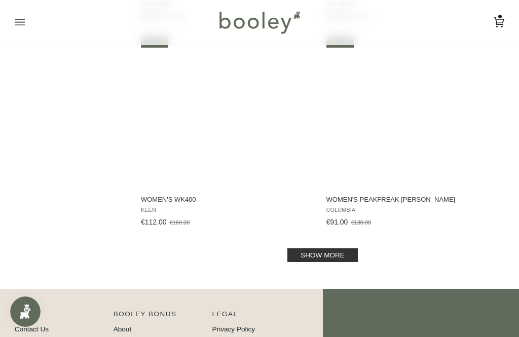
scroll to position [1982, 0]
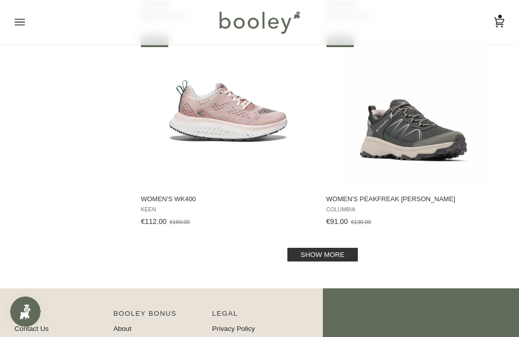
click at [361, 204] on span "Women's Peakfreak [PERSON_NAME]" at bounding box center [414, 199] width 175 height 9
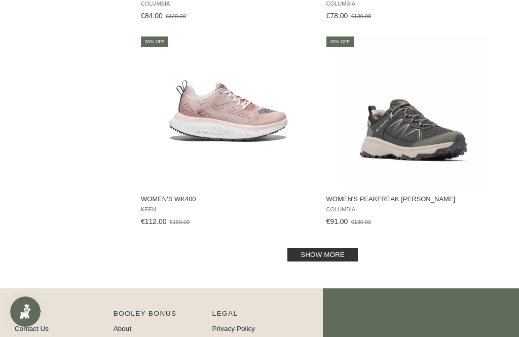
scroll to position [2000, 0]
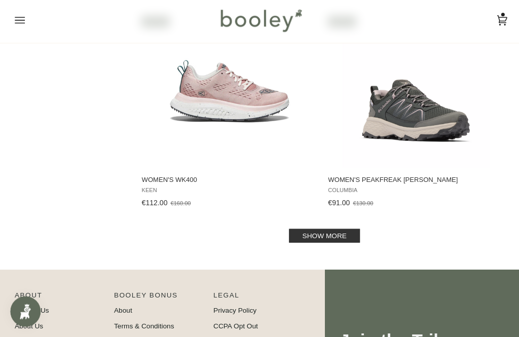
click at [305, 233] on link "Show more" at bounding box center [323, 237] width 71 height 14
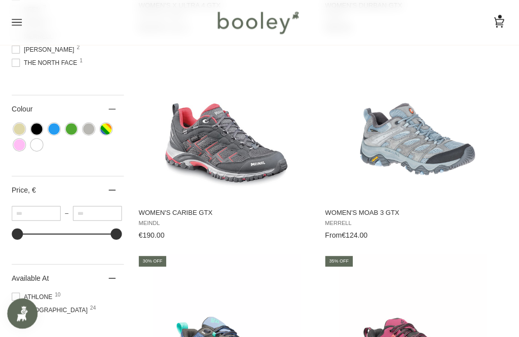
scroll to position [525, 0]
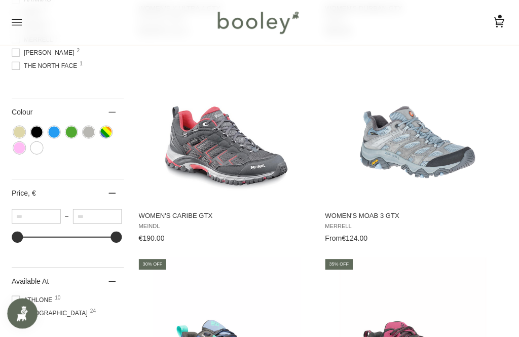
click at [339, 222] on span "Women's Moab 3 GTX Merrell From €124.00 View product" at bounding box center [414, 223] width 178 height 43
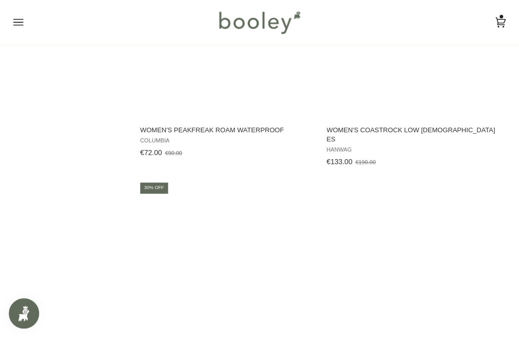
scroll to position [2253, 0]
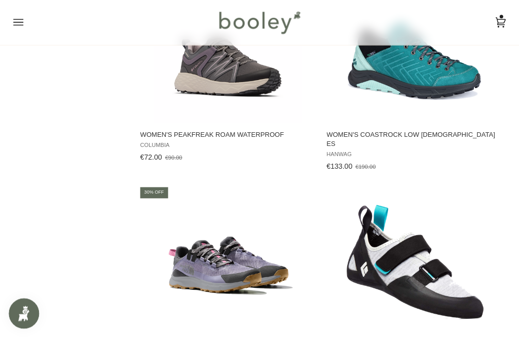
click at [154, 144] on span "Women's Peakfreak Roam Waterproof Columbia €72.00 €90.00 View product" at bounding box center [229, 143] width 178 height 43
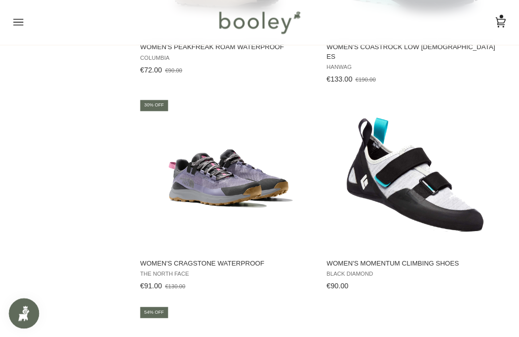
scroll to position [2343, 0]
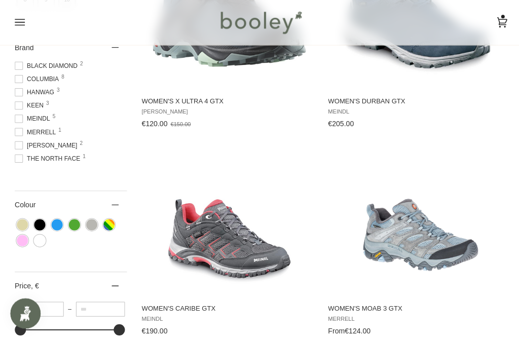
scroll to position [434, 0]
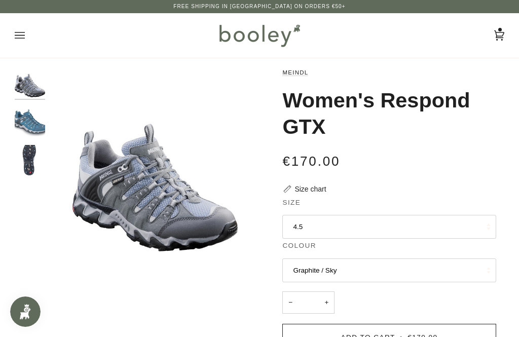
scroll to position [2, 0]
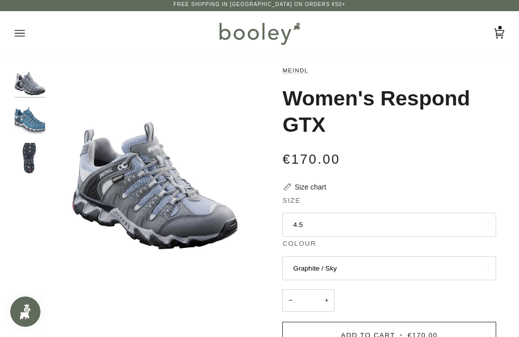
click at [23, 120] on img "Women's Respond GTX Petrol / Tuerkis - Booley Galway" at bounding box center [30, 119] width 30 height 30
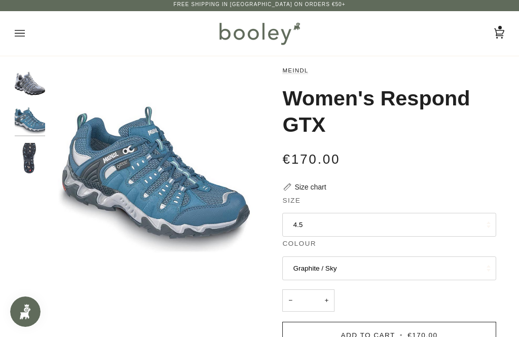
click at [28, 91] on img "Meindl Women's Respond GTX Graphite / Sky - Booley Galway" at bounding box center [30, 80] width 30 height 30
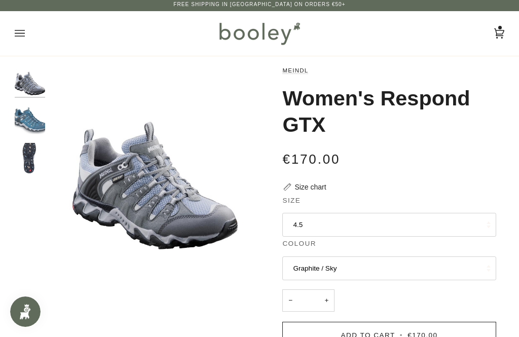
click at [26, 92] on img "Meindl Women's Respond GTX Graphite / Sky - Booley Galway" at bounding box center [30, 80] width 30 height 30
click at [26, 120] on img "Women's Respond GTX Petrol / Tuerkis - Booley Galway" at bounding box center [30, 119] width 30 height 30
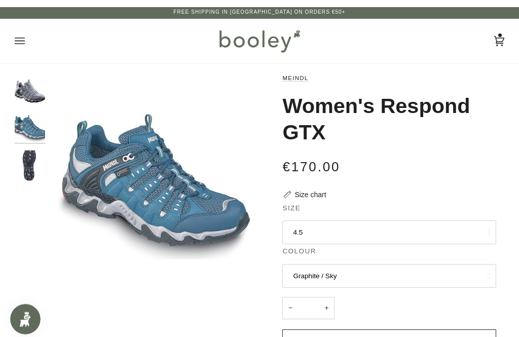
scroll to position [0, 0]
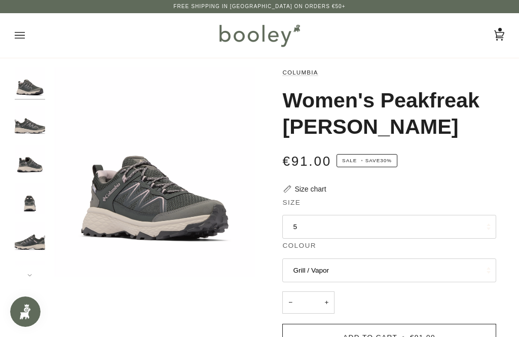
click at [25, 165] on img "Columbia Women's Peakfreak Rush Outdry Grill / Vapor - Booley Galway" at bounding box center [30, 160] width 30 height 30
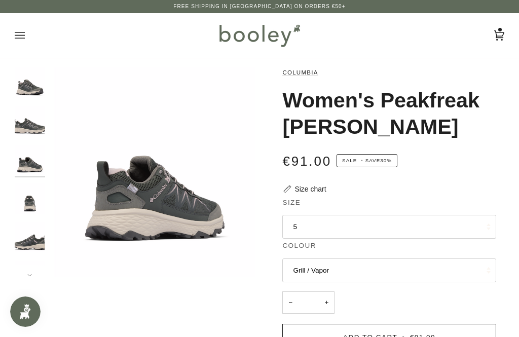
click at [27, 123] on img "Columbia Women's Peakfreak Rush Outdry Grill / Vapor - Booley Galway" at bounding box center [30, 121] width 30 height 30
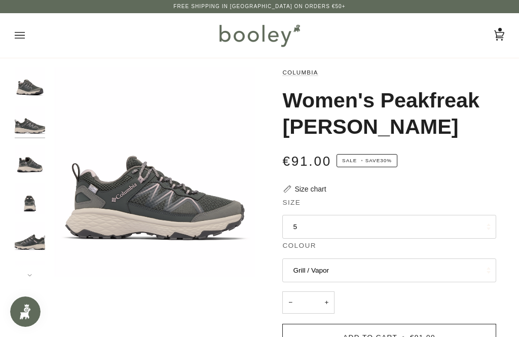
click at [27, 202] on img "Columbia Women's Peakfreak Rush Outdry Grill / Vapor - Booley Galway" at bounding box center [30, 199] width 30 height 30
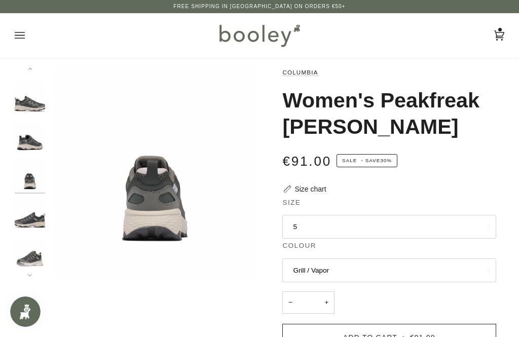
scroll to position [24, 0]
click at [26, 215] on img "Columbia Women's Peakfreak Rush Outdry Grill / Vapor - Booley Galway" at bounding box center [30, 213] width 30 height 30
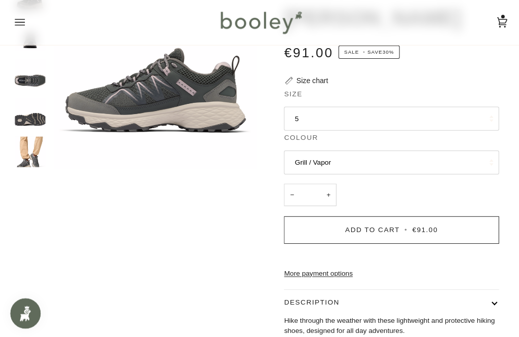
scroll to position [109, 0]
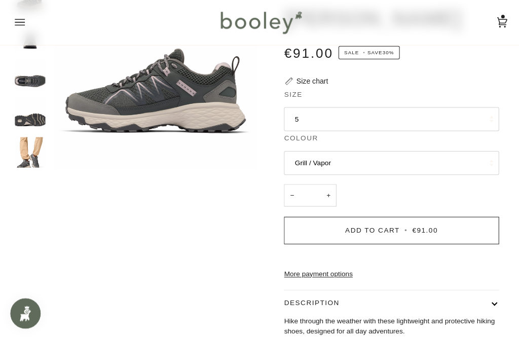
click at [24, 146] on img "Columbia Women's Peakfreak Rush Outdry Grill / Vapor - Booley Galway" at bounding box center [30, 151] width 30 height 30
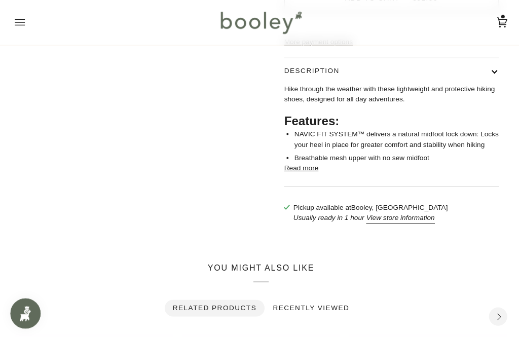
scroll to position [340, 0]
click at [303, 172] on button "Read more" at bounding box center [300, 167] width 34 height 10
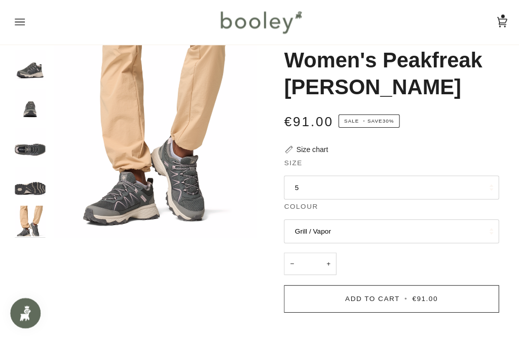
scroll to position [13, 0]
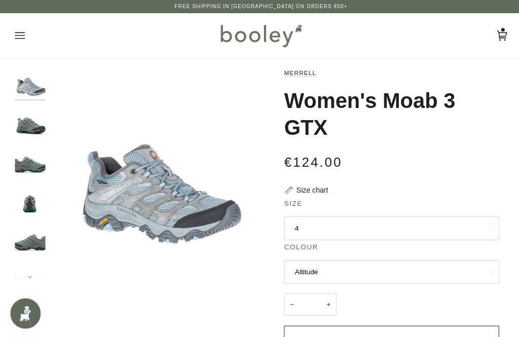
click at [31, 128] on img "Merrell Women's Moab 3 GTX Granite / Marine - Booley Galway" at bounding box center [30, 121] width 30 height 30
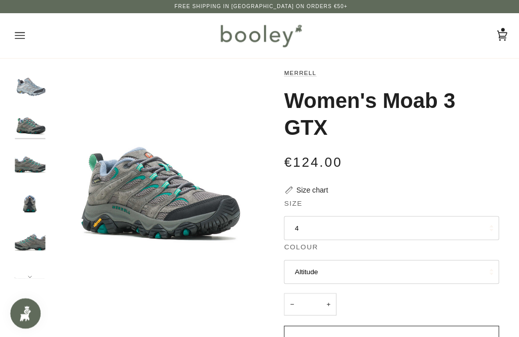
click at [31, 165] on img "Merrell Women's Moab 3 GTX Granite / Marine - Booley Galway" at bounding box center [30, 160] width 30 height 30
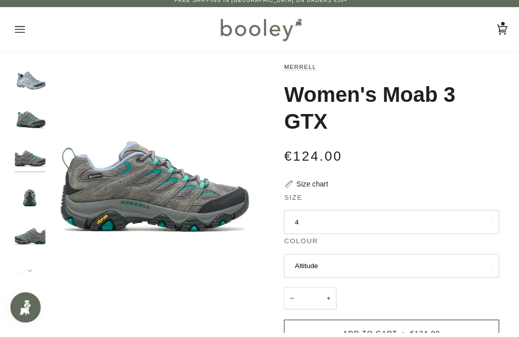
scroll to position [23, 0]
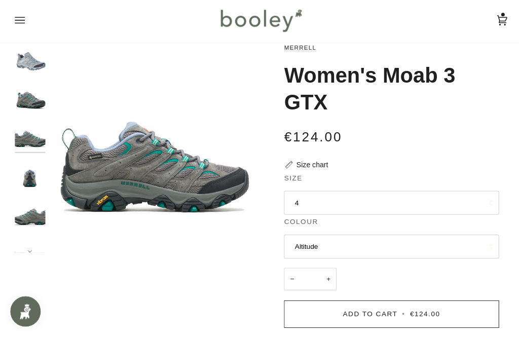
click at [301, 200] on button "4" at bounding box center [390, 204] width 214 height 24
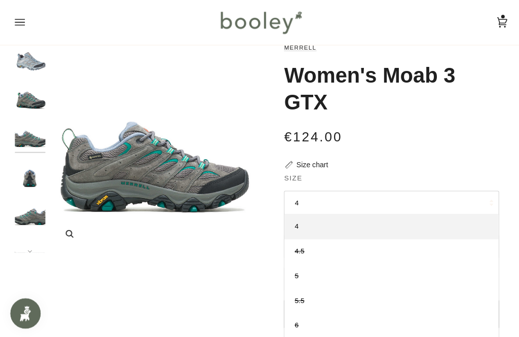
scroll to position [0, 0]
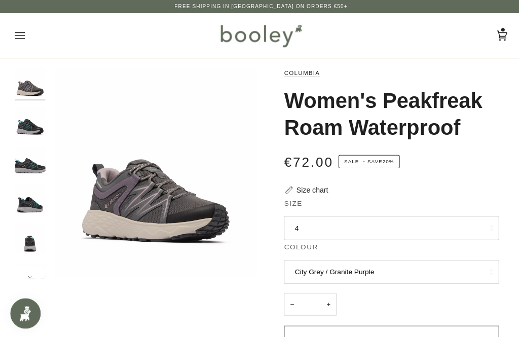
click at [31, 201] on img "Columbia Women's Peakfreak Roam Waterproof Black / Teal - Booley Galway" at bounding box center [30, 199] width 30 height 30
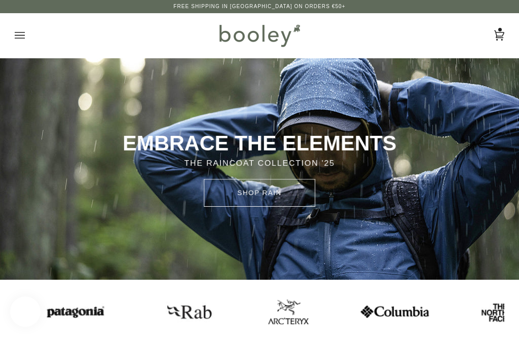
click at [19, 42] on icon "Open menu" at bounding box center [20, 35] width 10 height 15
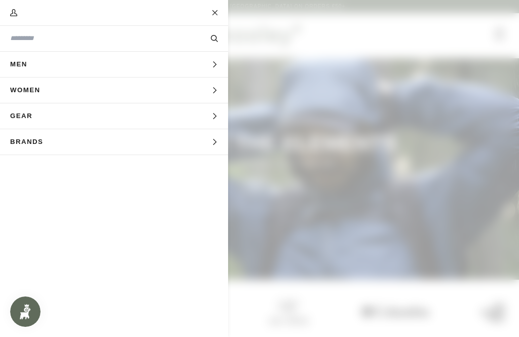
click at [210, 64] on button "Men Expand menu" at bounding box center [114, 65] width 228 height 26
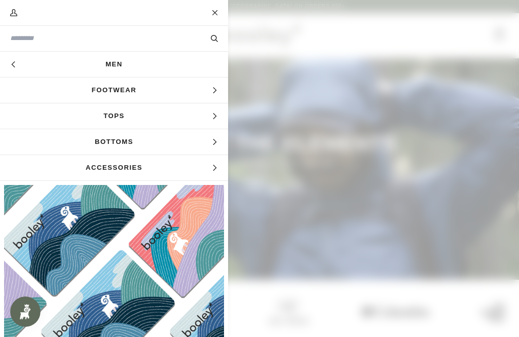
click at [202, 118] on span "Tops" at bounding box center [114, 115] width 228 height 25
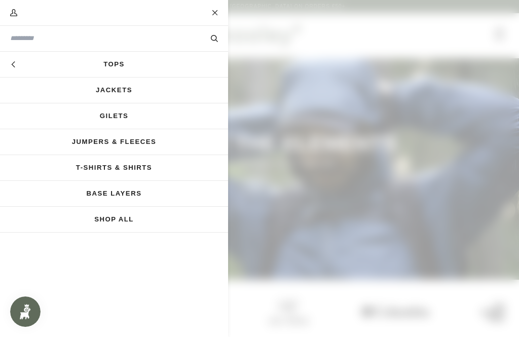
click at [162, 92] on link "Jackets" at bounding box center [114, 90] width 228 height 25
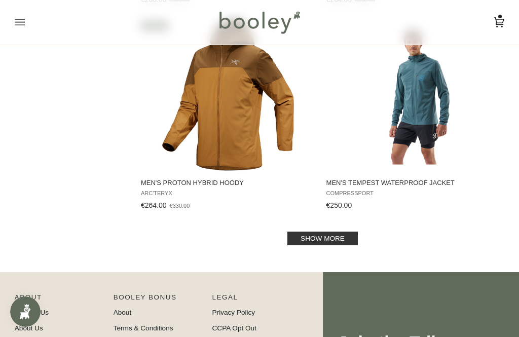
scroll to position [1999, 0]
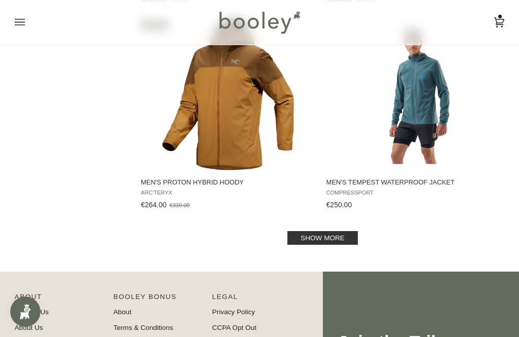
click at [310, 242] on link "Show more" at bounding box center [323, 238] width 71 height 14
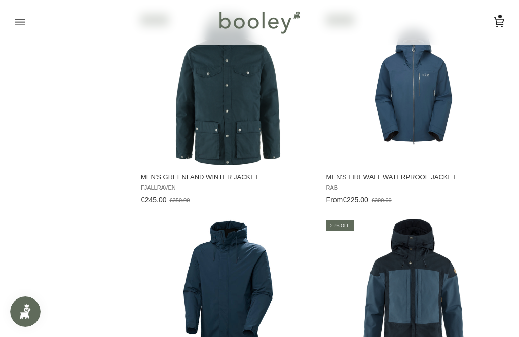
scroll to position [2208, 0]
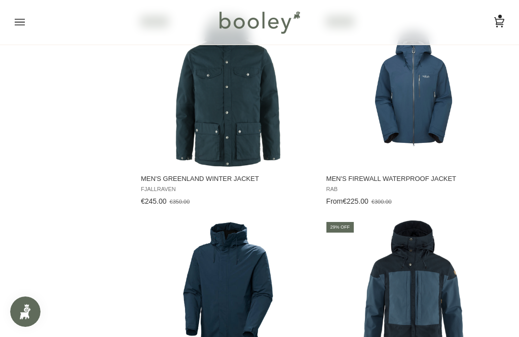
click at [153, 184] on span "Men's Greenland Winter Jacket" at bounding box center [228, 179] width 175 height 9
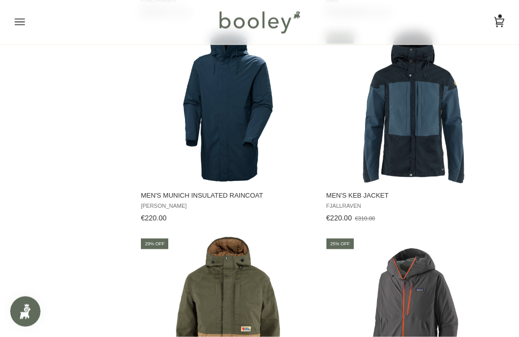
scroll to position [2398, 0]
click at [359, 200] on span "Men's Keb Jacket" at bounding box center [414, 195] width 175 height 9
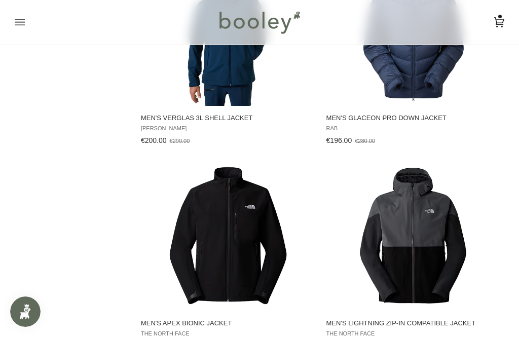
scroll to position [3508, 0]
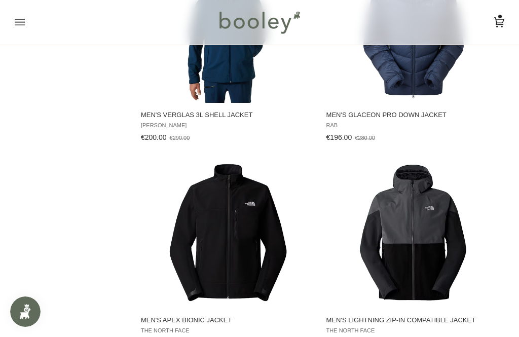
click at [421, 120] on span "Men's Glaceon Pro Down Jacket" at bounding box center [414, 115] width 175 height 9
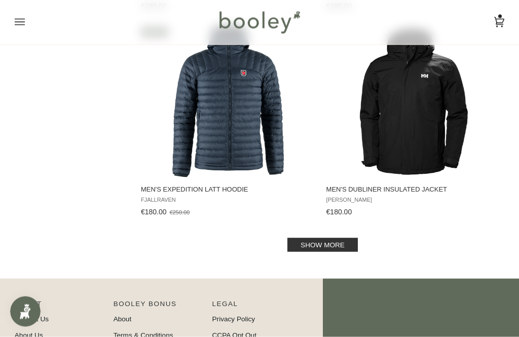
scroll to position [4052, 0]
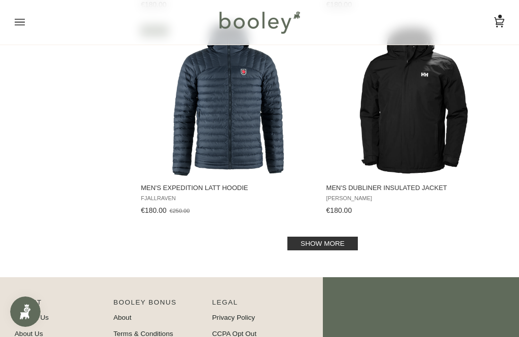
click at [343, 251] on link "Show more" at bounding box center [323, 244] width 71 height 14
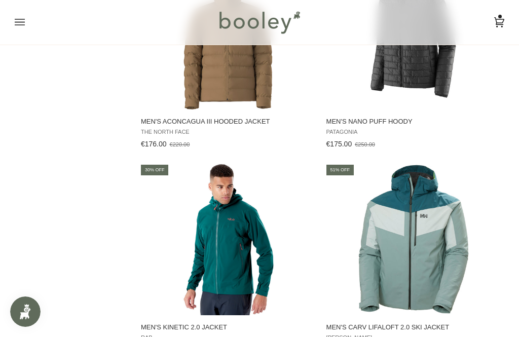
scroll to position [4318, 0]
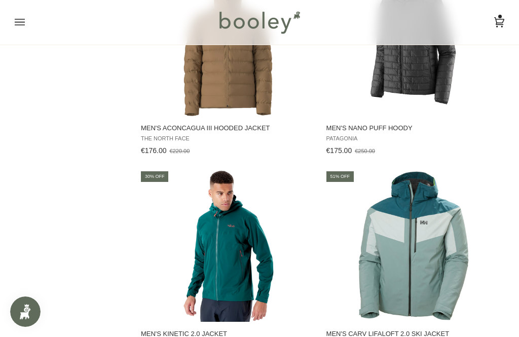
click at [366, 133] on span "Men's Nano Puff Hoody" at bounding box center [414, 128] width 175 height 9
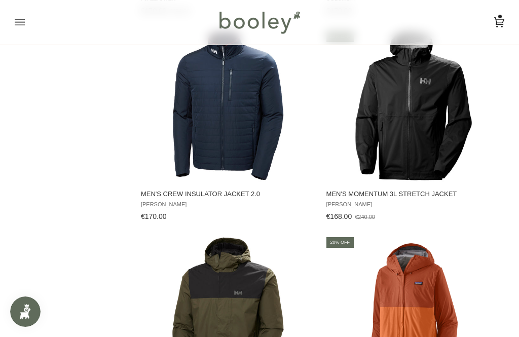
scroll to position [4871, 0]
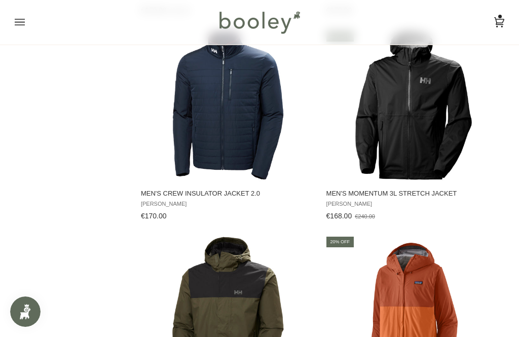
click at [151, 198] on span "Men's Crew Insulator Jacket 2.0" at bounding box center [228, 193] width 175 height 9
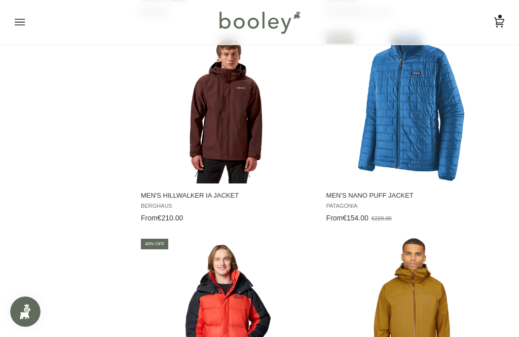
scroll to position [5281, 0]
click at [365, 200] on span "Men's Nano Puff Jacket" at bounding box center [414, 195] width 175 height 9
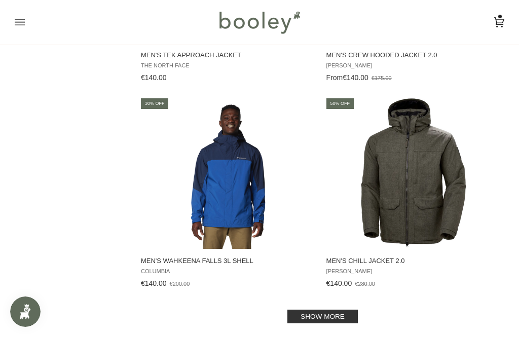
scroll to position [6049, 0]
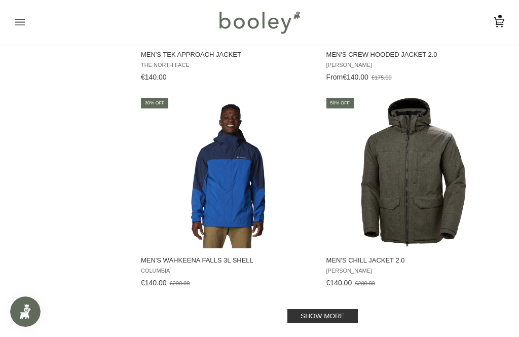
click at [355, 282] on span "Men's Chill Jacket 2.0 Helly Hansen €140.00 €280.00 View product" at bounding box center [414, 270] width 178 height 43
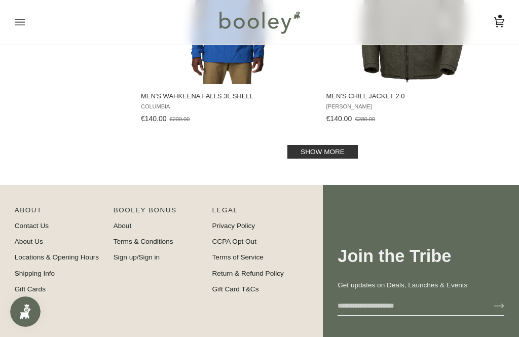
scroll to position [6216, 0]
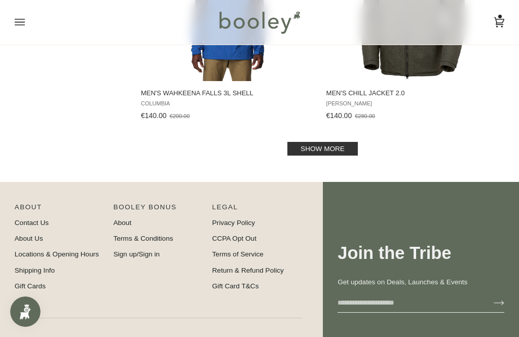
click at [326, 156] on link "Show more" at bounding box center [323, 149] width 71 height 14
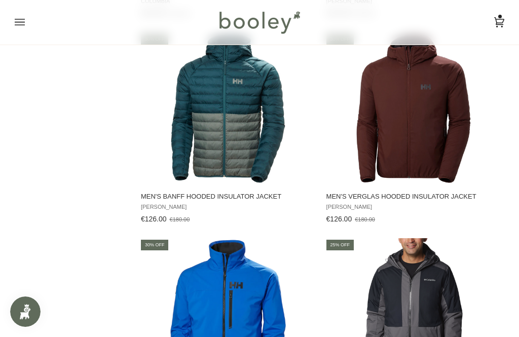
scroll to position [6315, 0]
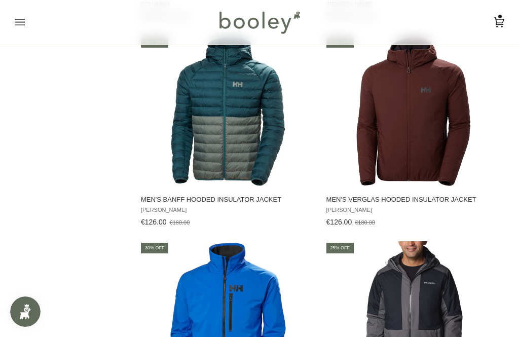
click at [259, 204] on span "Men's Banff Hooded Insulator Jacket" at bounding box center [228, 199] width 175 height 9
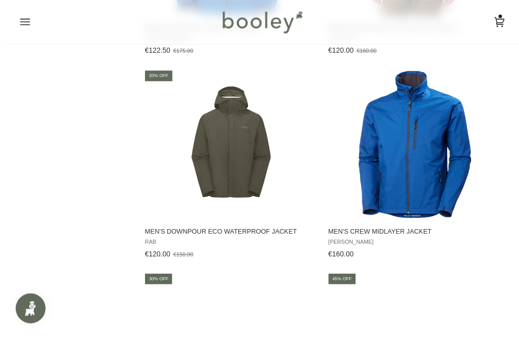
scroll to position [6696, 0]
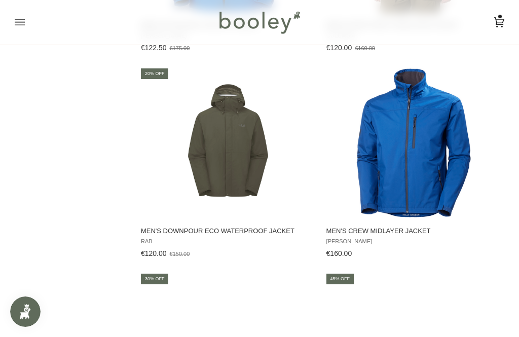
click at [240, 236] on span "Men's Downpour Eco Waterproof Jacket" at bounding box center [228, 231] width 175 height 9
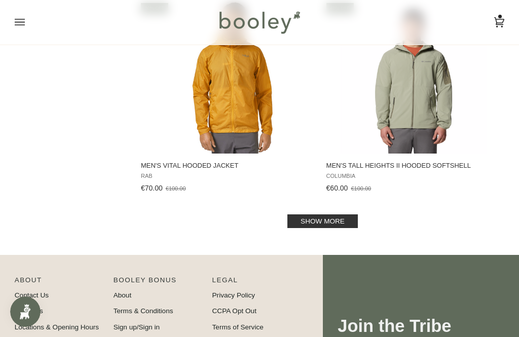
scroll to position [8218, 0]
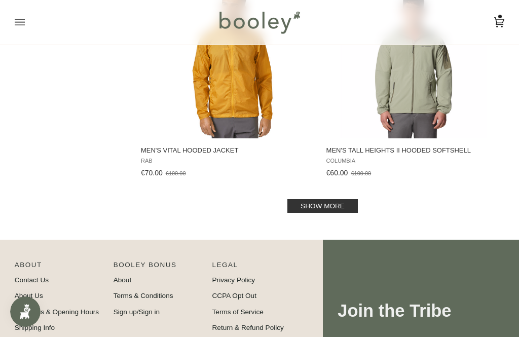
click at [345, 213] on link "Show more" at bounding box center [323, 206] width 71 height 14
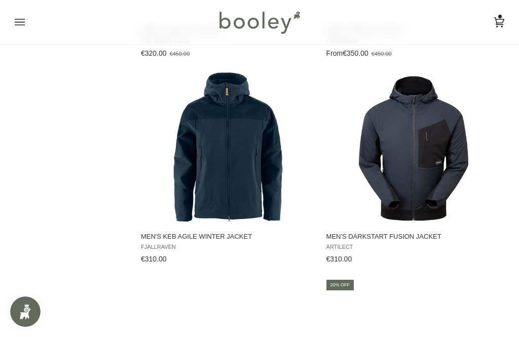
scroll to position [1121, 0]
click at [174, 246] on span "Fjallraven" at bounding box center [228, 247] width 175 height 7
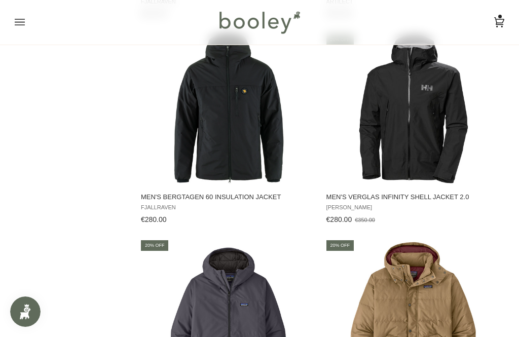
scroll to position [1367, 0]
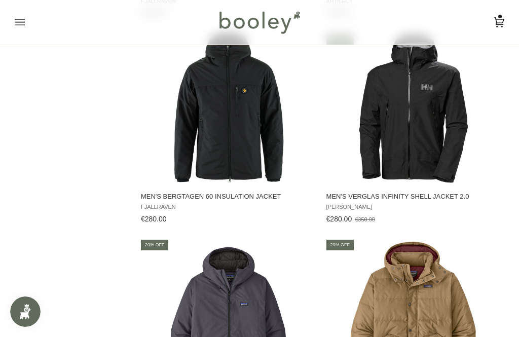
click at [158, 204] on span "Men's Bergtagen 60 Insulation Jacket Fjallraven €280.00 View product" at bounding box center [229, 206] width 178 height 43
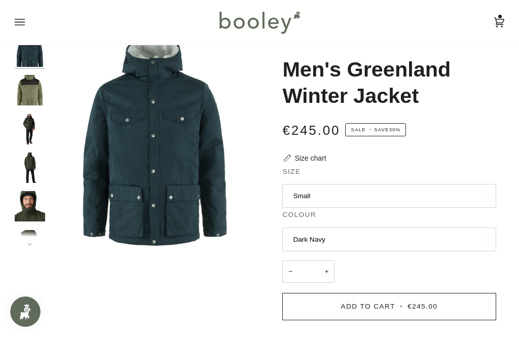
click at [27, 55] on img "Men's Greenland Winter Jacket" at bounding box center [30, 52] width 30 height 30
click at [300, 241] on button "Dark Navy" at bounding box center [390, 240] width 214 height 24
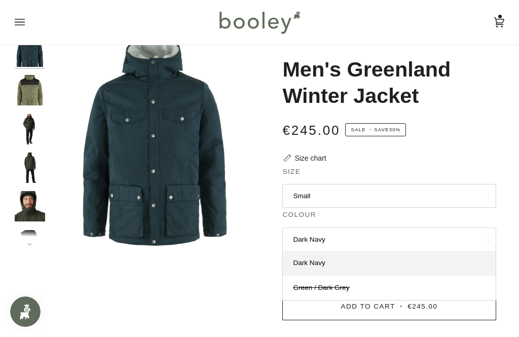
click at [25, 56] on img "Men's Greenland Winter Jacket" at bounding box center [30, 52] width 30 height 30
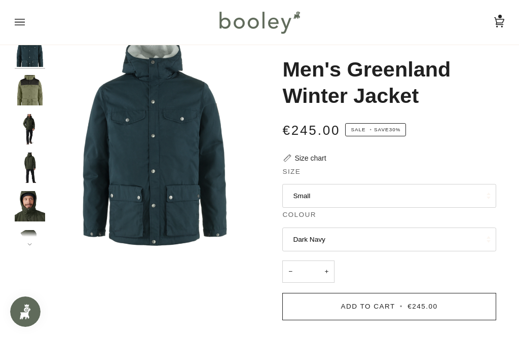
click at [27, 53] on img "Men's Greenland Winter Jacket" at bounding box center [30, 52] width 30 height 30
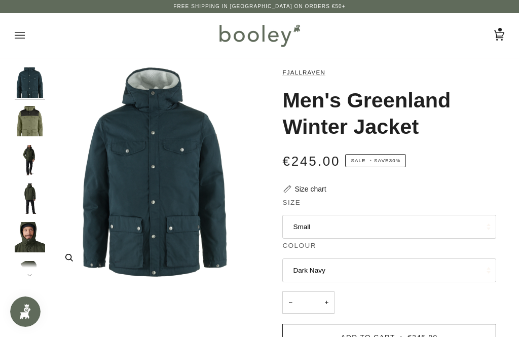
click at [166, 166] on img "Men's Greenland Winter Jacket" at bounding box center [155, 172] width 210 height 210
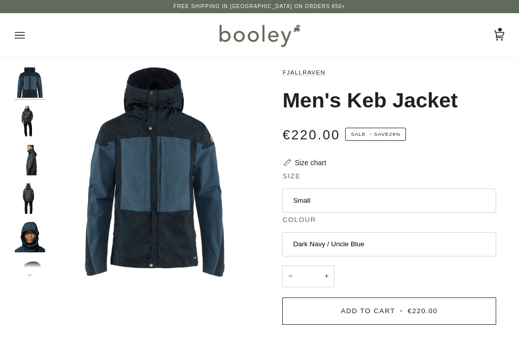
click at [25, 148] on img "Fjallraven Men's Keb Jacket - Booley Galway" at bounding box center [30, 160] width 30 height 30
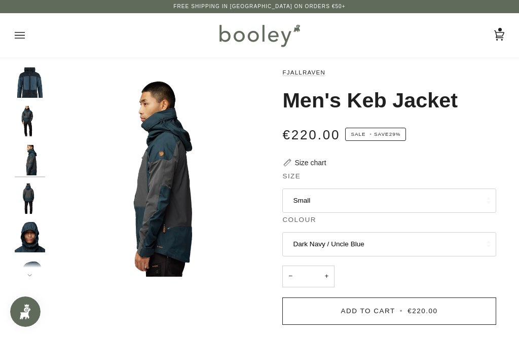
click at [26, 232] on img "Fjallraven Men's Keb Jacket - Booley Galway" at bounding box center [30, 237] width 30 height 30
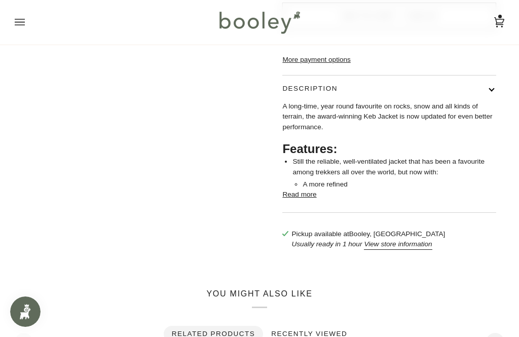
scroll to position [300, 0]
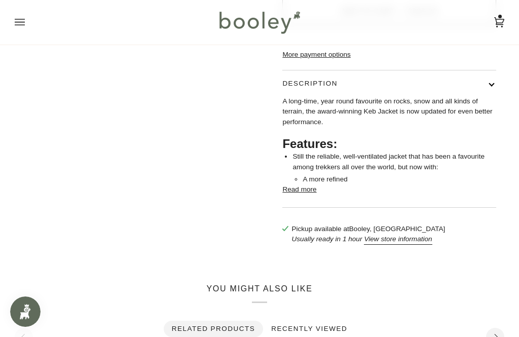
click at [300, 195] on button "Read more" at bounding box center [300, 190] width 34 height 10
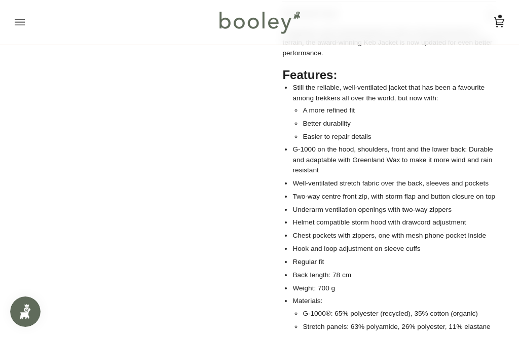
scroll to position [363, 0]
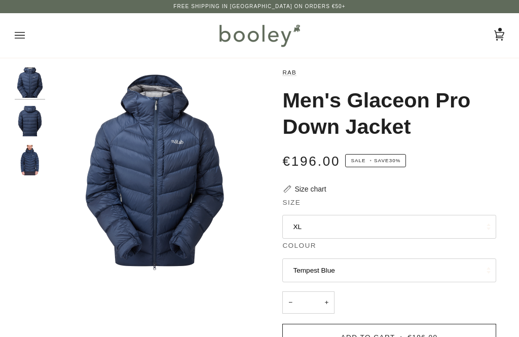
click at [430, 222] on button "XL" at bounding box center [390, 227] width 214 height 24
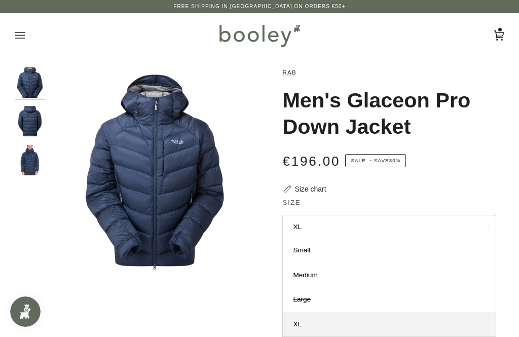
click at [25, 165] on img "Rab Men's Glaceon Pro Down Jacket Tempest Blue - Booley Galway" at bounding box center [30, 160] width 30 height 30
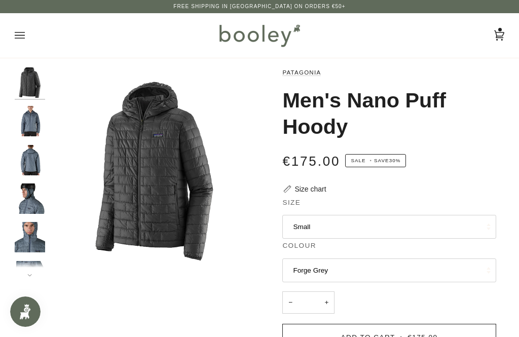
click at [30, 126] on img "Patagonia Men's Nano Puff Hoody - Booley Galway" at bounding box center [30, 121] width 30 height 30
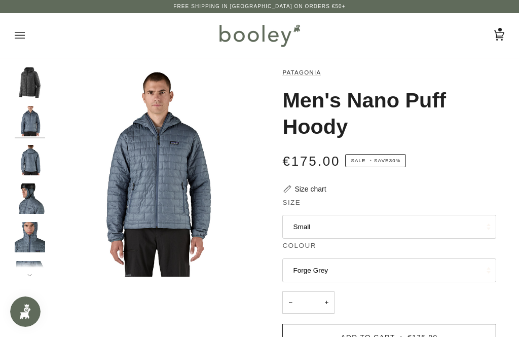
click at [369, 274] on button "Forge Grey" at bounding box center [390, 271] width 214 height 24
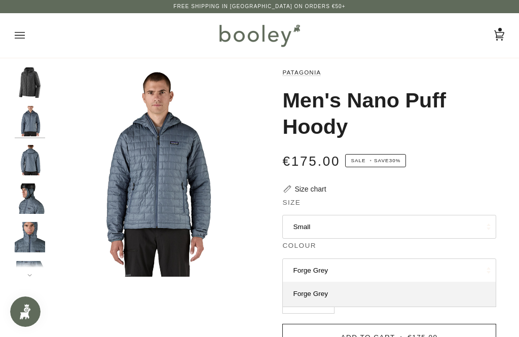
click at [345, 292] on link "Forge Grey" at bounding box center [389, 294] width 213 height 24
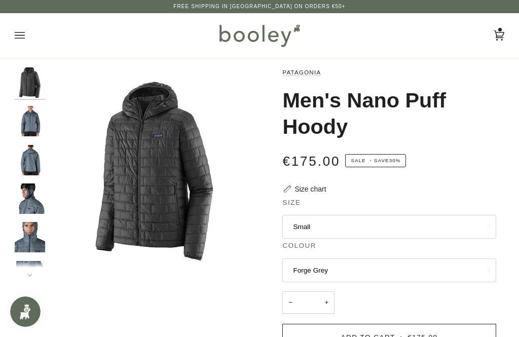
click at [23, 187] on img "Men's Nano Puff Hoody" at bounding box center [30, 199] width 30 height 30
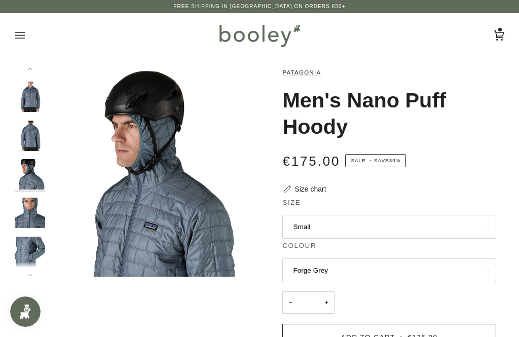
scroll to position [24, 0]
click at [30, 134] on img "Men's Nano Puff Hoody" at bounding box center [30, 136] width 30 height 30
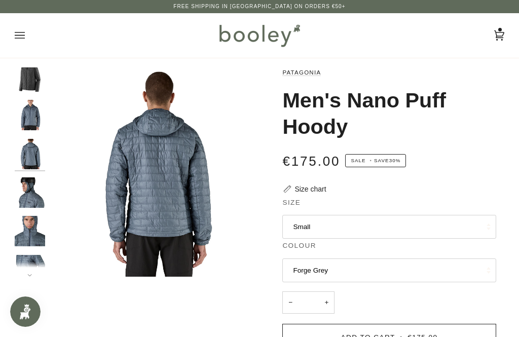
scroll to position [0, 0]
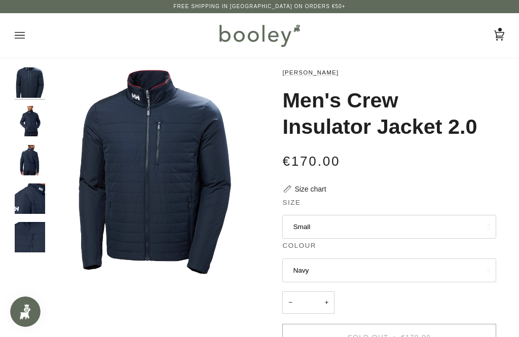
click at [22, 153] on img "Helly Hansen Men's Crew Insulator Jacket 2.0 - Booley Galway" at bounding box center [30, 160] width 30 height 30
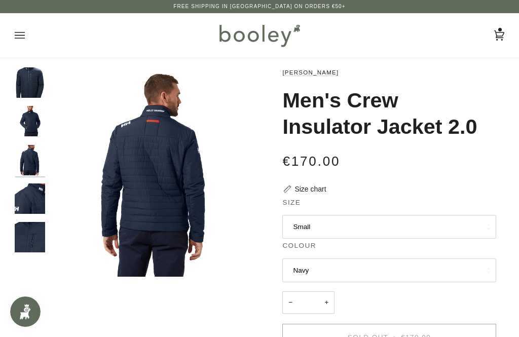
click at [27, 119] on img "Helly Hansen Men's Crew Insulator Jacket 2.0 - Booley Galway" at bounding box center [30, 121] width 30 height 30
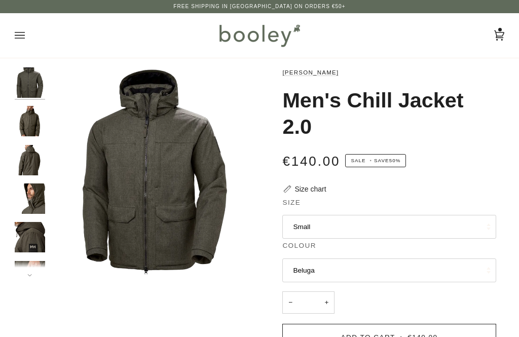
click at [27, 194] on img "Helly Hansen Men's Chill Jacket 2.0 Beluga - Booley Galway" at bounding box center [30, 199] width 30 height 30
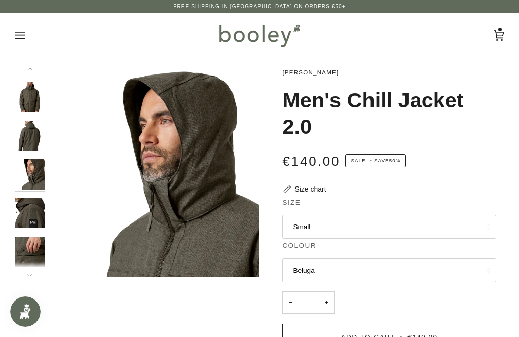
click at [25, 205] on img "Helly Hansen Men's Chill Jacket 2.0 Beluga - Booley Galway" at bounding box center [30, 213] width 30 height 30
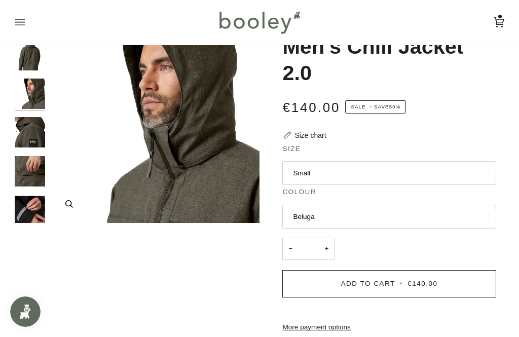
scroll to position [24, 0]
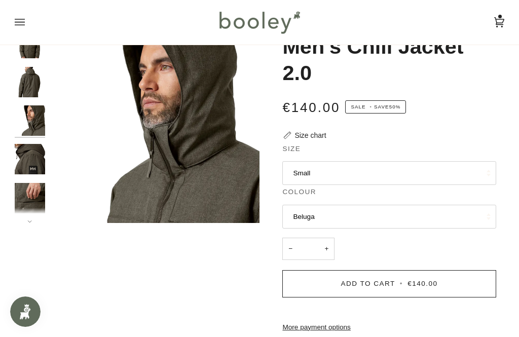
click at [26, 155] on img "Helly Hansen Men's Chill Jacket 2.0 Beluga - Booley Galway" at bounding box center [30, 159] width 30 height 30
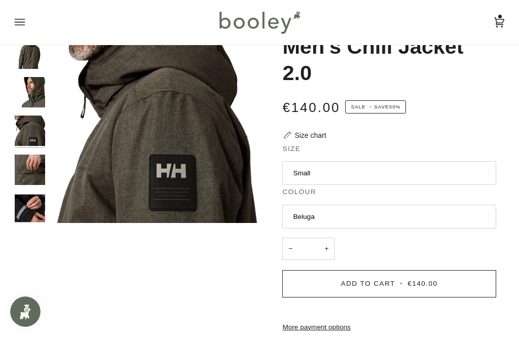
scroll to position [57, 0]
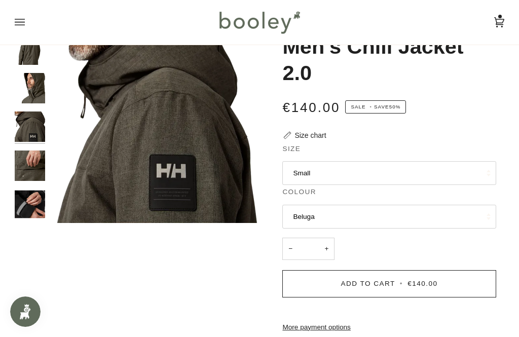
click at [25, 199] on img "Helly Hansen Men's Chill Jacket 2.0 Black - Booley Galway" at bounding box center [30, 204] width 30 height 30
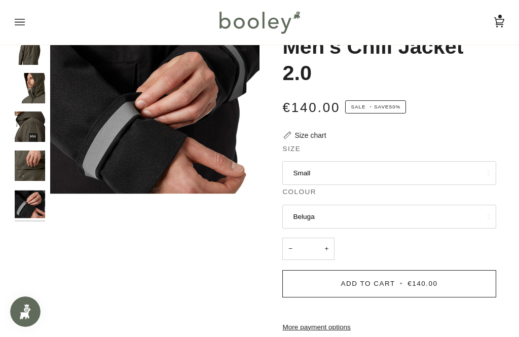
click at [30, 73] on img "Helly Hansen Men's Chill Jacket 2.0 Beluga - Booley Galway" at bounding box center [30, 88] width 30 height 30
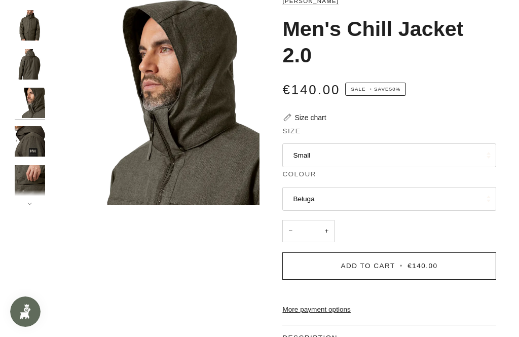
scroll to position [0, 0]
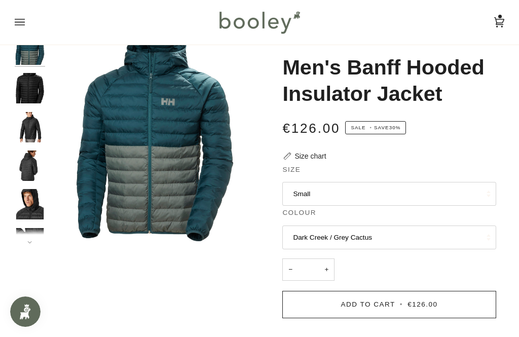
click at [30, 93] on img "Men's Banff Hooded Insulator Jacket" at bounding box center [30, 88] width 30 height 30
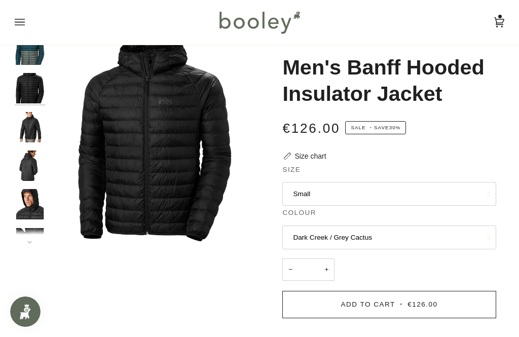
click at [26, 122] on img "Men's Banff Hooded Insulator Jacket" at bounding box center [30, 127] width 30 height 30
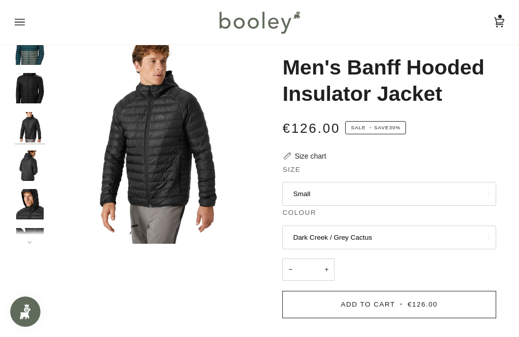
click at [30, 163] on img "Men's Banff Hooded Insulator Jacket" at bounding box center [30, 166] width 30 height 30
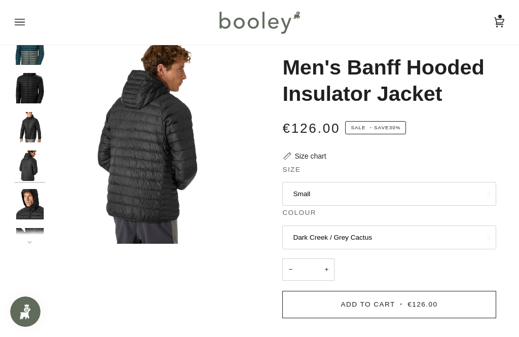
click at [36, 64] on img "Helly Hansen Men's Banff Hooded Insulator Jacket Dark Creek / Grey Cactus - Boo…" at bounding box center [30, 49] width 30 height 30
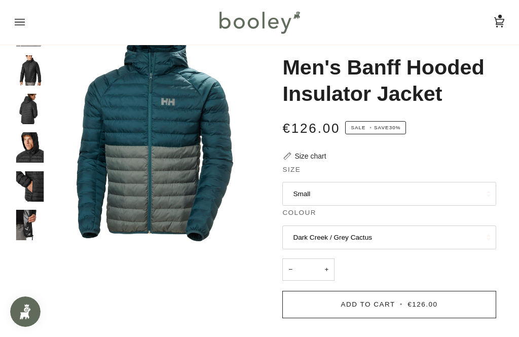
scroll to position [57, 0]
click at [36, 191] on img "Men's Banff Hooded Insulator Jacket" at bounding box center [30, 186] width 30 height 30
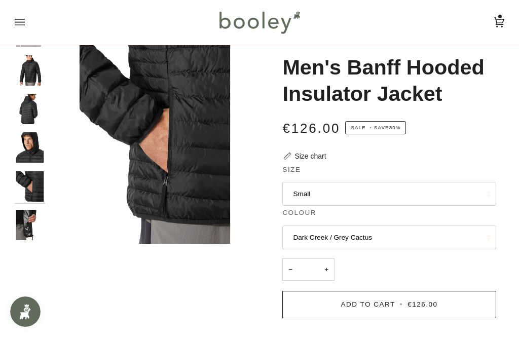
click at [33, 221] on img "Men's Banff Hooded Insulator Jacket" at bounding box center [30, 225] width 30 height 30
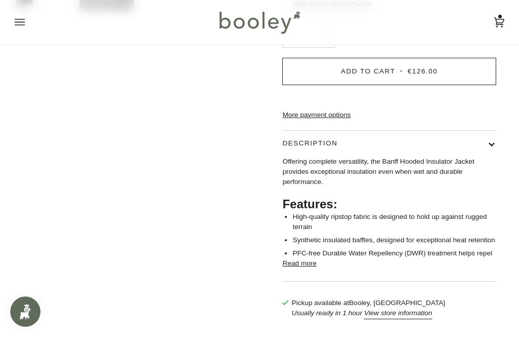
scroll to position [255, 0]
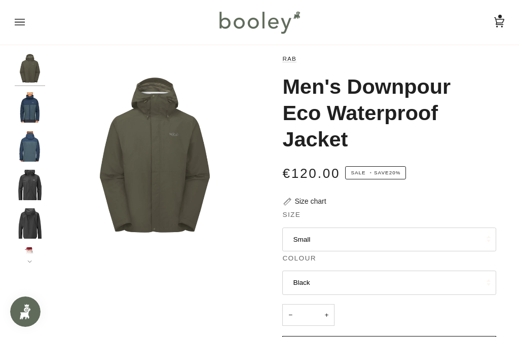
scroll to position [2, 0]
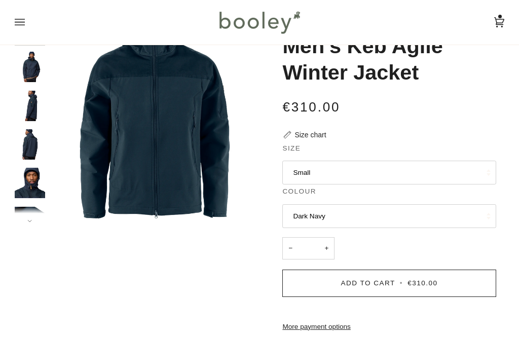
click at [30, 146] on img "Fjallraven Men's Keb Agile Winter Jacket Dark Navy - Booley Galway" at bounding box center [30, 144] width 30 height 30
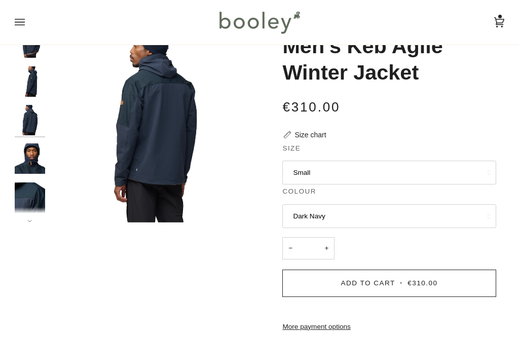
click at [25, 170] on img "Fjallraven Men's Keb Agile Winter Jacket Dark Navy - Booley Galway" at bounding box center [30, 159] width 30 height 30
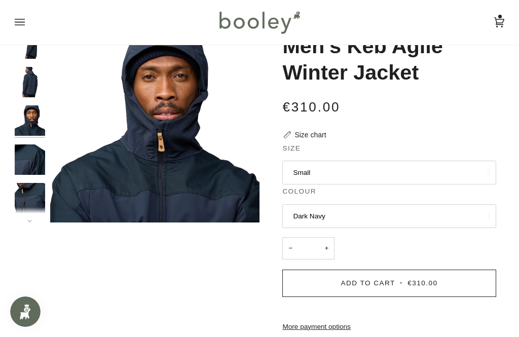
scroll to position [0, 0]
click at [24, 194] on img "Fjallraven Men's Keb Agile Winter Jacket Dark Navy - Booley Galway" at bounding box center [30, 198] width 30 height 30
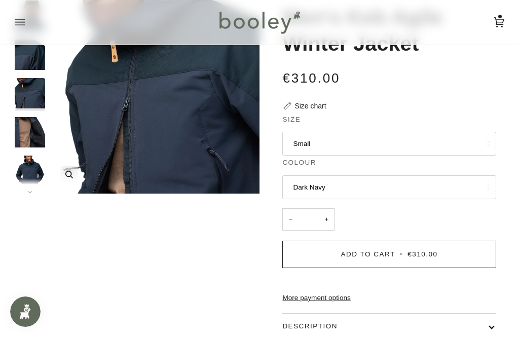
scroll to position [48, 0]
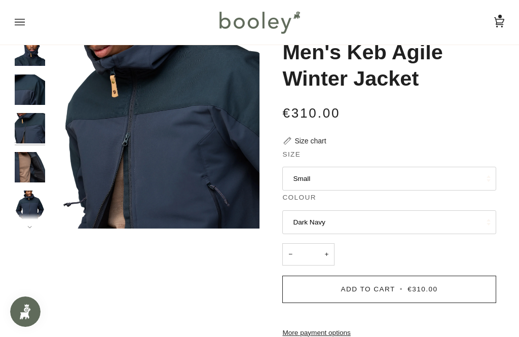
click at [28, 161] on img "Fjallraven Men's Keb Agile Winter Jacket Dark Navy - Booley Galway" at bounding box center [30, 167] width 30 height 30
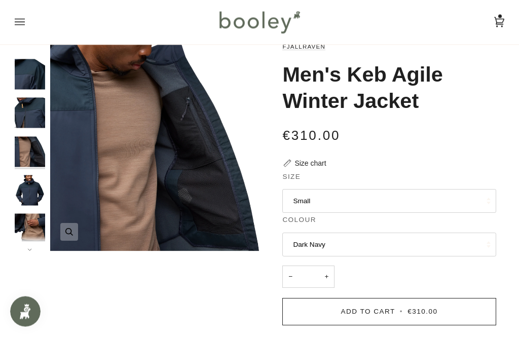
scroll to position [0, 0]
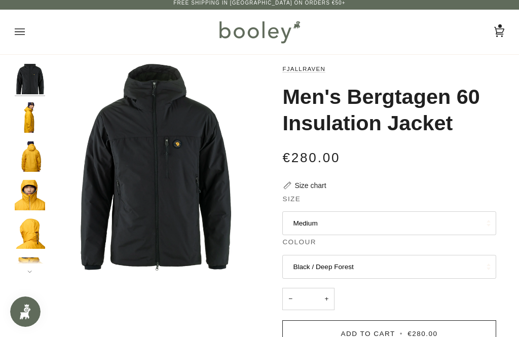
scroll to position [5, 0]
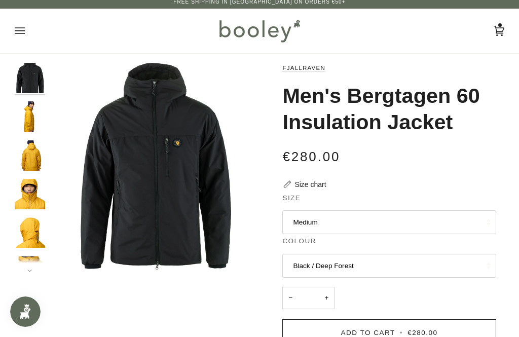
click at [318, 229] on button "Medium" at bounding box center [390, 223] width 214 height 24
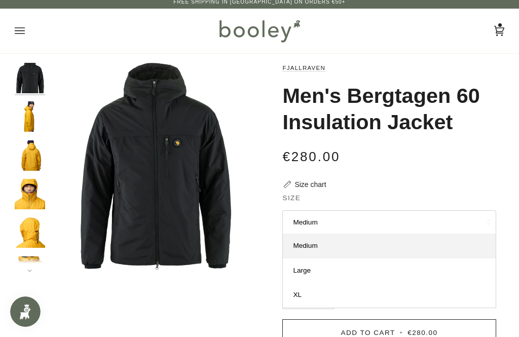
click at [251, 283] on div "Zoom Zoom" at bounding box center [260, 314] width 490 height 502
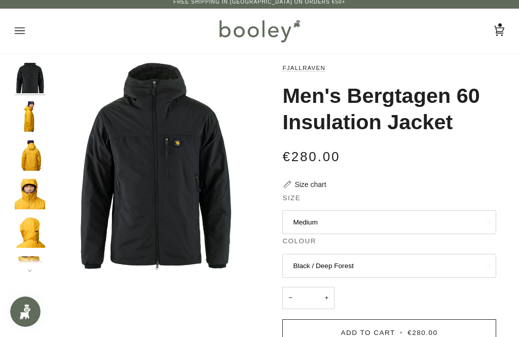
click at [299, 265] on button "Black / Deep Forest" at bounding box center [390, 266] width 214 height 24
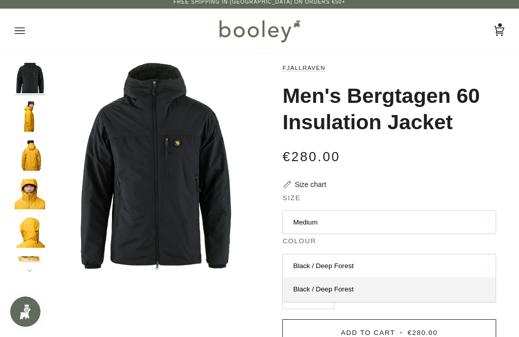
click at [262, 296] on div "Fjallraven Men's Bergtagen 60 Insulation Jacket €280.00 Sale • Save Size chart …" at bounding box center [382, 314] width 245 height 502
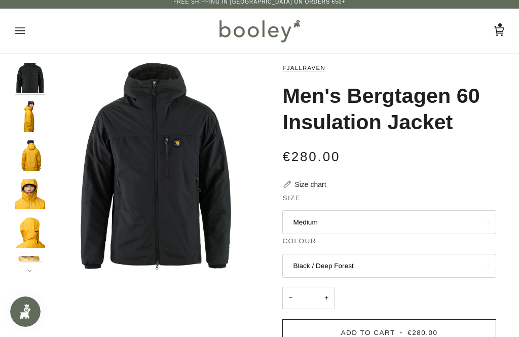
click at [28, 80] on img "Fjallraven Men's Bergtagen 60 Insulation Jacket Black / Deep Forest - Booley Ga…" at bounding box center [30, 78] width 30 height 30
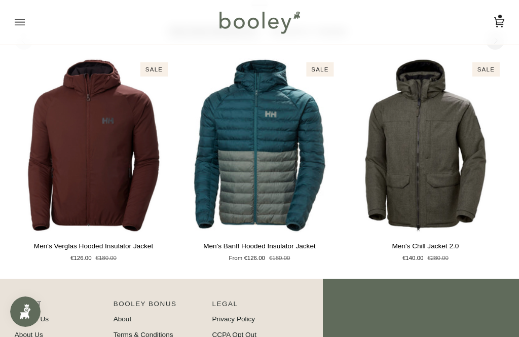
scroll to position [612, 0]
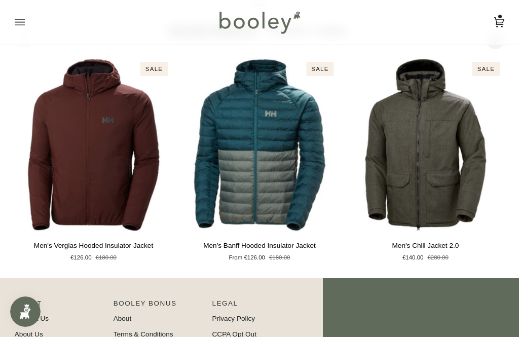
click at [77, 188] on img "Men's Verglas Hooded Insulator Jacket" at bounding box center [94, 145] width 158 height 176
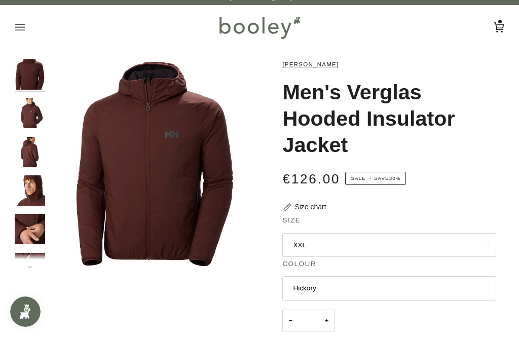
click at [26, 229] on img "Helly Hansen Men's Verglas Hooded Insulator Jacket Hickory - Booley Galway" at bounding box center [30, 229] width 30 height 30
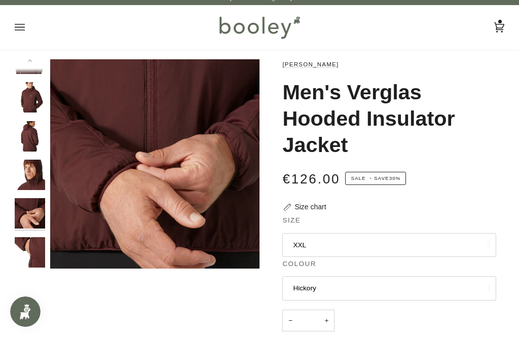
scroll to position [19, 0]
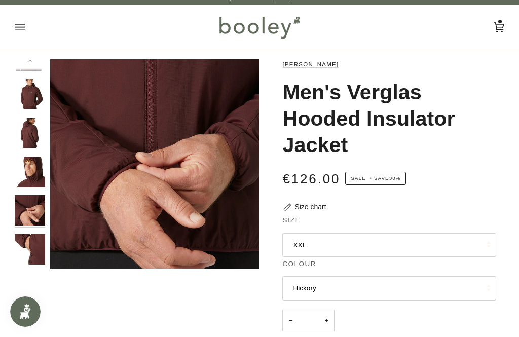
click at [24, 243] on img "Helly Hansen Men's Verglas Hooded Insulator Jacket Hickory - Booley Galway" at bounding box center [30, 249] width 30 height 30
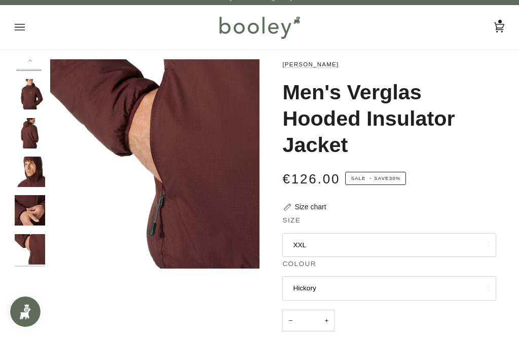
click at [28, 135] on img "Helly Hansen Men's Verglas Hooded Insulator Jacket Hickory - Booley Galway" at bounding box center [30, 133] width 30 height 30
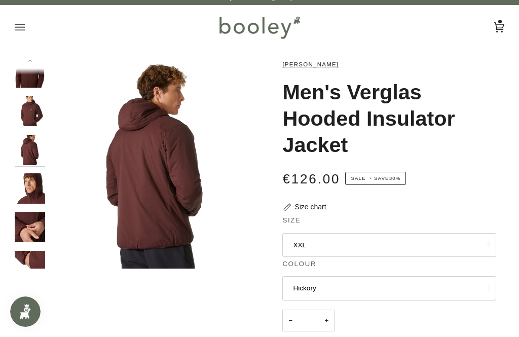
scroll to position [0, 0]
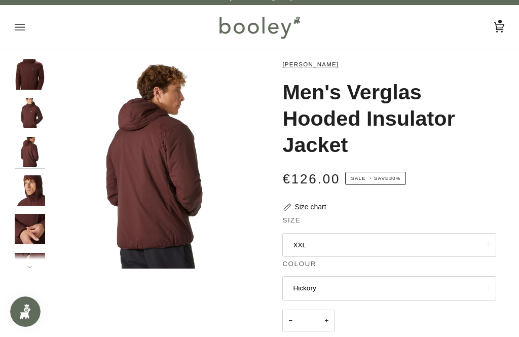
click at [306, 244] on button "XXL" at bounding box center [390, 245] width 214 height 24
click at [25, 76] on img "Helly Hansen Men's Verglas Hooded Insulator Jacket Hickory - Booley Galway" at bounding box center [30, 74] width 30 height 30
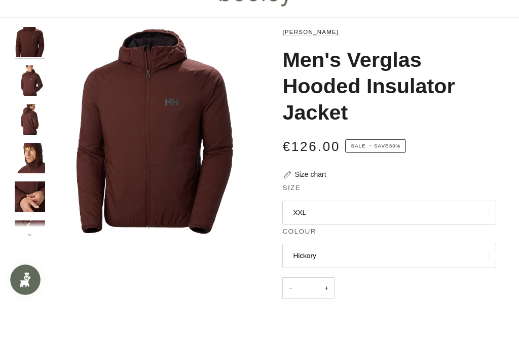
scroll to position [41, 0]
